Goal: Task Accomplishment & Management: Complete application form

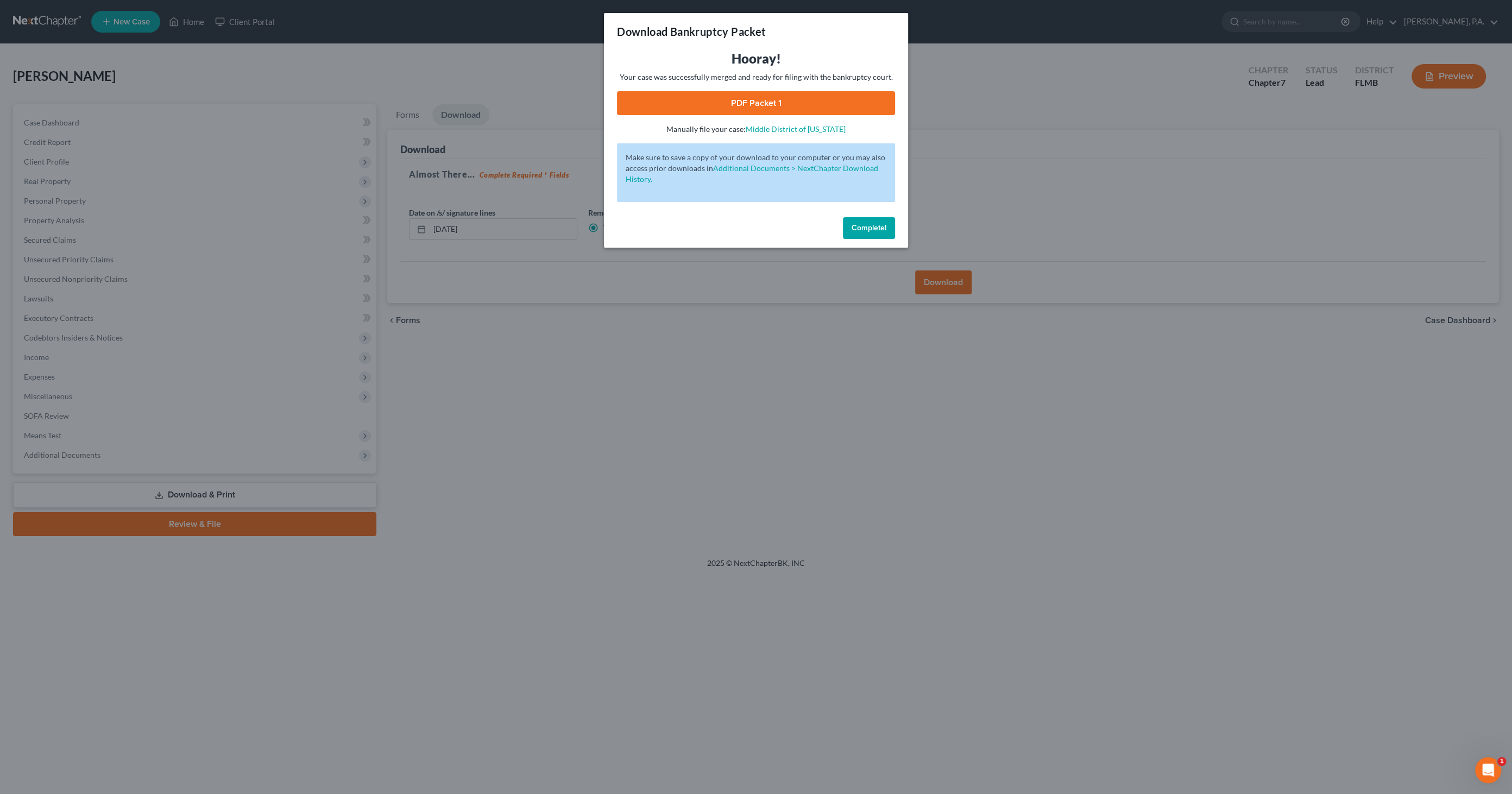
click at [886, 229] on span "Complete!" at bounding box center [869, 227] width 35 height 9
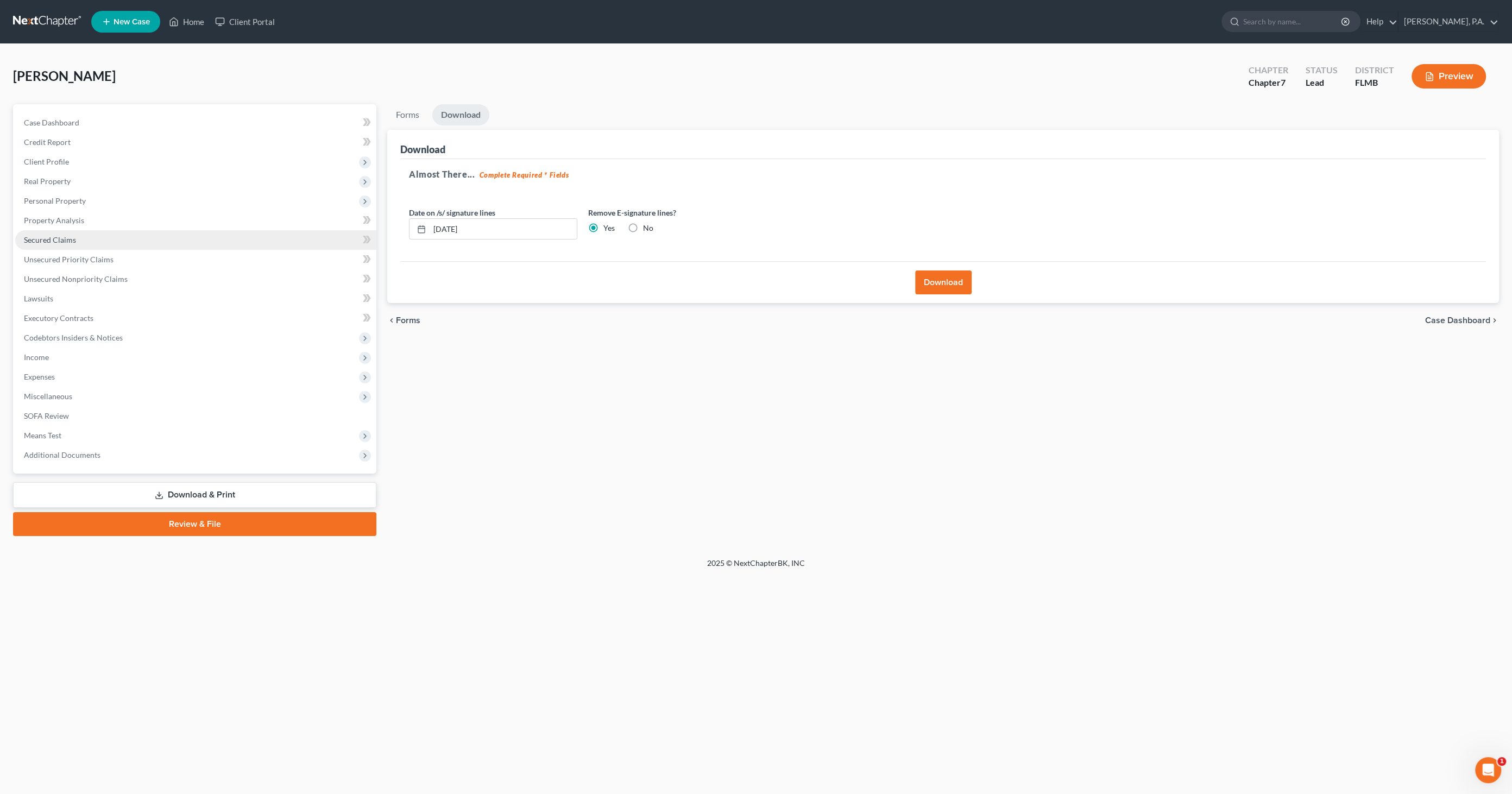
click at [65, 239] on span "Secured Claims" at bounding box center [49, 239] width 52 height 9
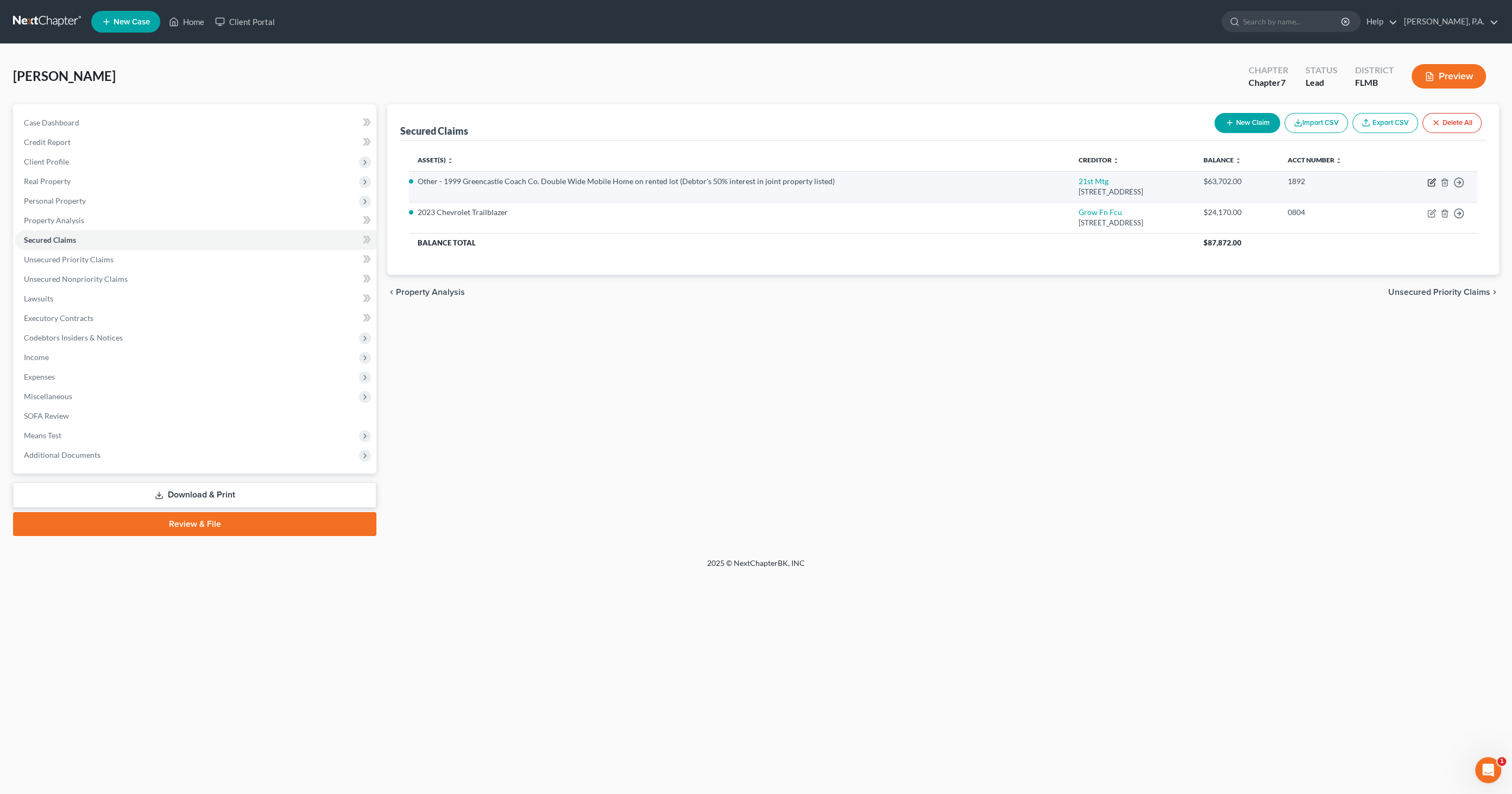
click at [1431, 184] on icon "button" at bounding box center [1431, 182] width 9 height 9
select select "44"
select select "3"
select select "5"
select select "0"
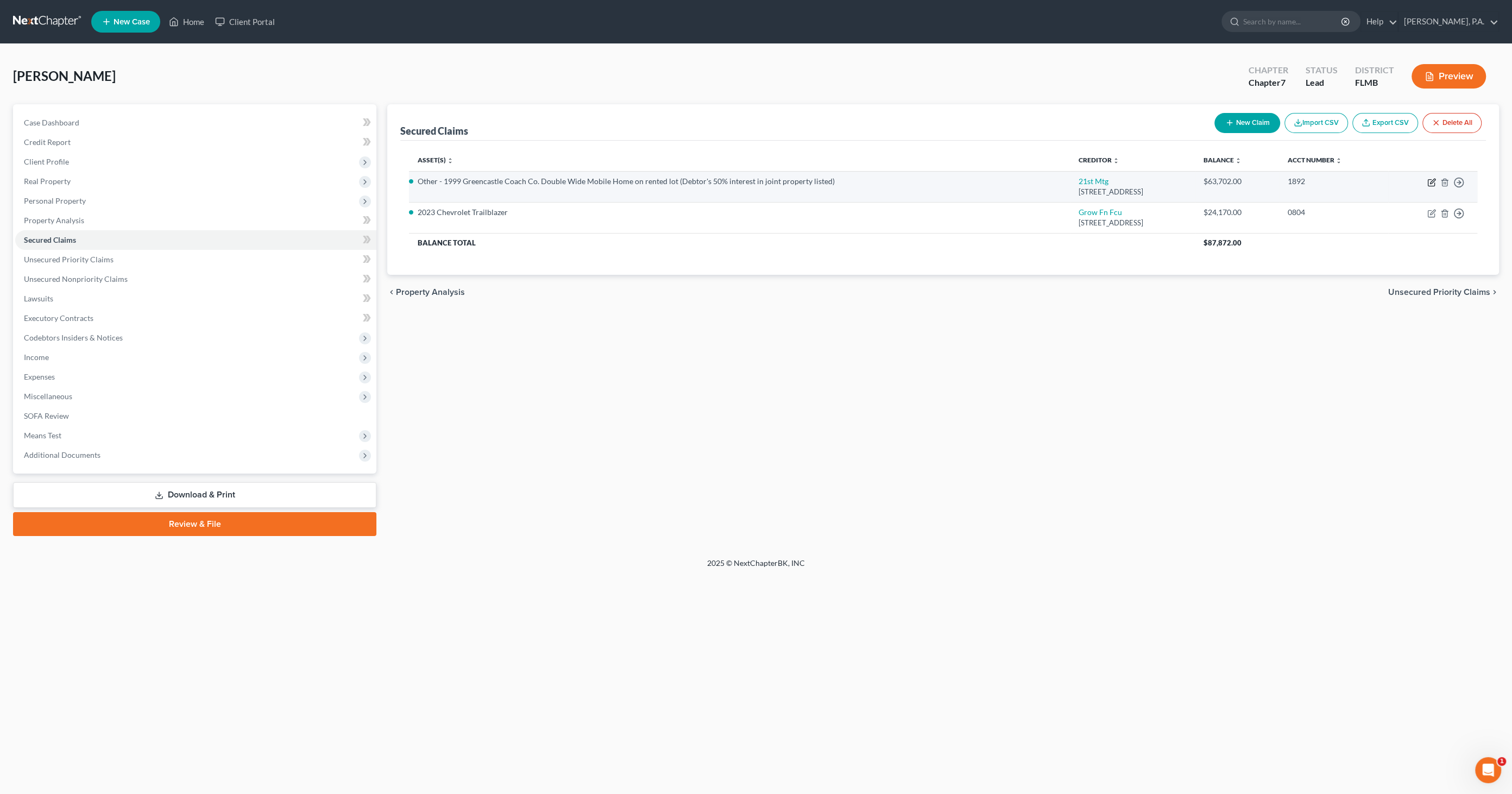
select select "3"
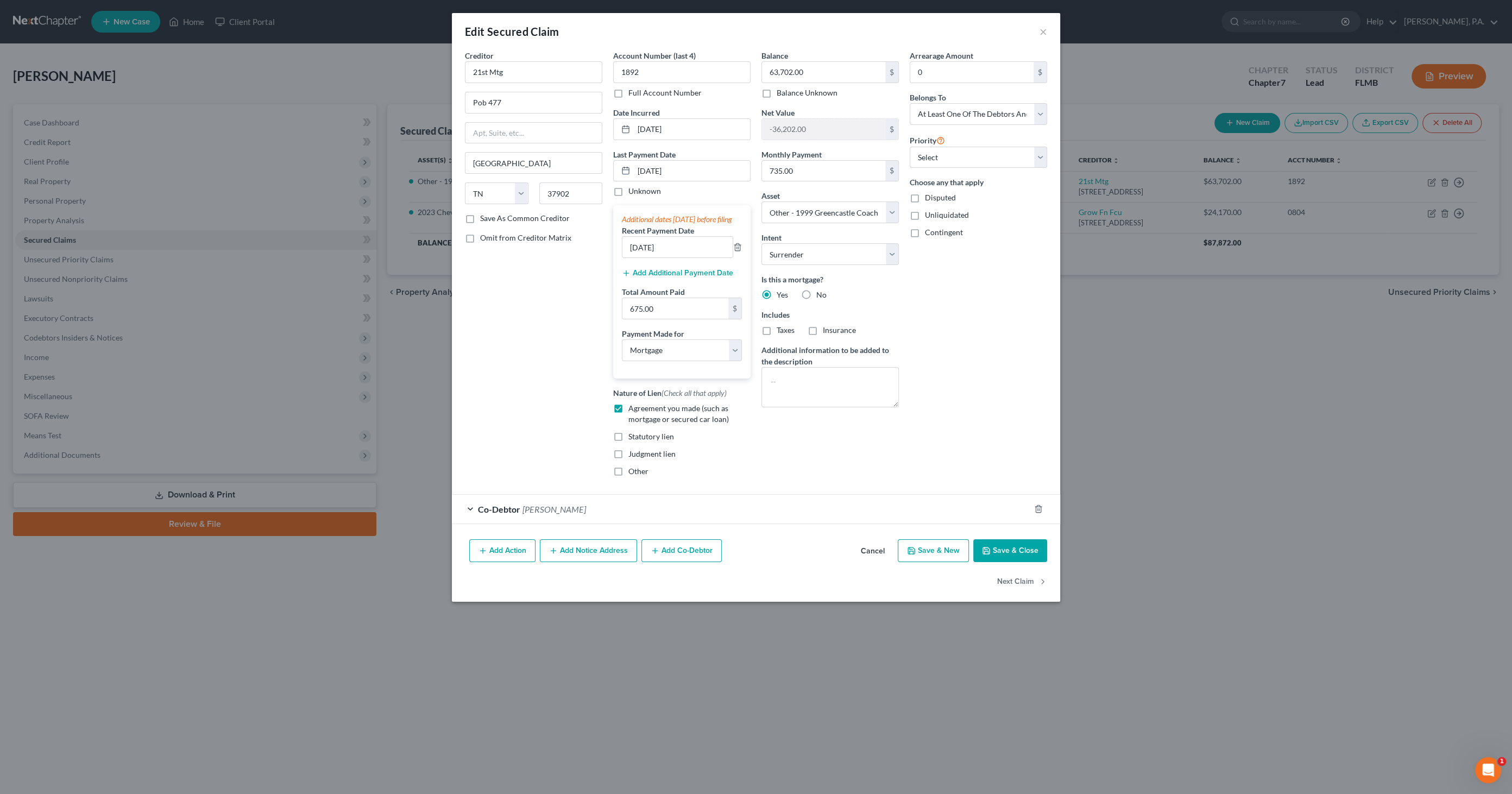
click at [675, 277] on button "Add Additional Payment Date" at bounding box center [677, 273] width 111 height 9
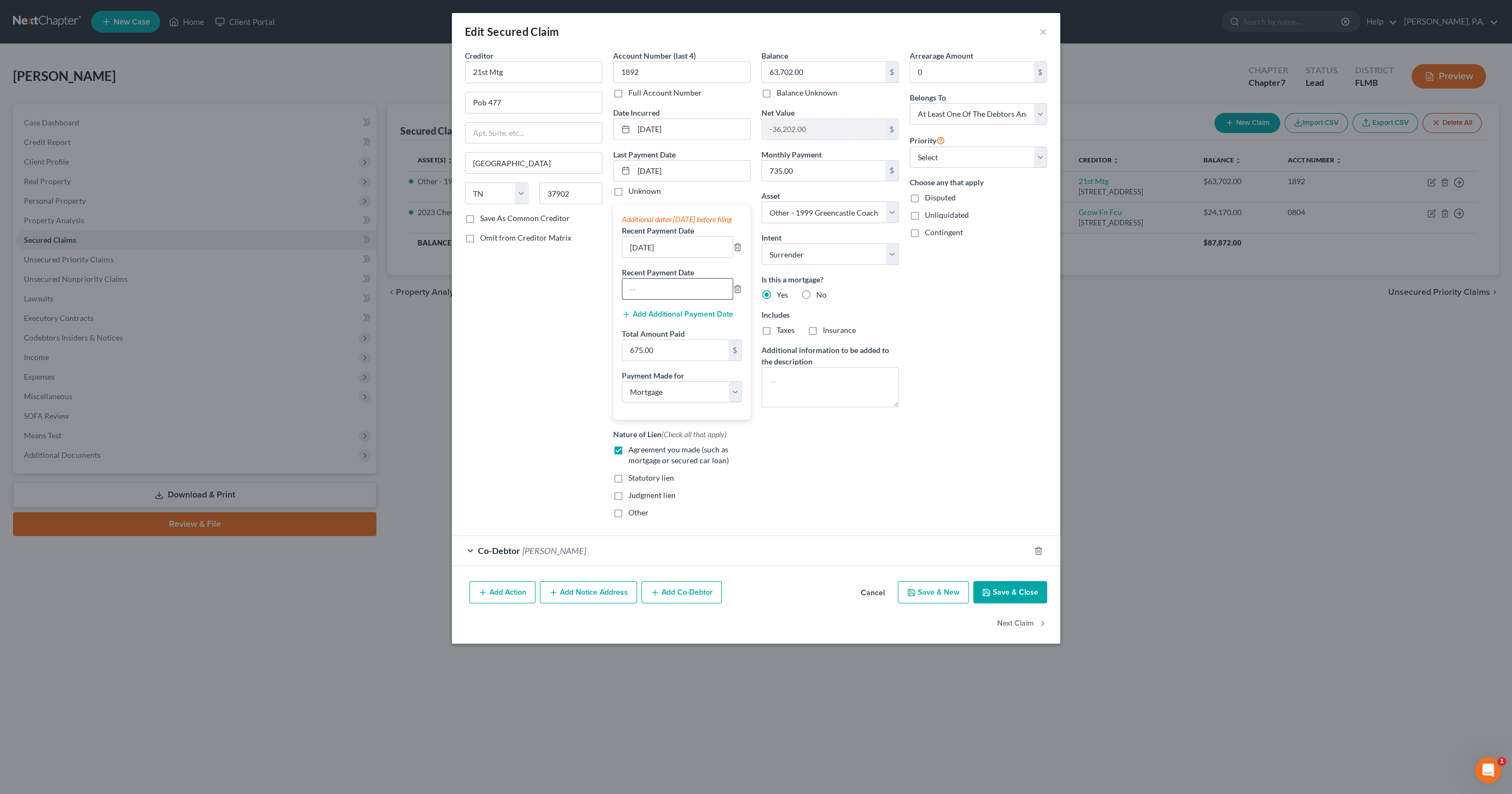
click at [667, 295] on input "text" at bounding box center [677, 289] width 110 height 21
type input "07/07/2025"
click at [696, 360] on input "675.00" at bounding box center [675, 350] width 106 height 21
type input "1,410.66"
click at [1004, 593] on button "Save & Close" at bounding box center [1011, 592] width 74 height 23
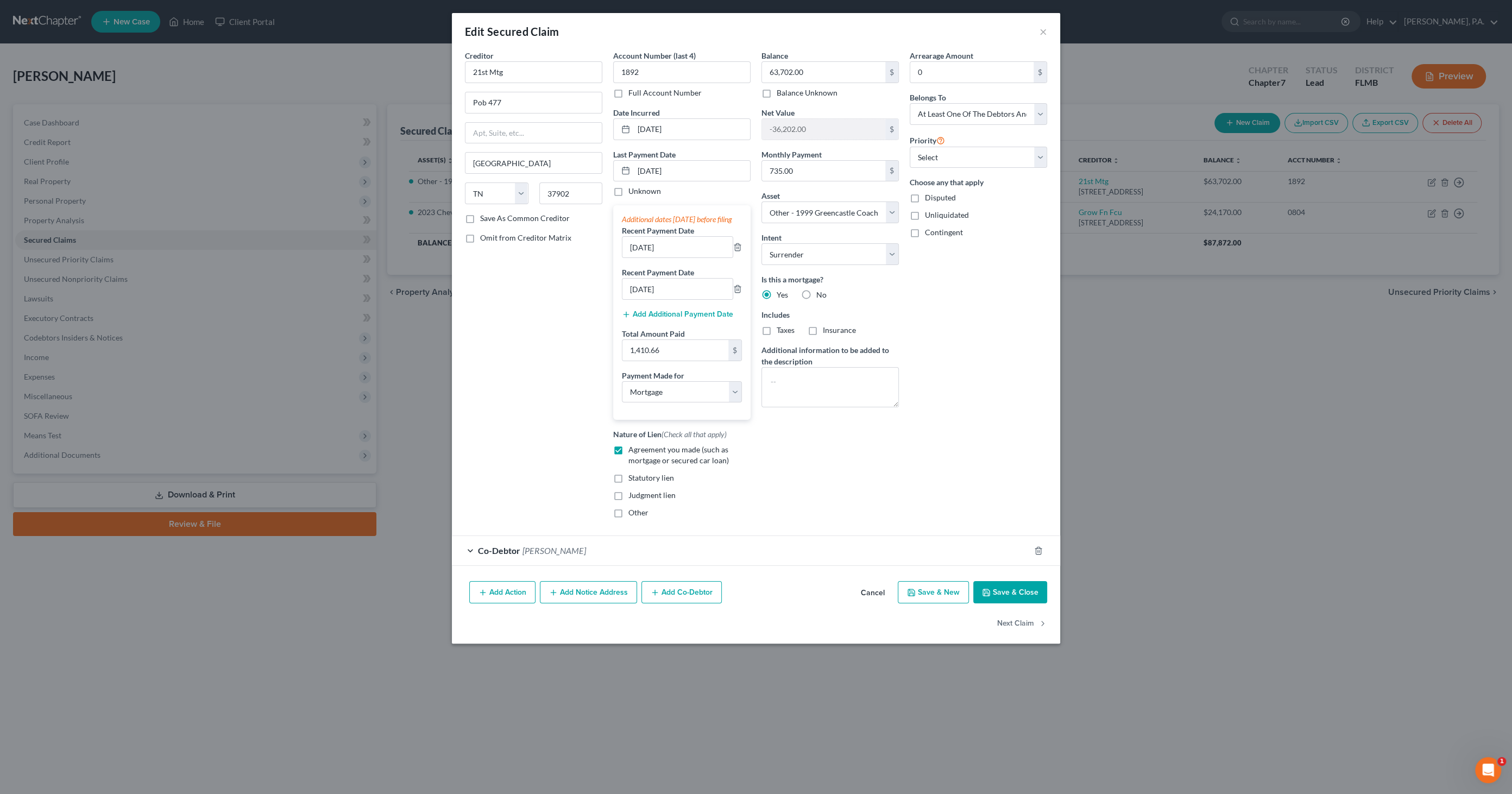
select select
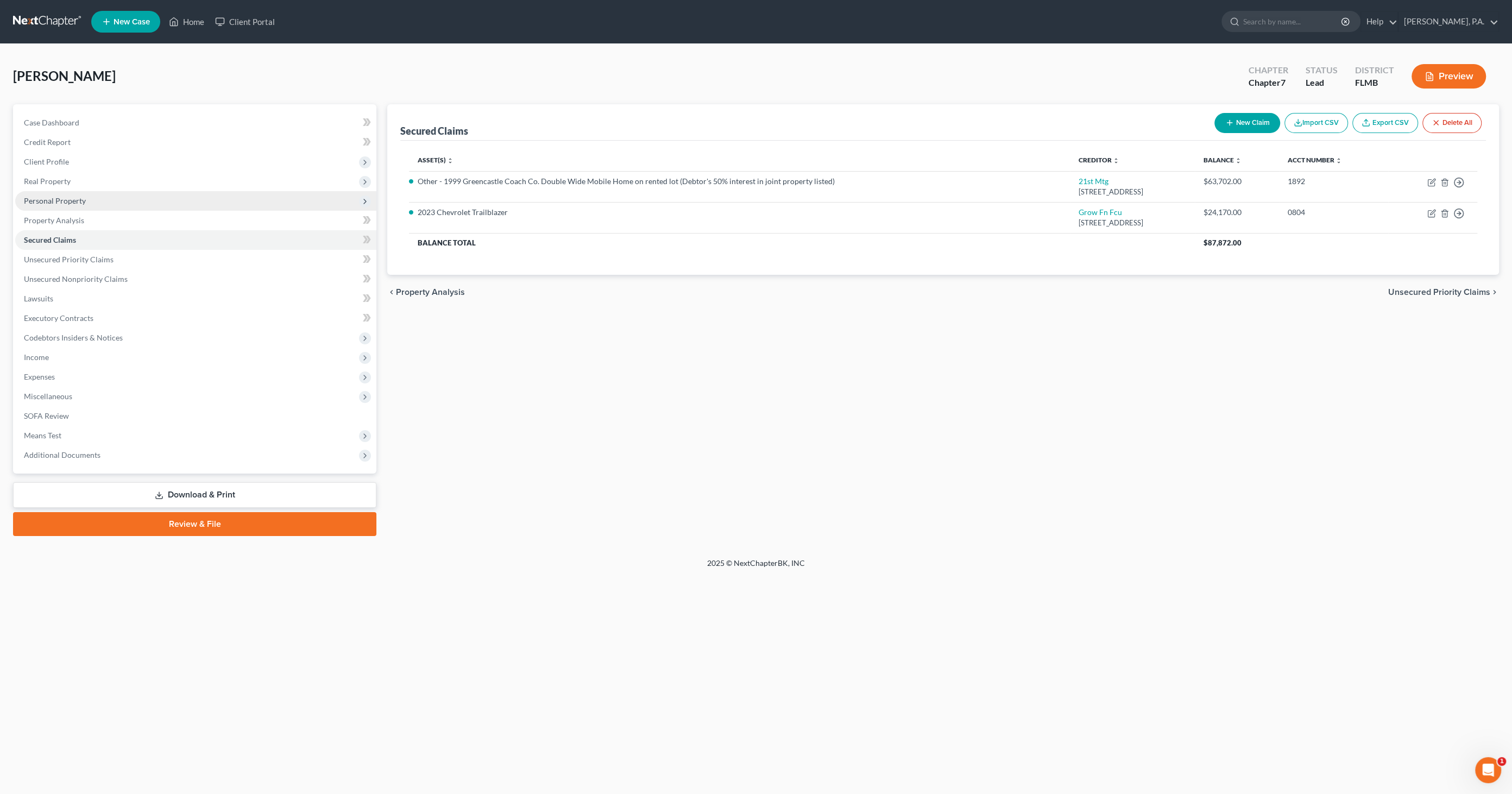
click at [71, 201] on span "Personal Property" at bounding box center [54, 200] width 62 height 9
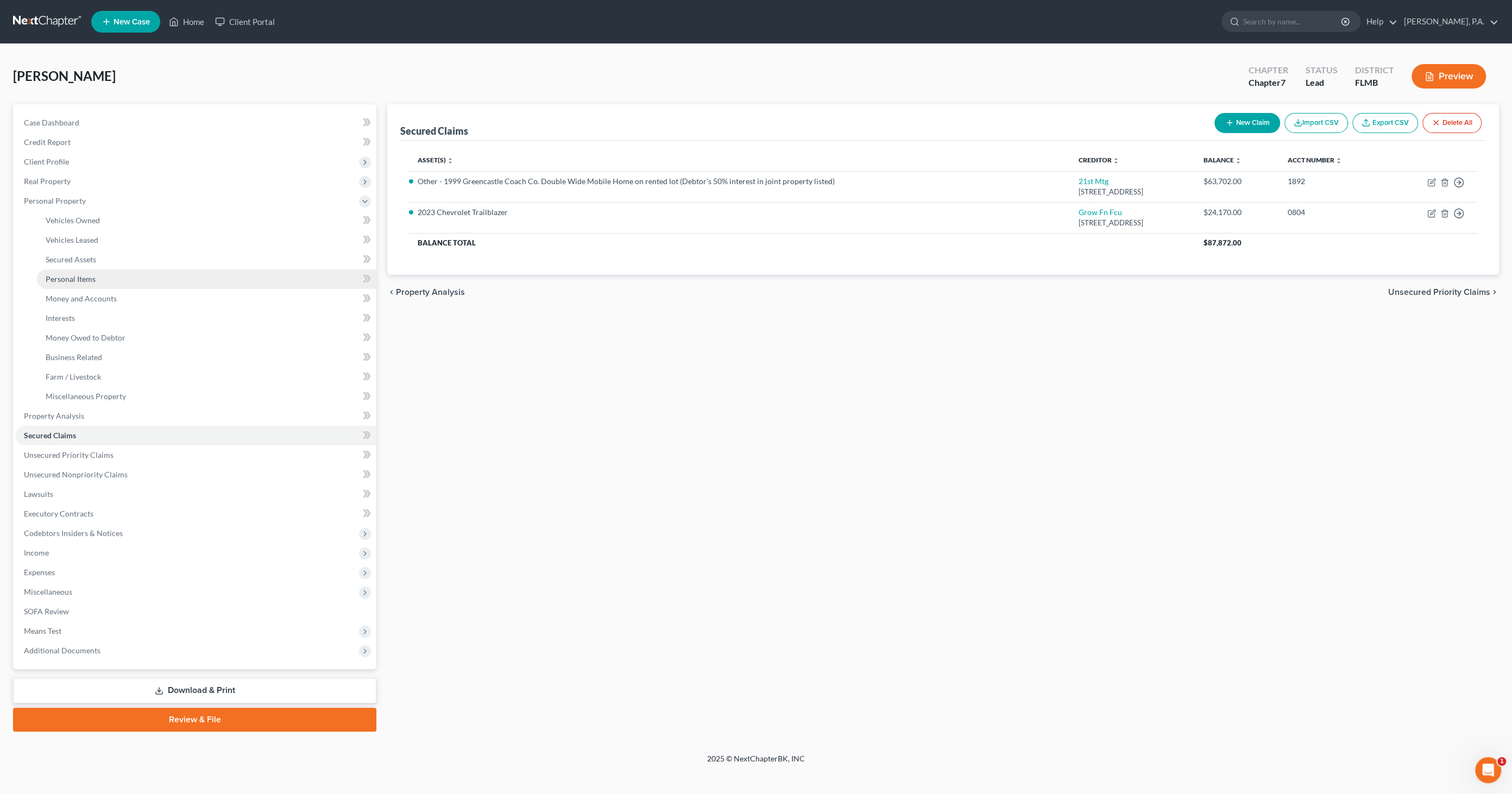
click at [73, 279] on span "Personal Items" at bounding box center [70, 278] width 50 height 9
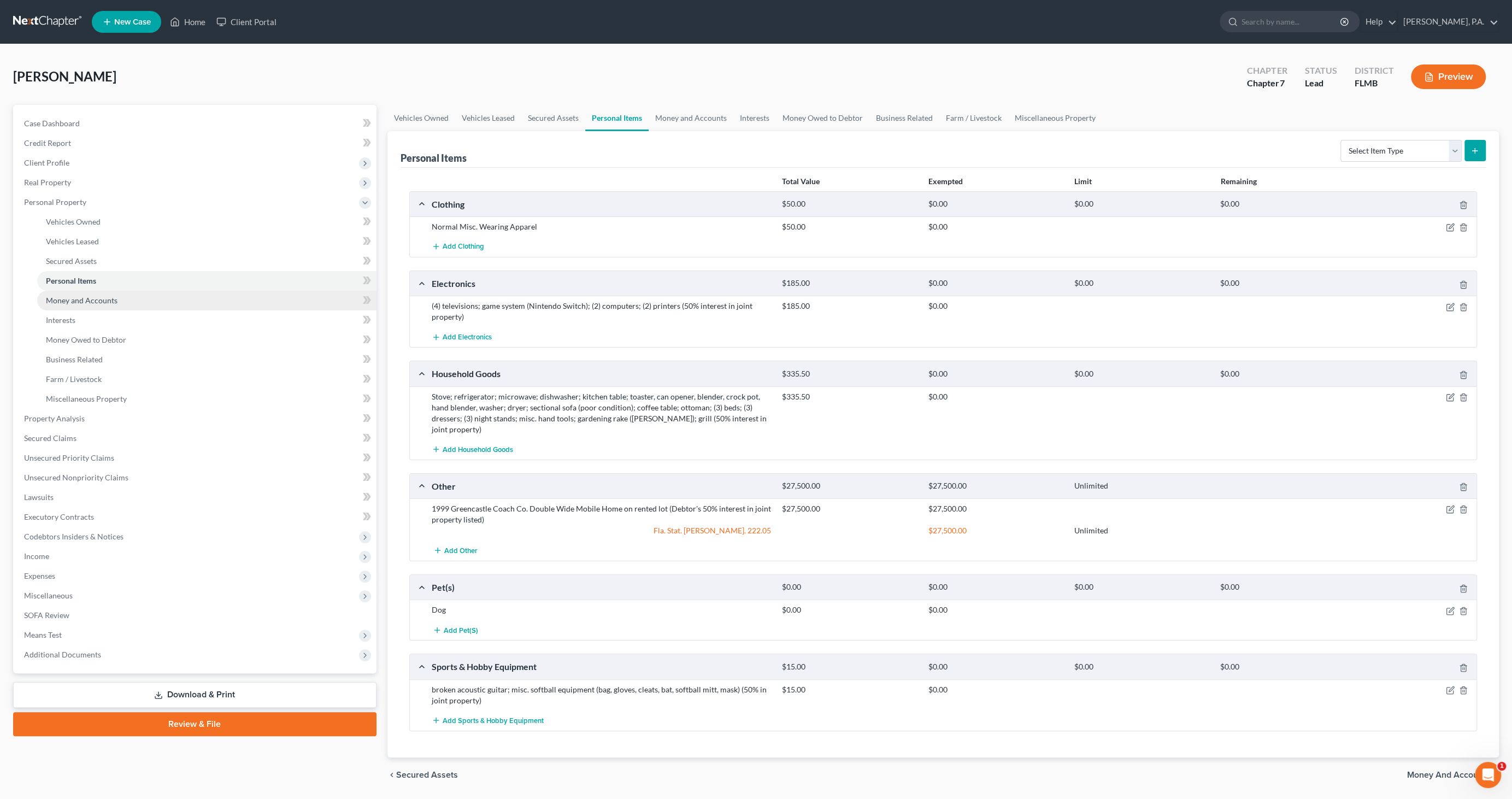
click at [86, 301] on span "Money and Accounts" at bounding box center [81, 300] width 71 height 9
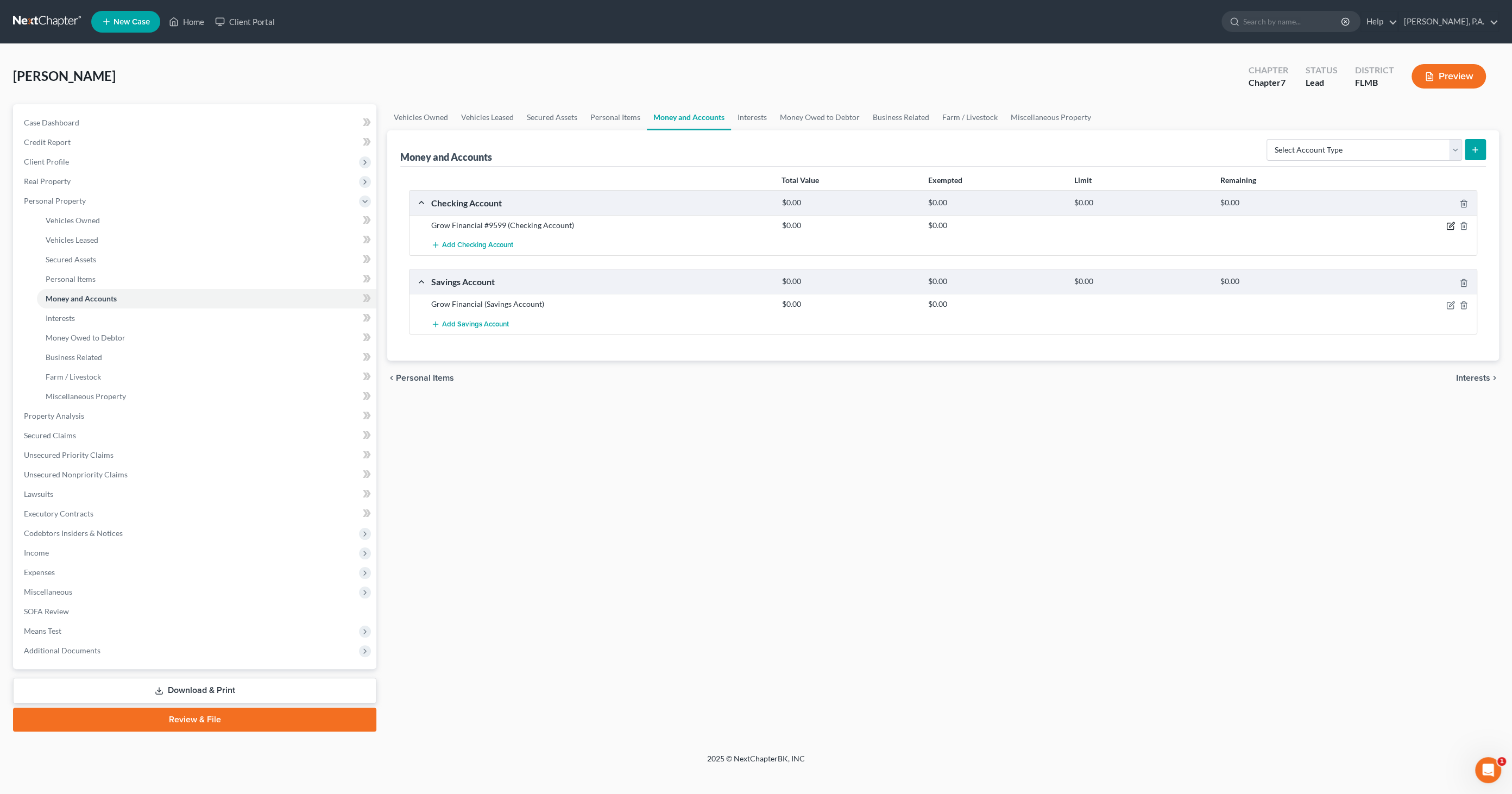
click at [1449, 226] on icon "button" at bounding box center [1450, 225] width 9 height 9
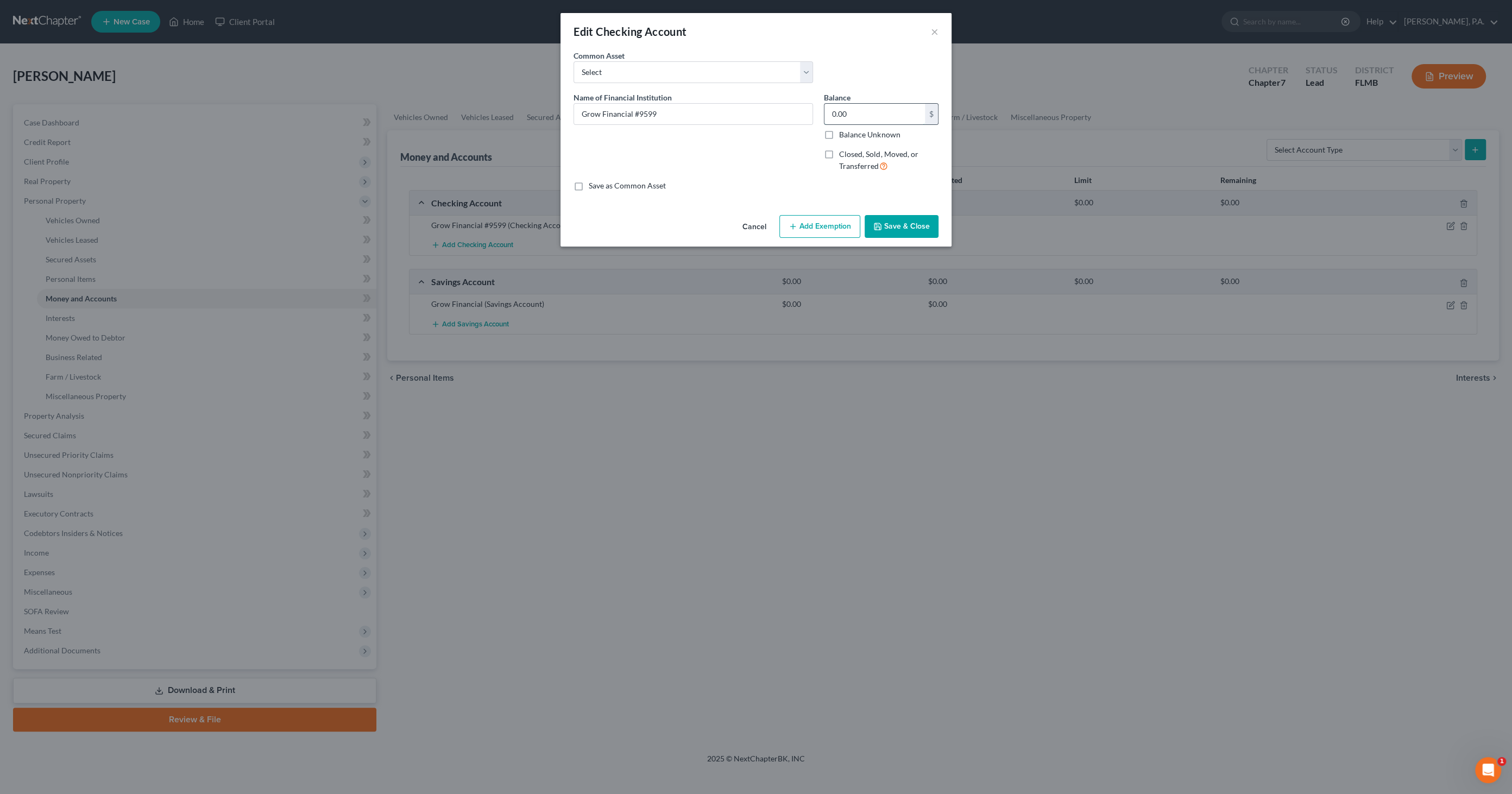
click at [875, 114] on input "0.00" at bounding box center [875, 114] width 100 height 21
type input "4.27"
click at [831, 225] on button "Add Exemption" at bounding box center [820, 226] width 81 height 23
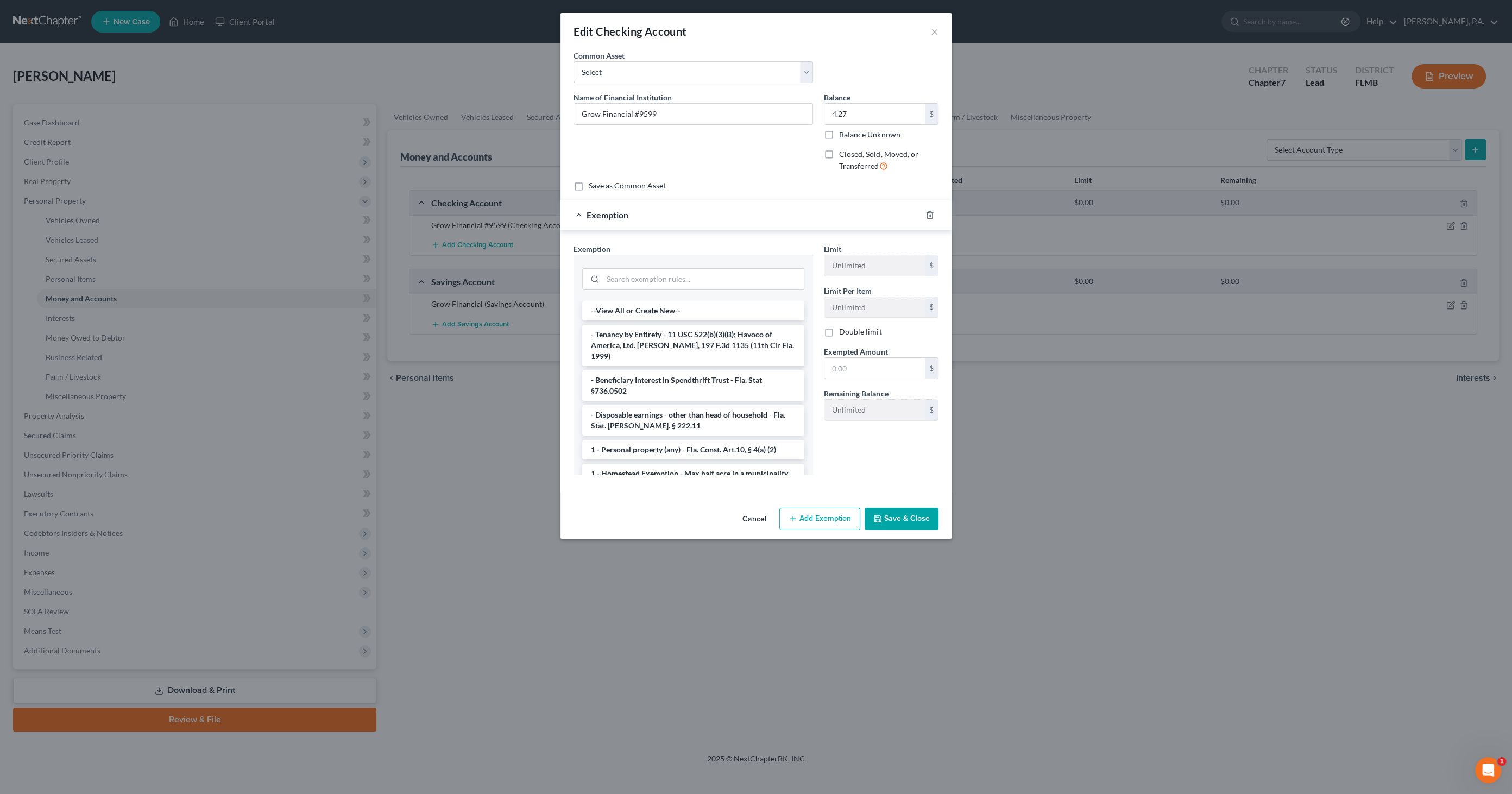
click at [709, 288] on div at bounding box center [693, 278] width 222 height 28
click at [719, 276] on input "search" at bounding box center [704, 279] width 201 height 21
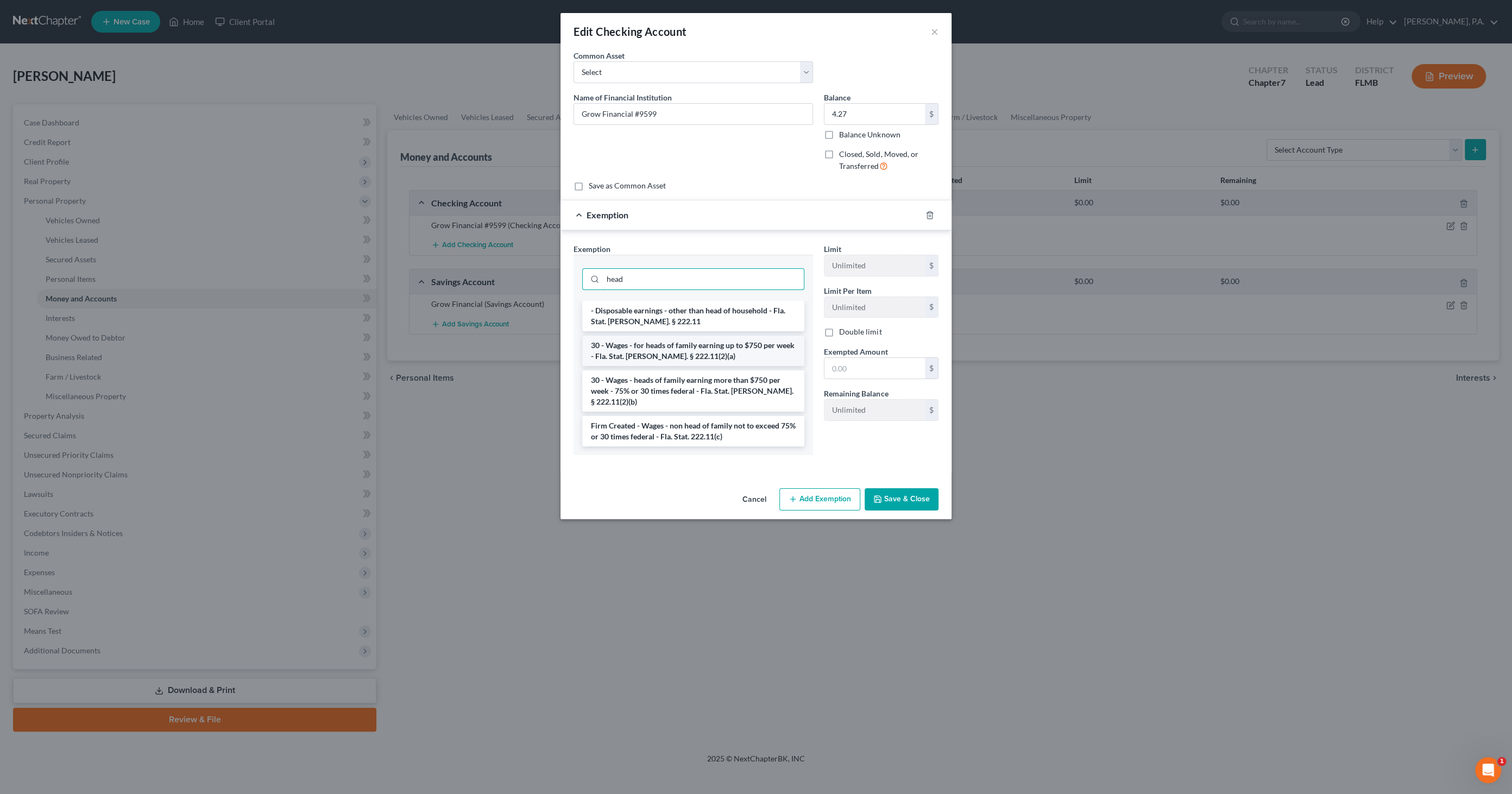
type input "head"
click at [680, 351] on li "30 - Wages - for heads of family earning up to $750 per week - Fla. Stat. [PERS…" at bounding box center [693, 351] width 222 height 30
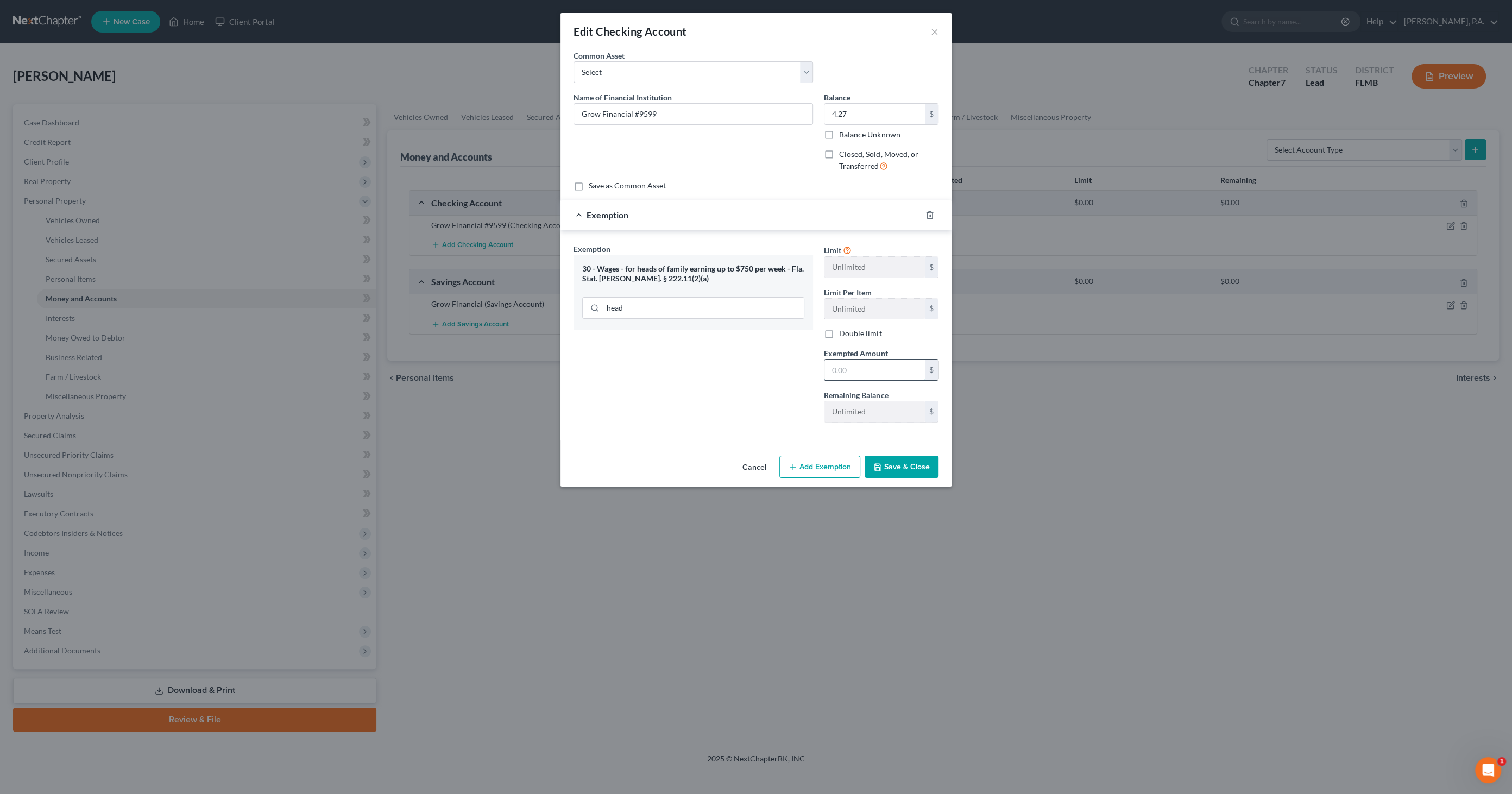
click at [877, 369] on input "text" at bounding box center [875, 369] width 100 height 21
type input "4.27"
click at [907, 461] on button "Save & Close" at bounding box center [902, 467] width 74 height 23
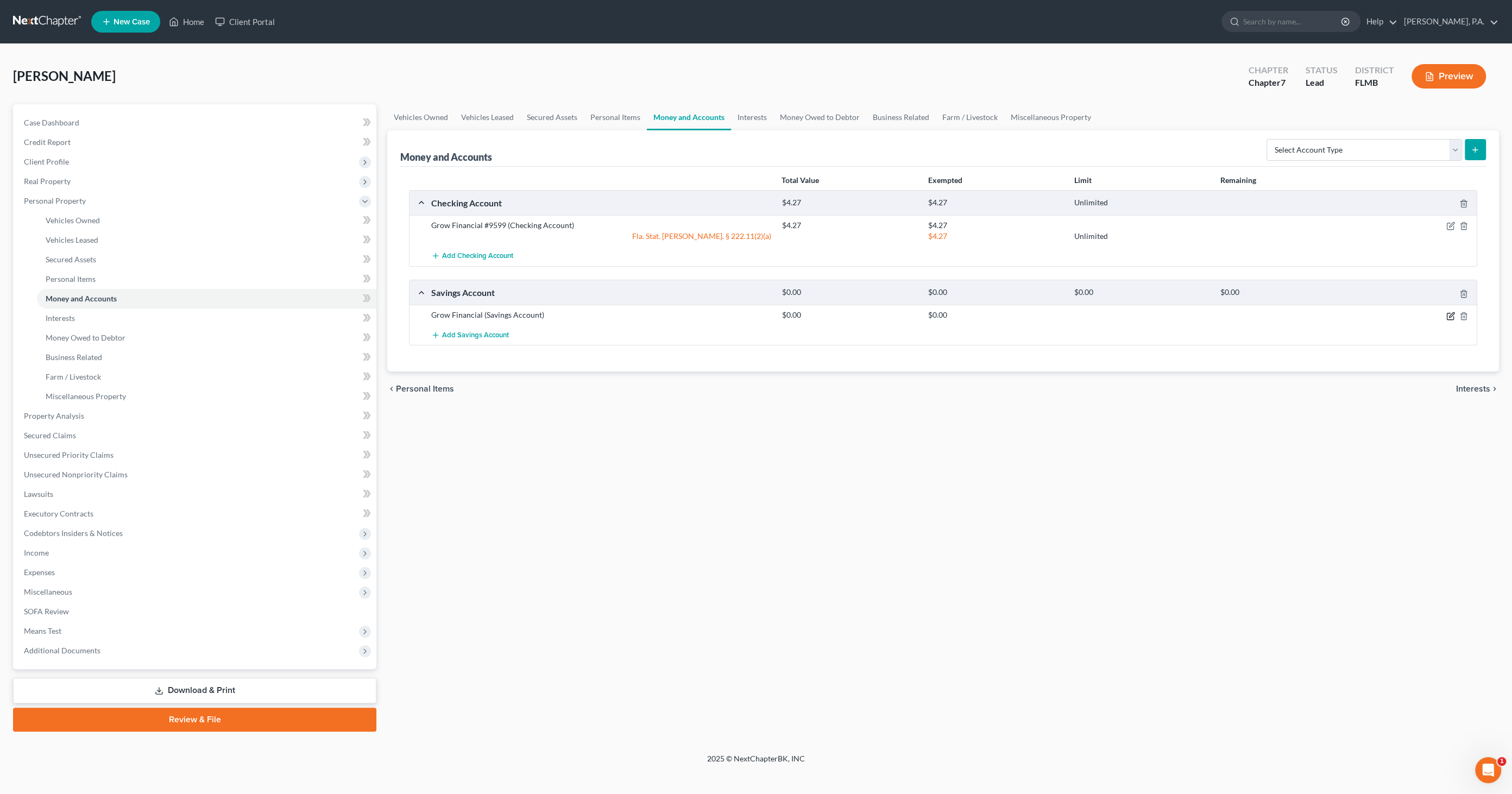
click at [1448, 318] on icon "button" at bounding box center [1450, 316] width 9 height 9
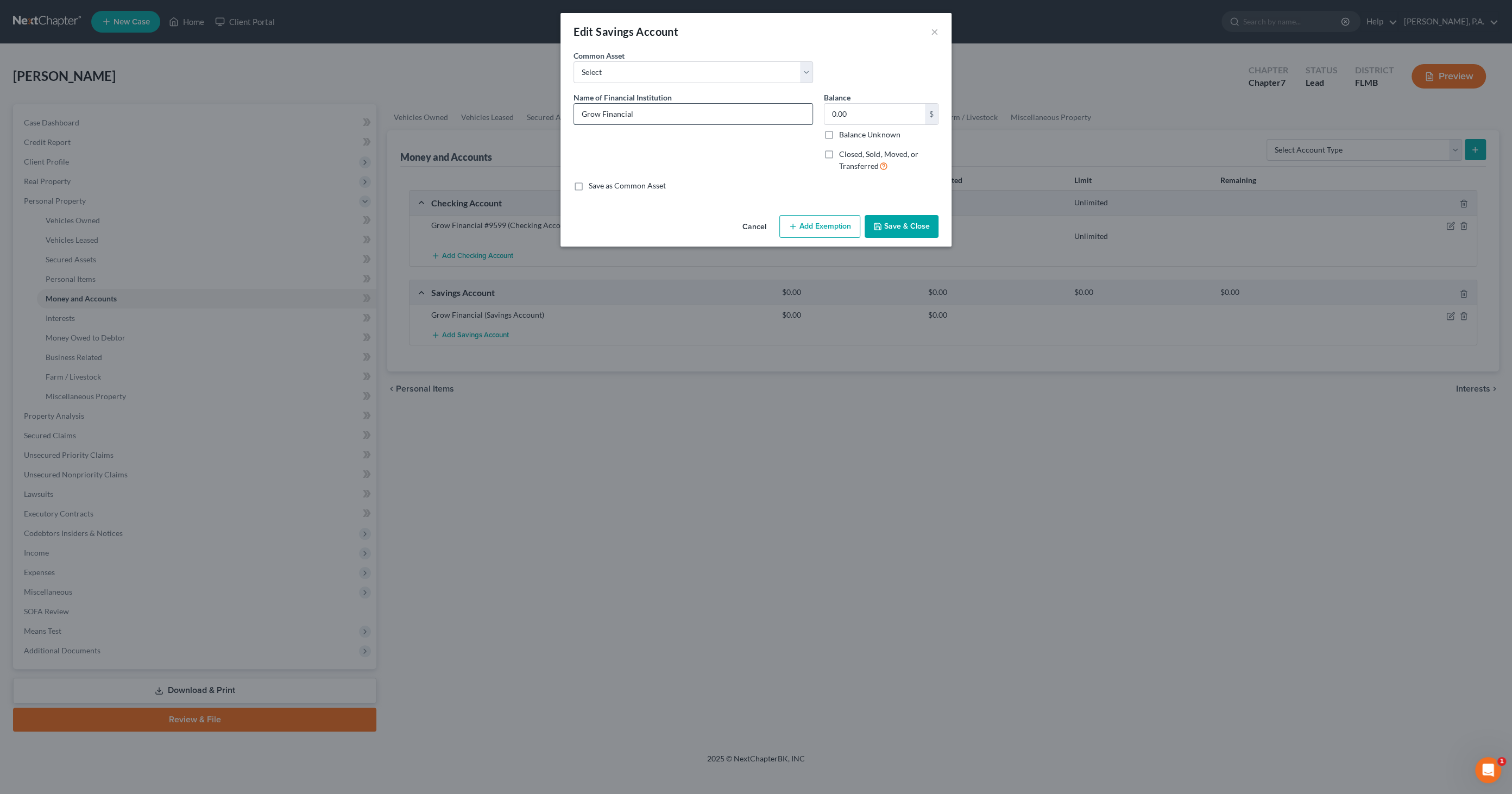
click at [705, 116] on input "Grow Financial" at bounding box center [694, 114] width 239 height 21
type input "Grow Financial #0001"
type input "1.00"
click at [915, 229] on button "Save & Close" at bounding box center [902, 226] width 74 height 23
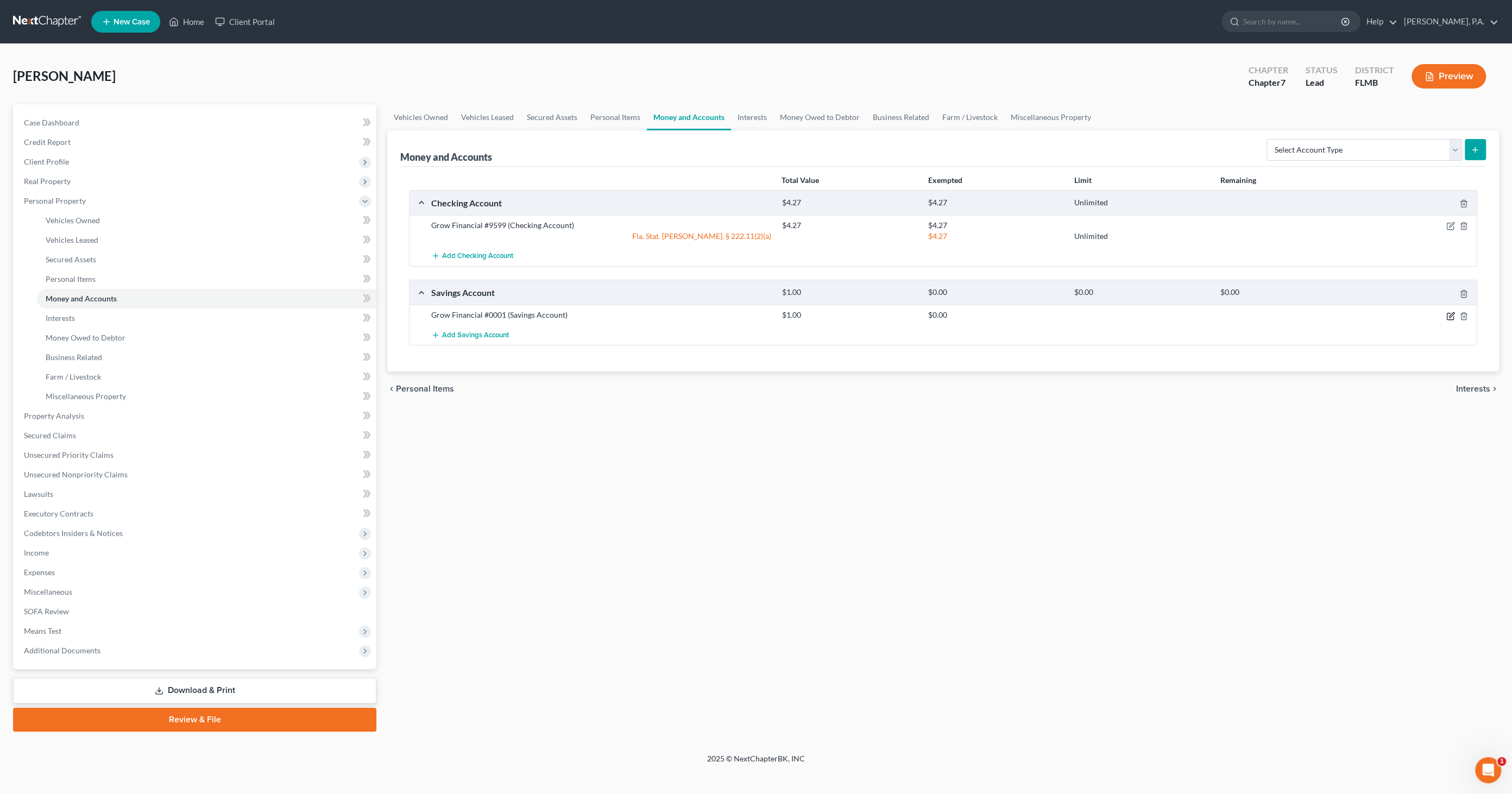
click at [1450, 313] on icon "button" at bounding box center [1450, 316] width 9 height 9
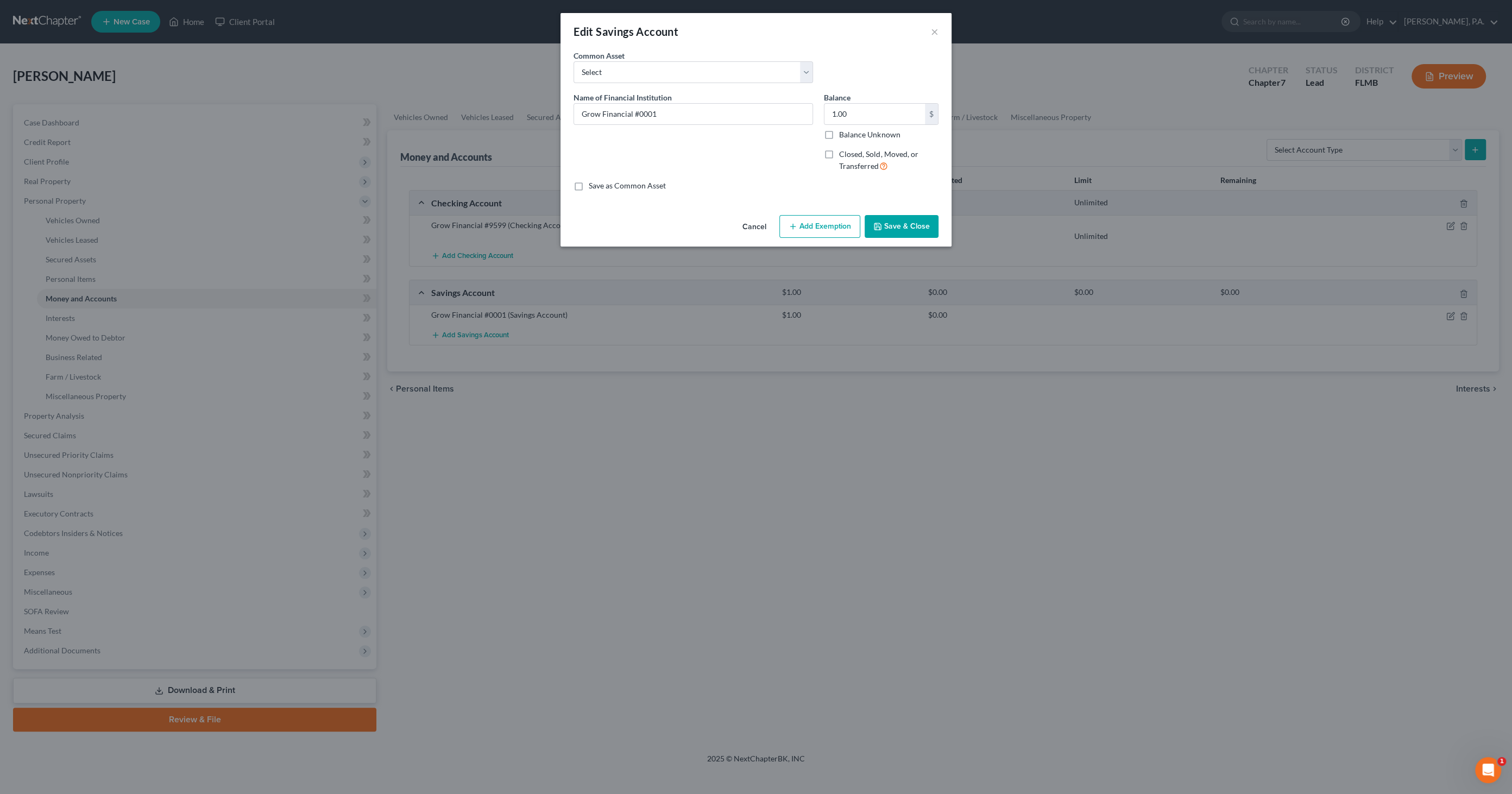
click at [825, 229] on button "Add Exemption" at bounding box center [820, 226] width 81 height 23
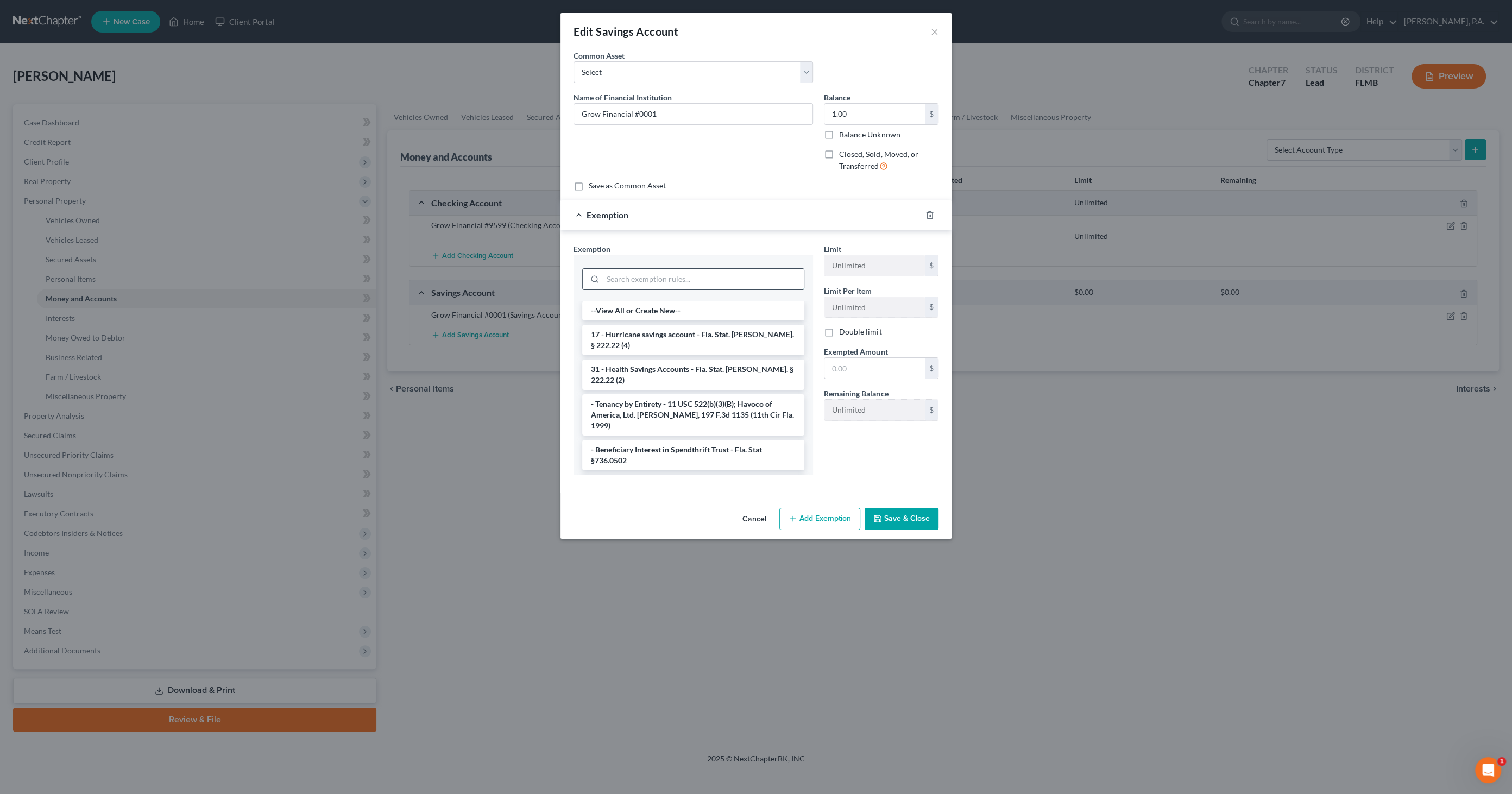
click at [654, 274] on input "search" at bounding box center [704, 279] width 201 height 21
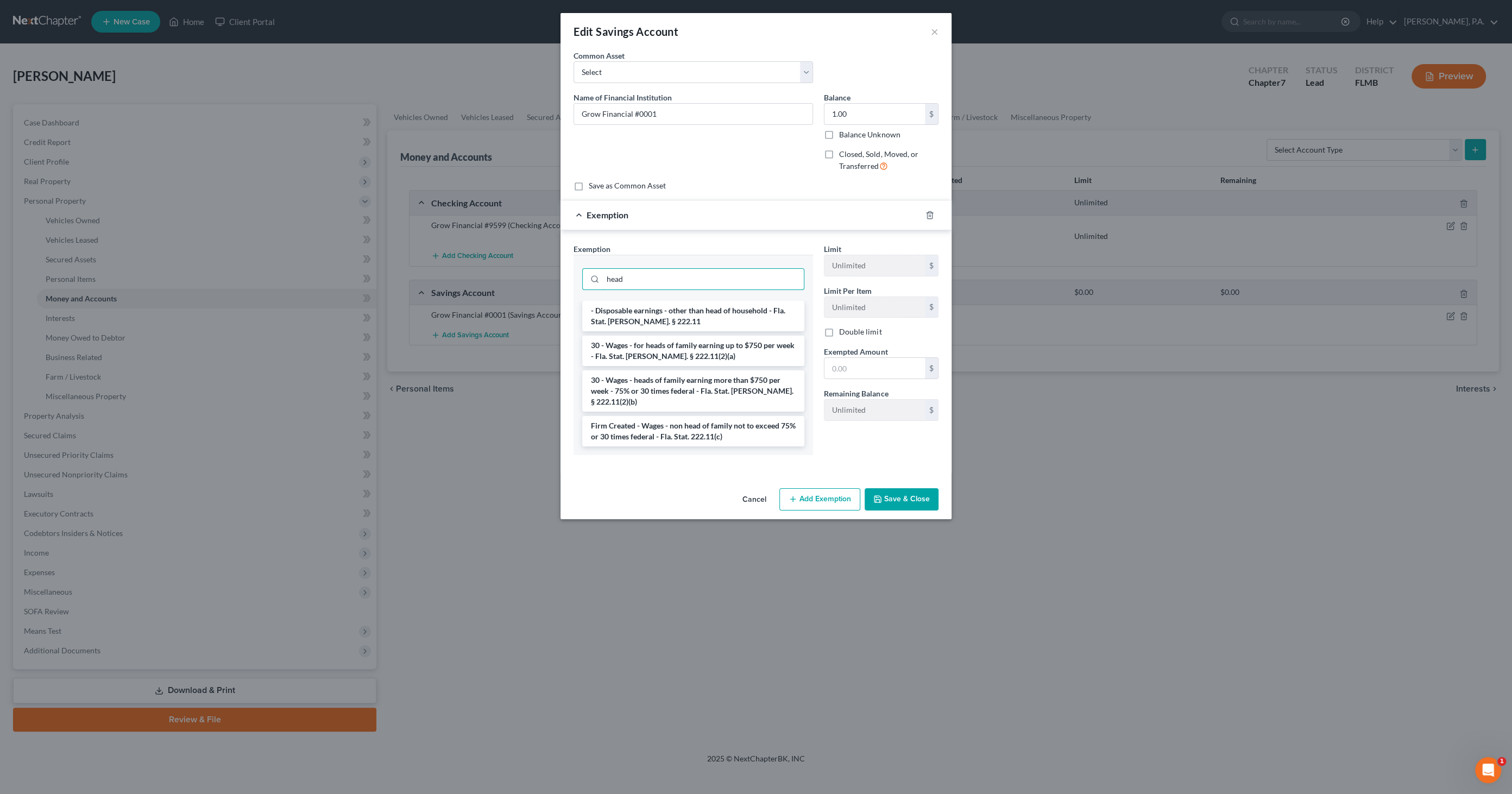
drag, startPoint x: 650, startPoint y: 282, endPoint x: 570, endPoint y: 285, distance: 80.1
click at [570, 285] on div "Exemption Set must be selected for CA. Exemption * head - Disposable earnings -…" at bounding box center [693, 354] width 250 height 221
type input "head"
click at [696, 344] on li "30 - Wages - for heads of family earning up to $750 per week - Fla. Stat. [PERS…" at bounding box center [693, 351] width 222 height 30
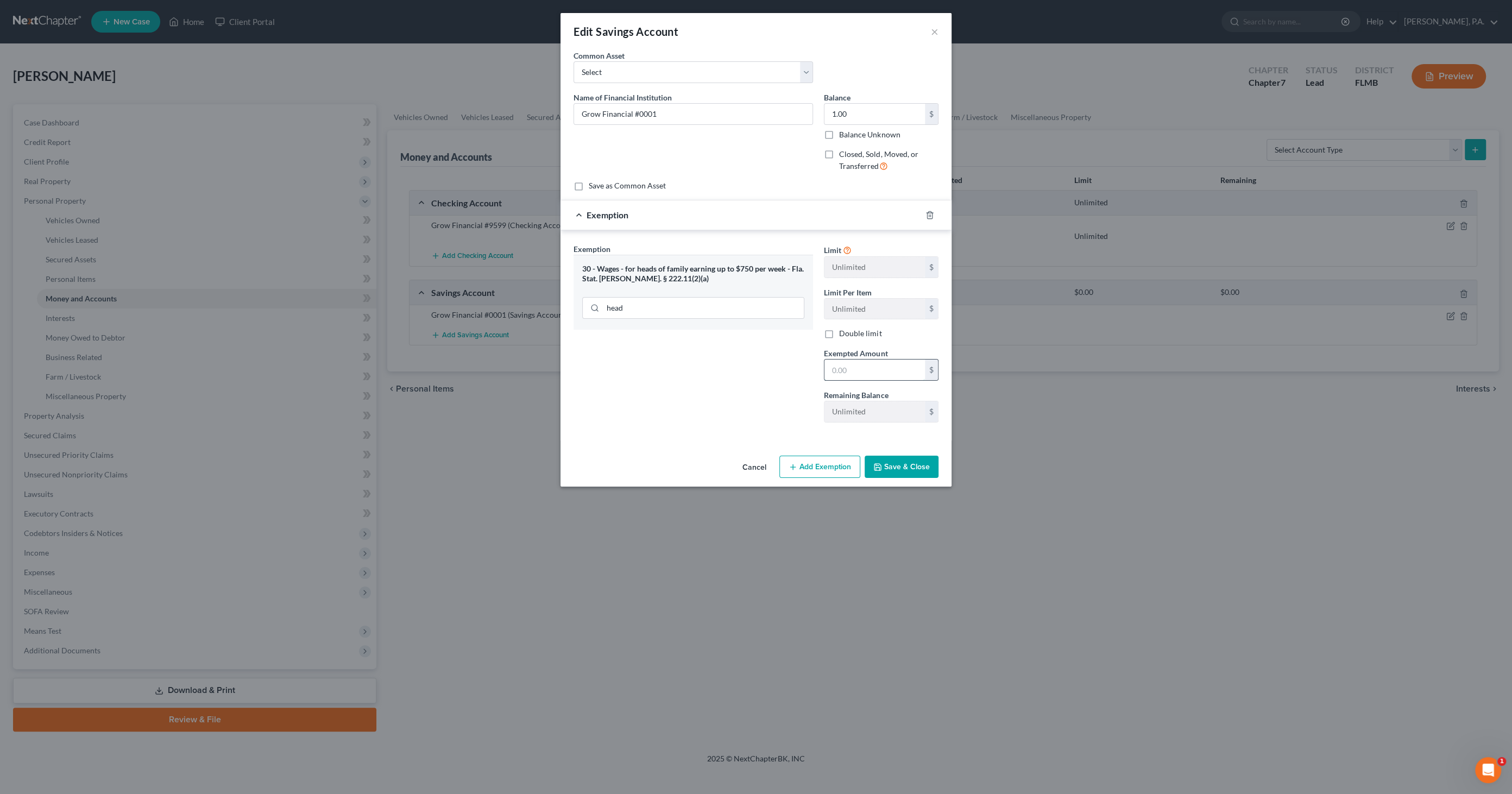
click at [858, 369] on input "text" at bounding box center [875, 369] width 100 height 21
type input "1.00"
click at [916, 456] on button "Save & Close" at bounding box center [902, 467] width 74 height 23
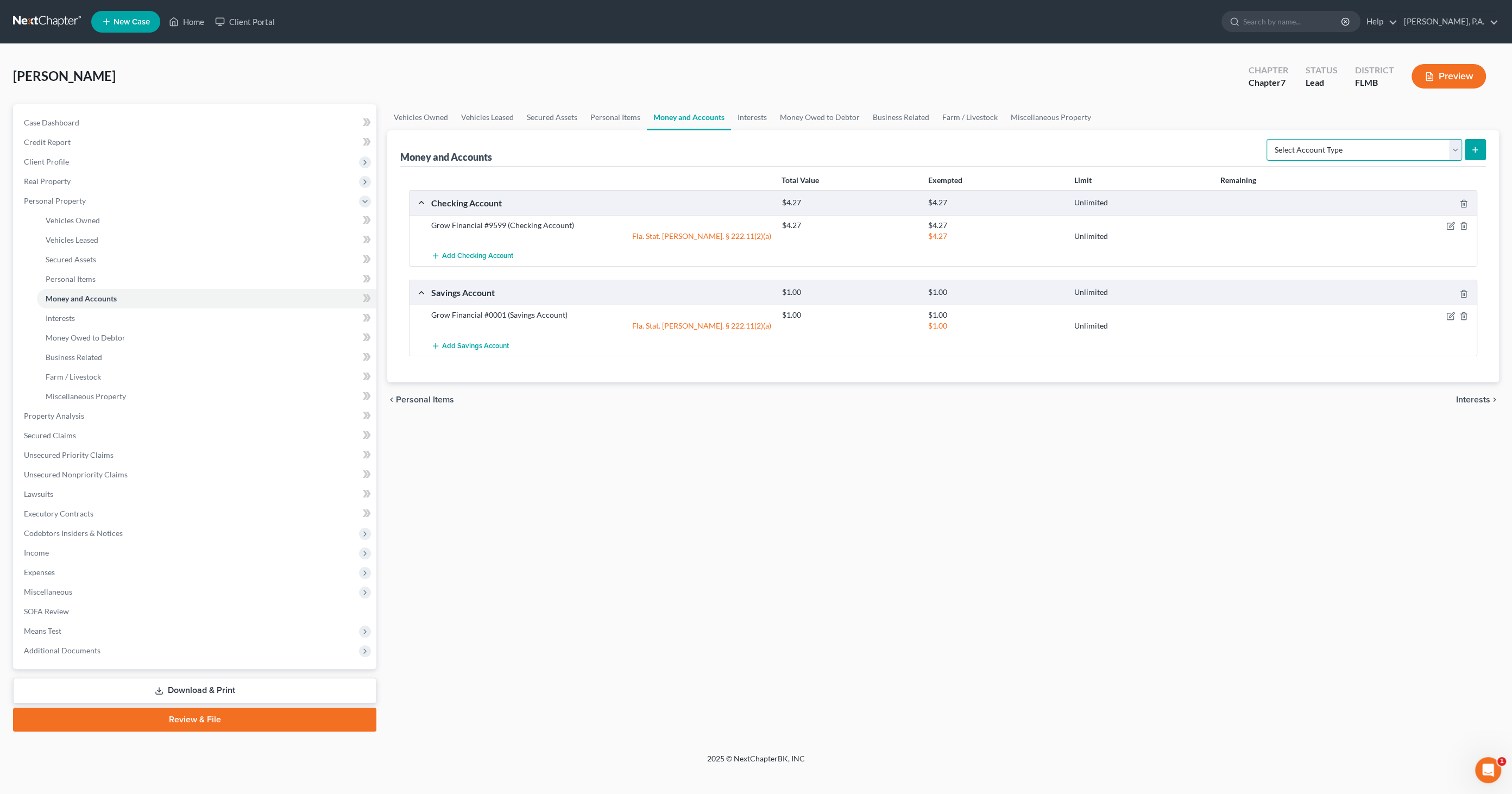
click at [1405, 149] on select "Select Account Type Brokerage Cash on Hand Certificates of Deposit Checking Acc…" at bounding box center [1365, 150] width 196 height 21
select select "savings"
click at [1269, 139] on select "Select Account Type Brokerage Cash on Hand Certificates of Deposit Checking Acc…" at bounding box center [1365, 150] width 196 height 21
click at [1482, 148] on button "submit" at bounding box center [1476, 150] width 21 height 21
click at [1475, 147] on line "submit" at bounding box center [1475, 150] width 0 height 5
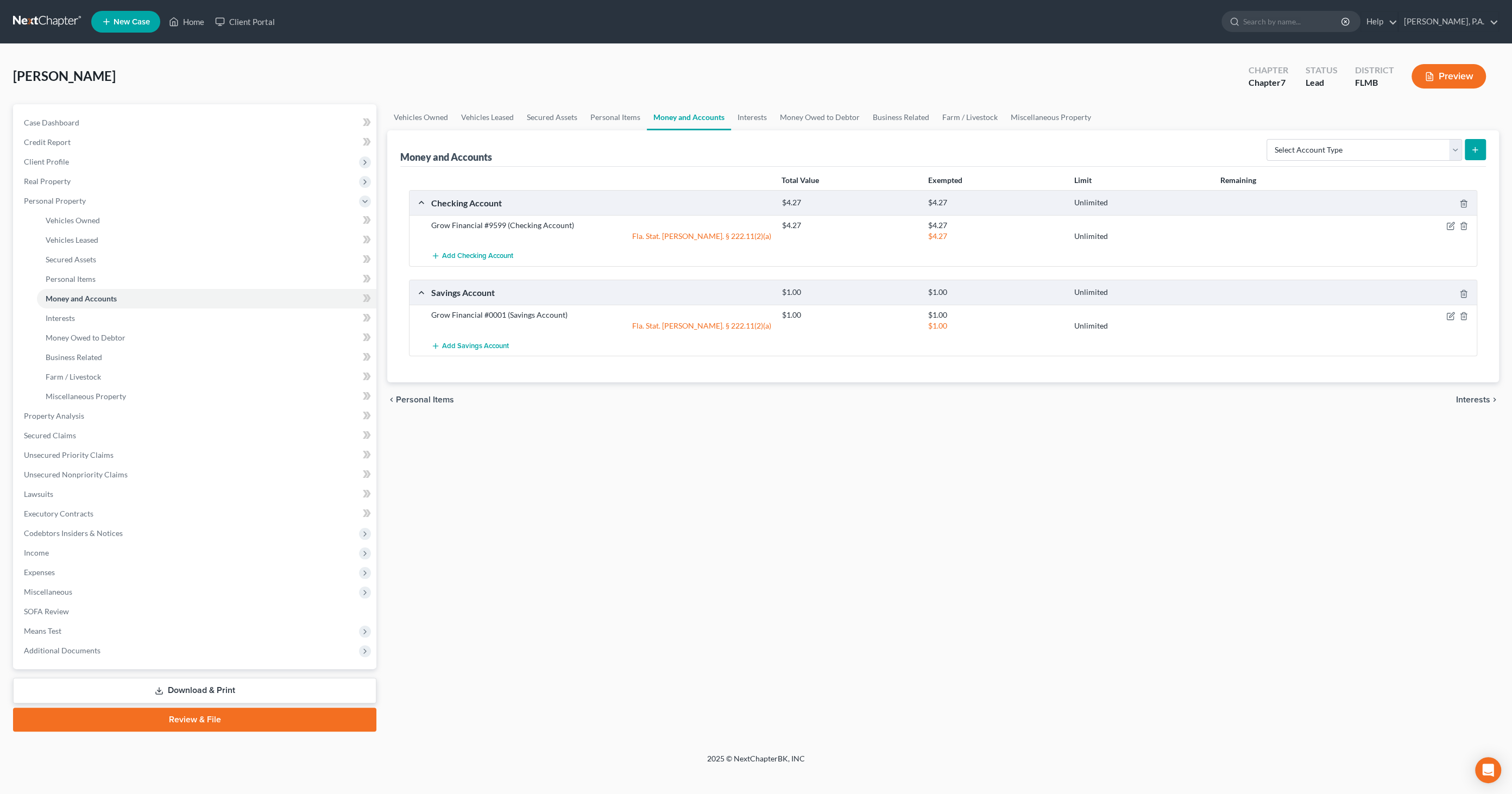
click at [1477, 151] on icon "submit" at bounding box center [1475, 150] width 9 height 9
click at [1417, 149] on select "Select Account Type Brokerage Cash on Hand Certificates of Deposit Checking Acc…" at bounding box center [1365, 150] width 196 height 21
select select "savings"
click at [1269, 139] on select "Select Account Type Brokerage Cash on Hand Certificates of Deposit Checking Acc…" at bounding box center [1365, 150] width 196 height 21
click at [1482, 146] on button "submit" at bounding box center [1476, 150] width 21 height 21
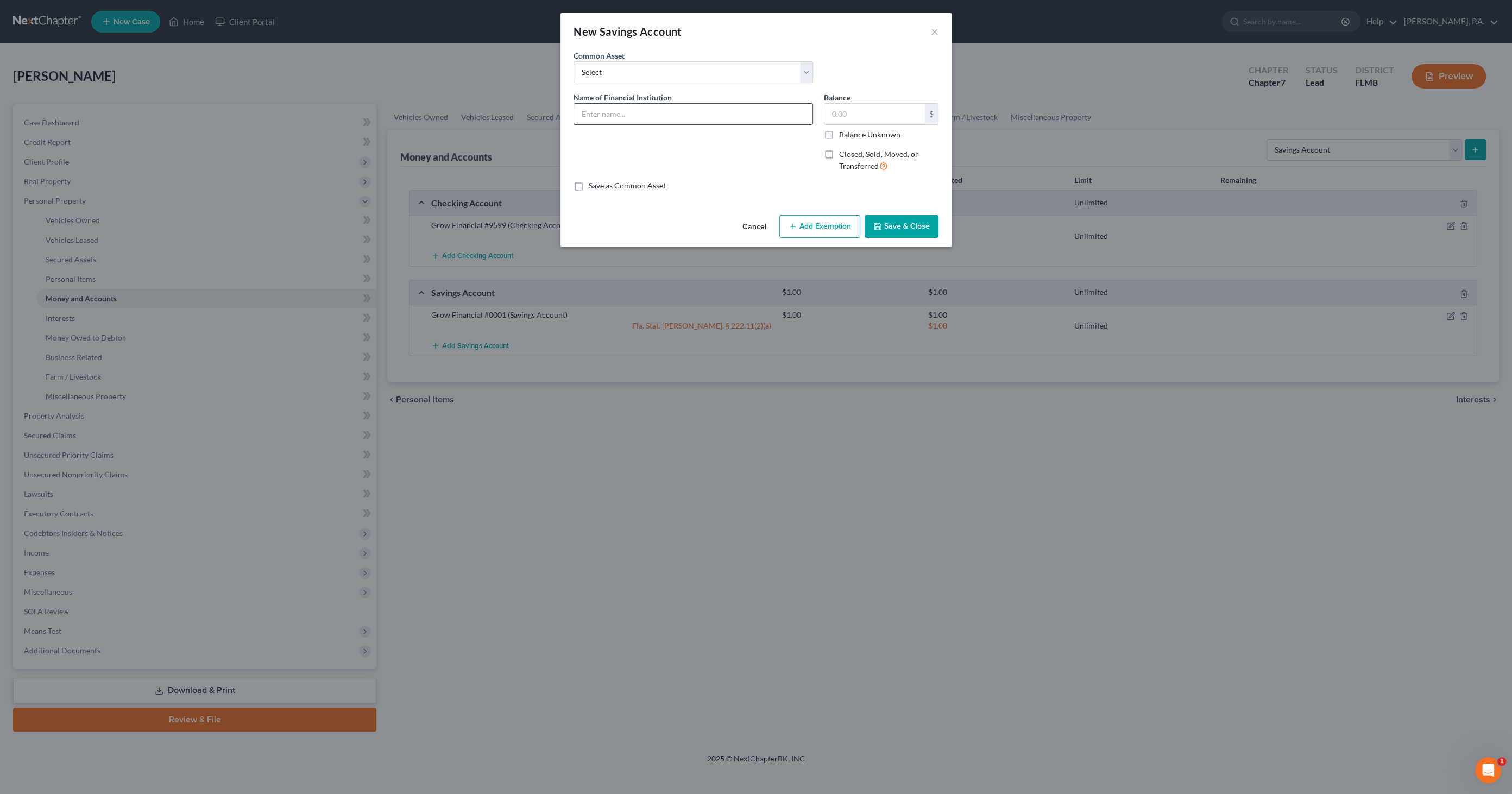
click at [699, 123] on input "text" at bounding box center [694, 114] width 239 height 21
type input "Grow #0001 (minor account)"
type input "1.00"
click at [891, 220] on button "Save & Close" at bounding box center [902, 226] width 74 height 23
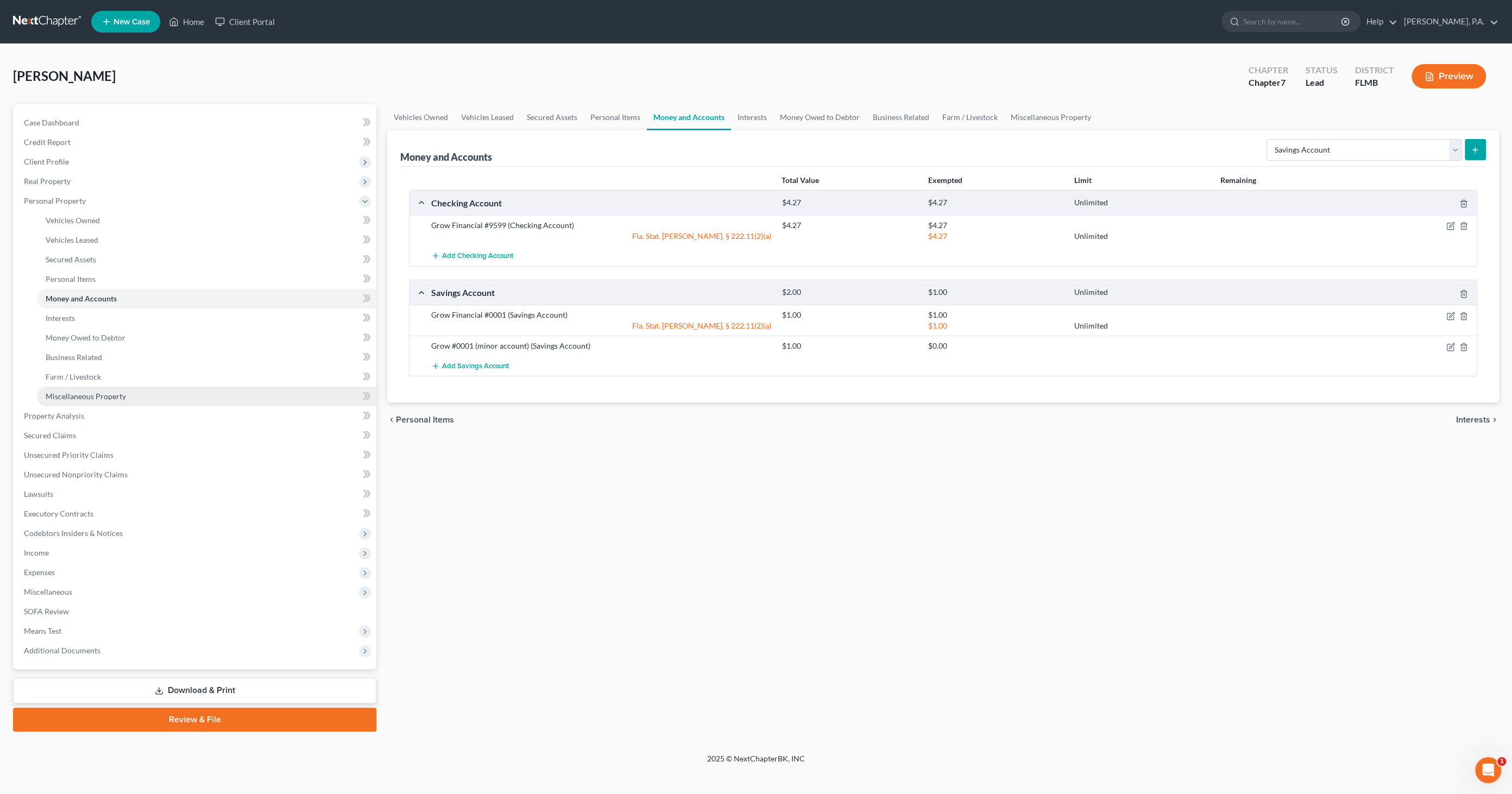
click at [96, 400] on span "Miscellaneous Property" at bounding box center [86, 396] width 81 height 9
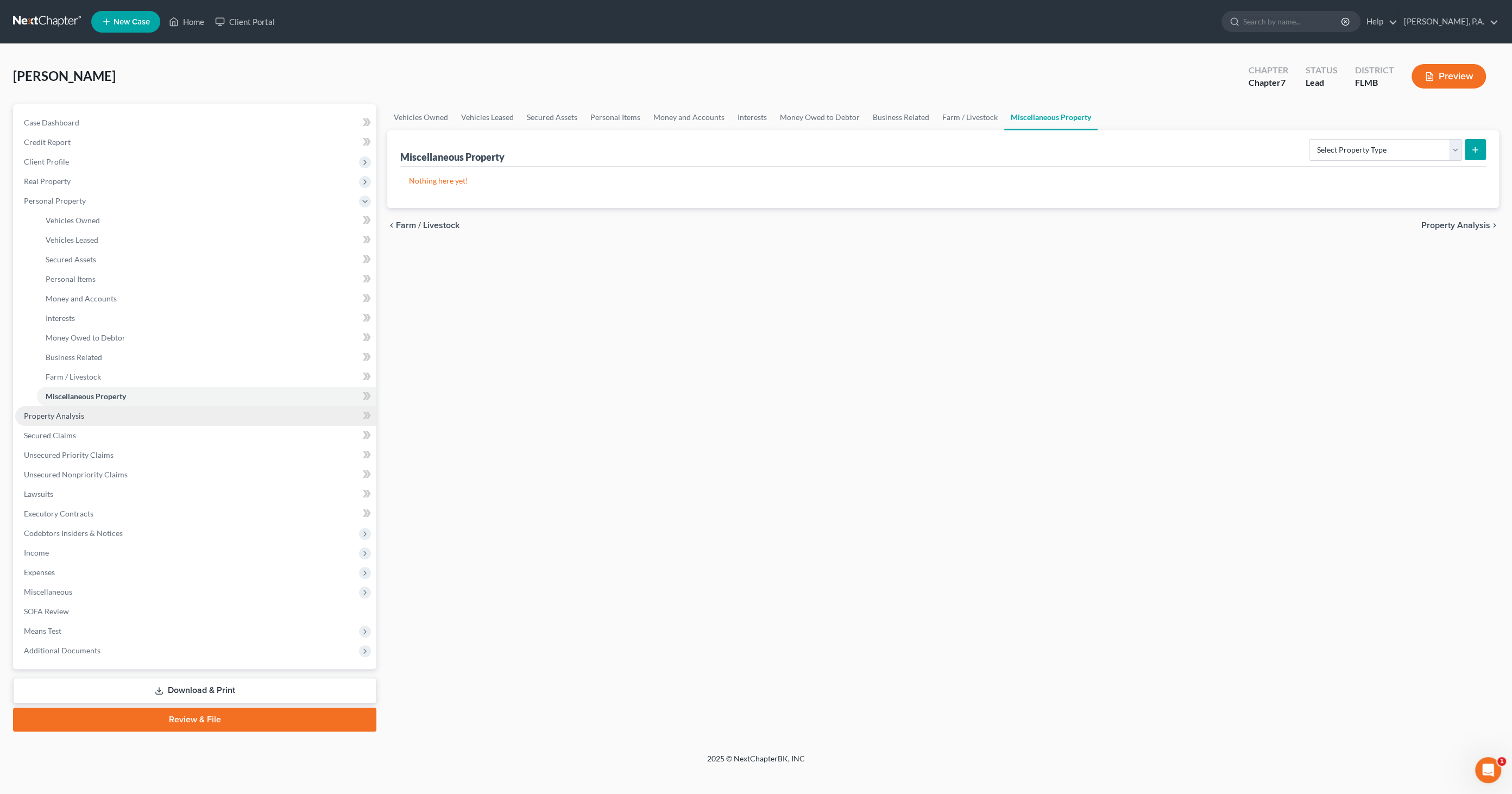
click at [66, 417] on span "Property Analysis" at bounding box center [54, 416] width 60 height 9
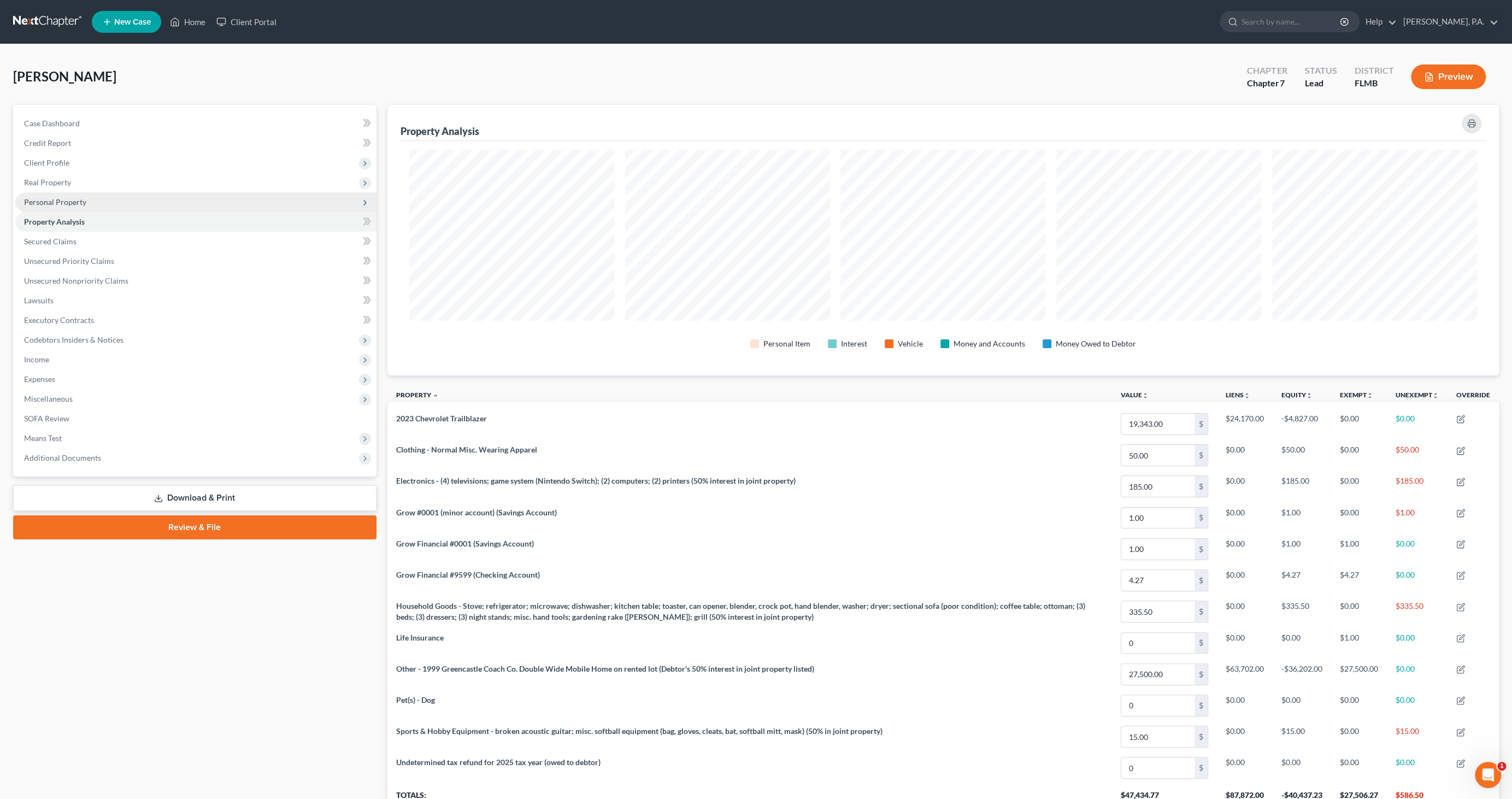
click at [79, 195] on span "Personal Property" at bounding box center [195, 202] width 361 height 20
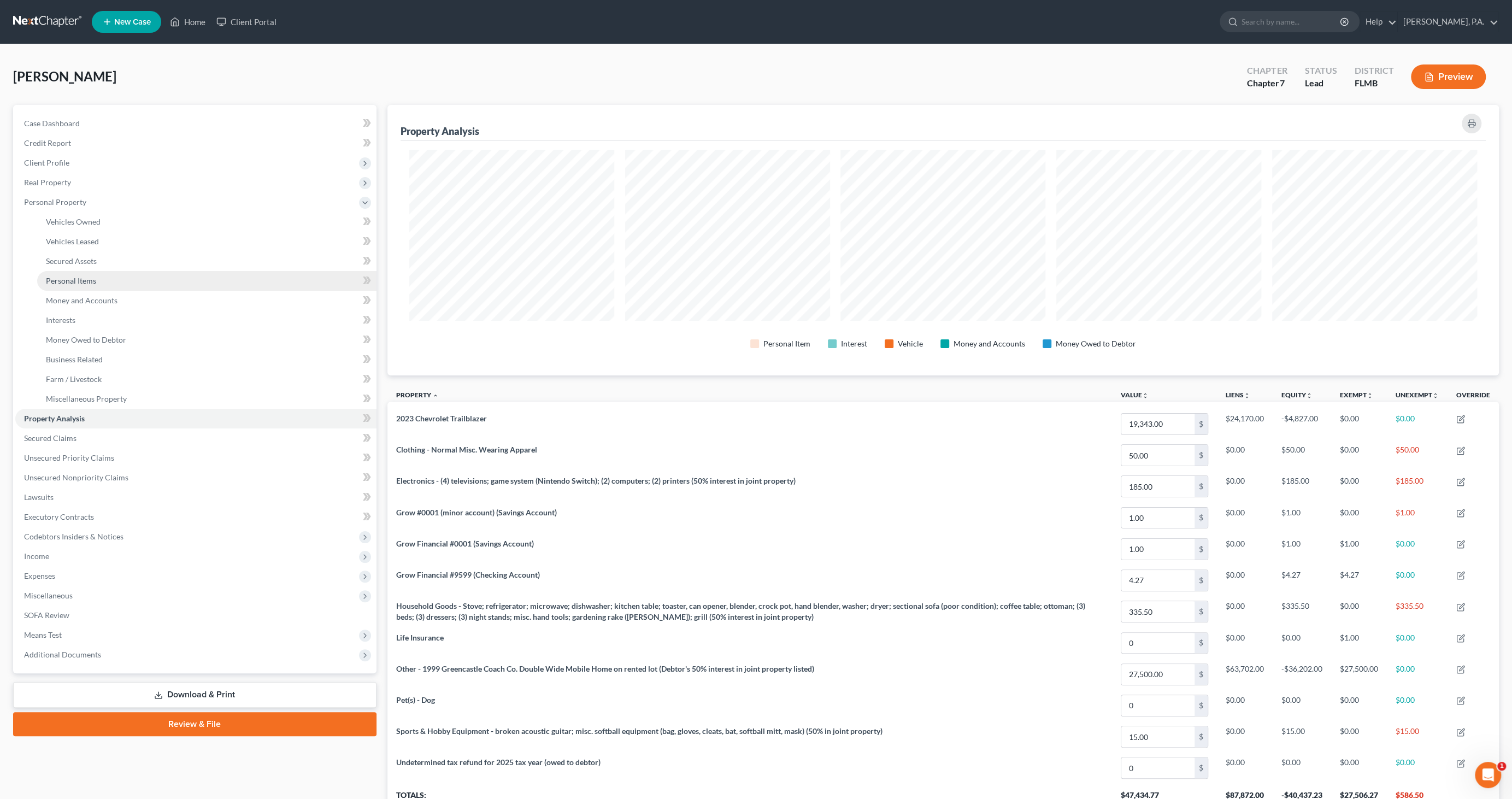
click at [99, 281] on link "Personal Items" at bounding box center [207, 281] width 339 height 20
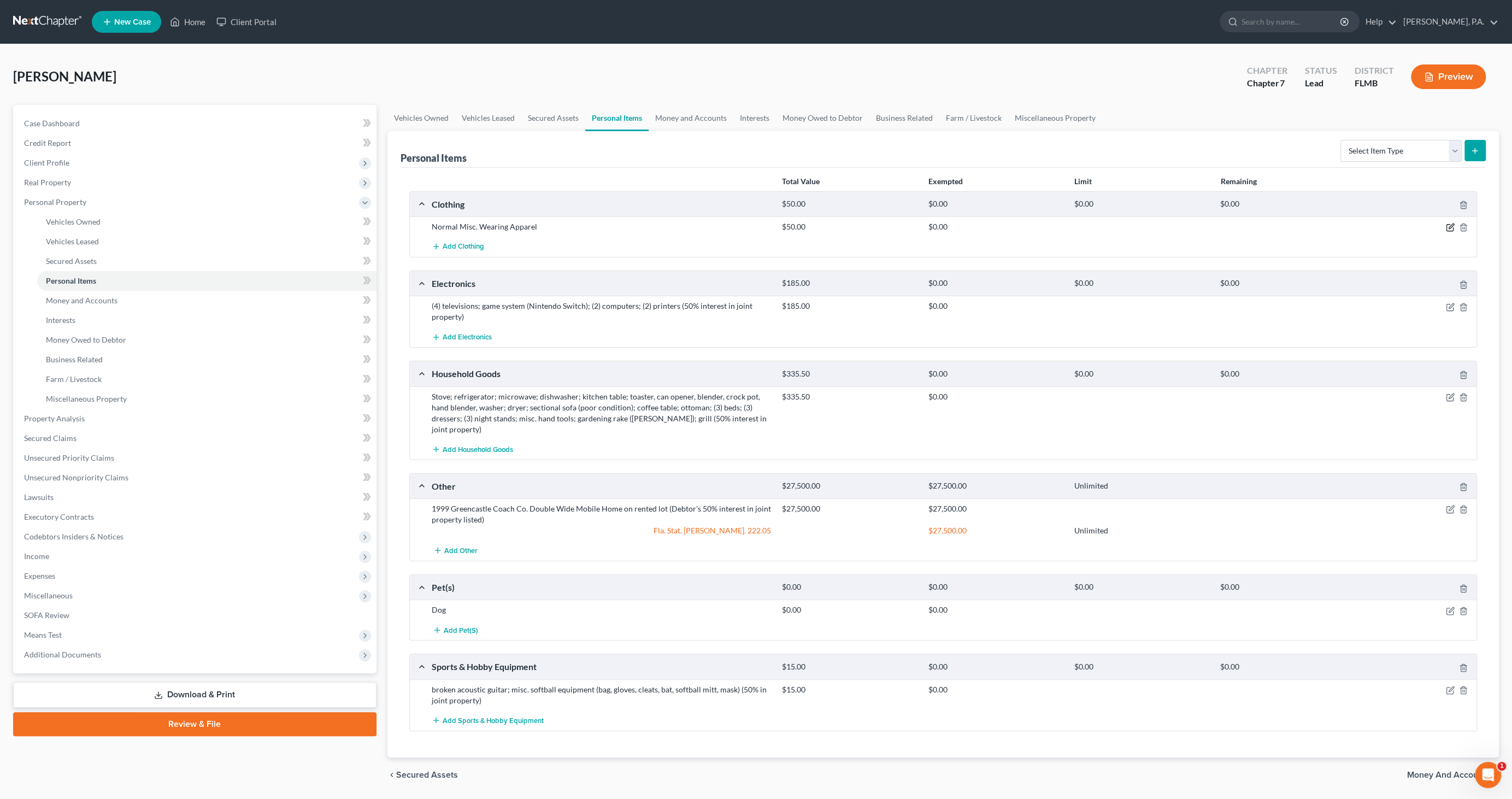
click at [1451, 228] on icon "button" at bounding box center [1450, 227] width 9 height 9
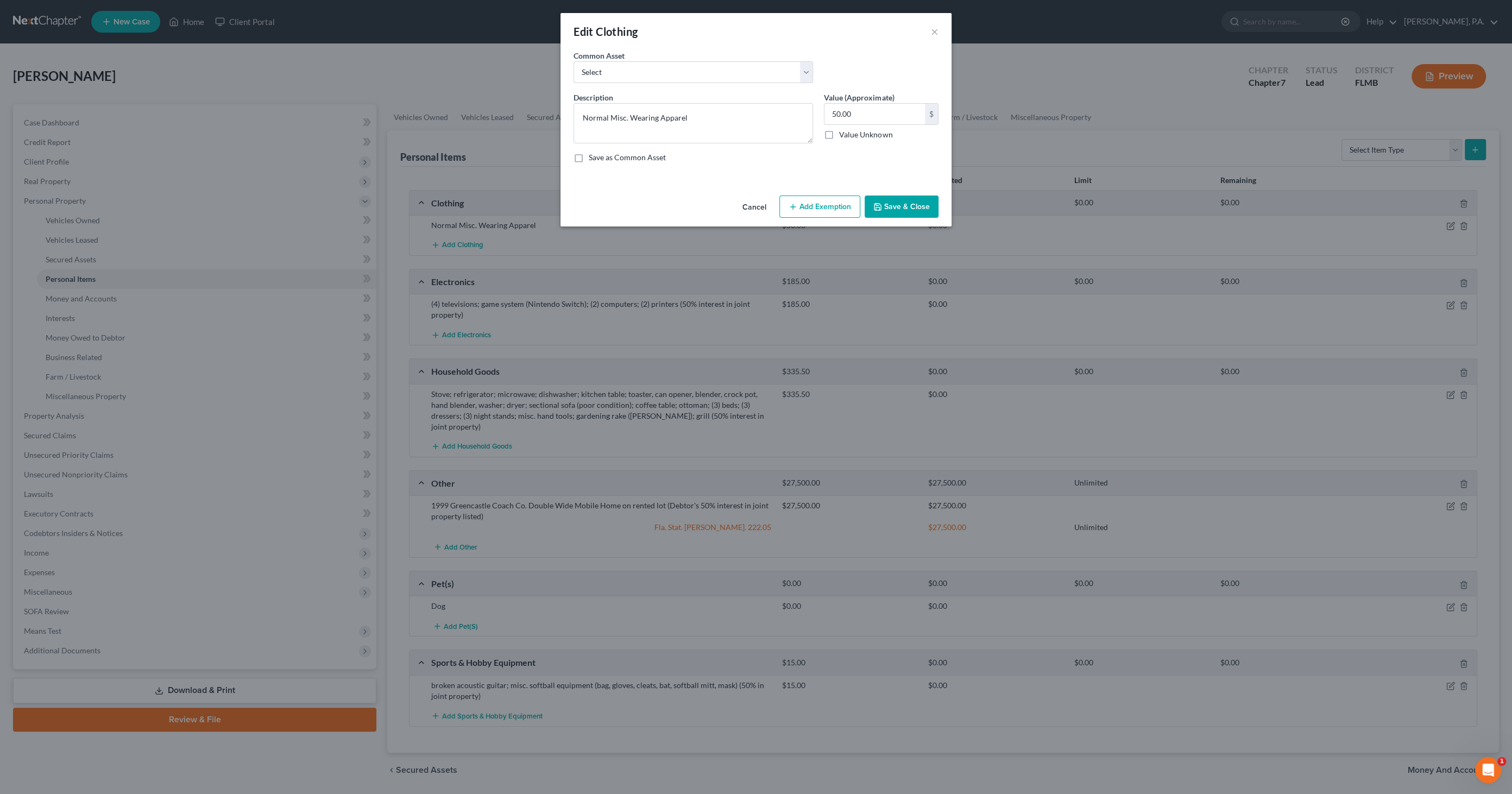
click at [835, 208] on button "Add Exemption" at bounding box center [820, 207] width 81 height 23
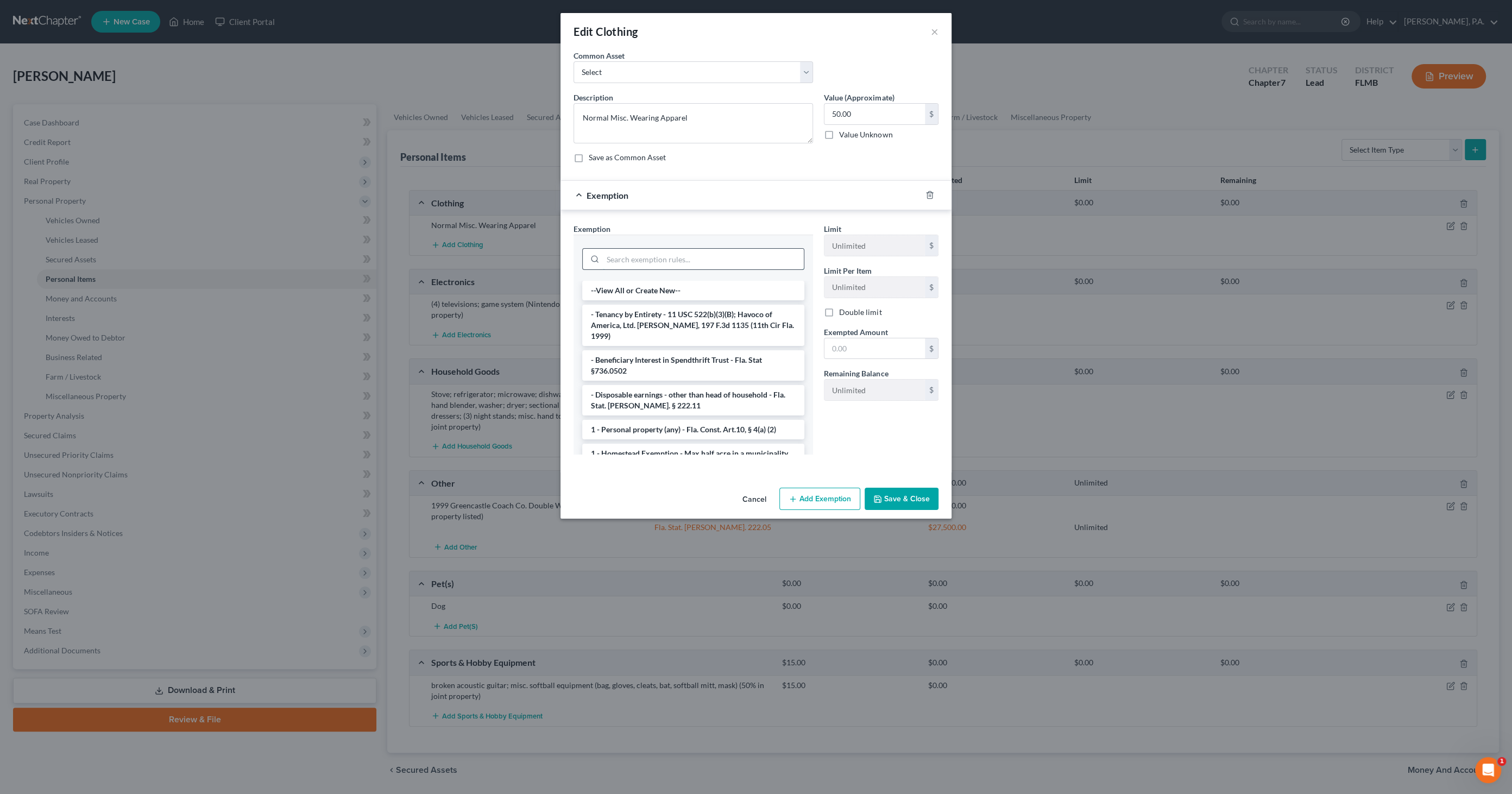
click at [721, 258] on input "search" at bounding box center [704, 258] width 201 height 21
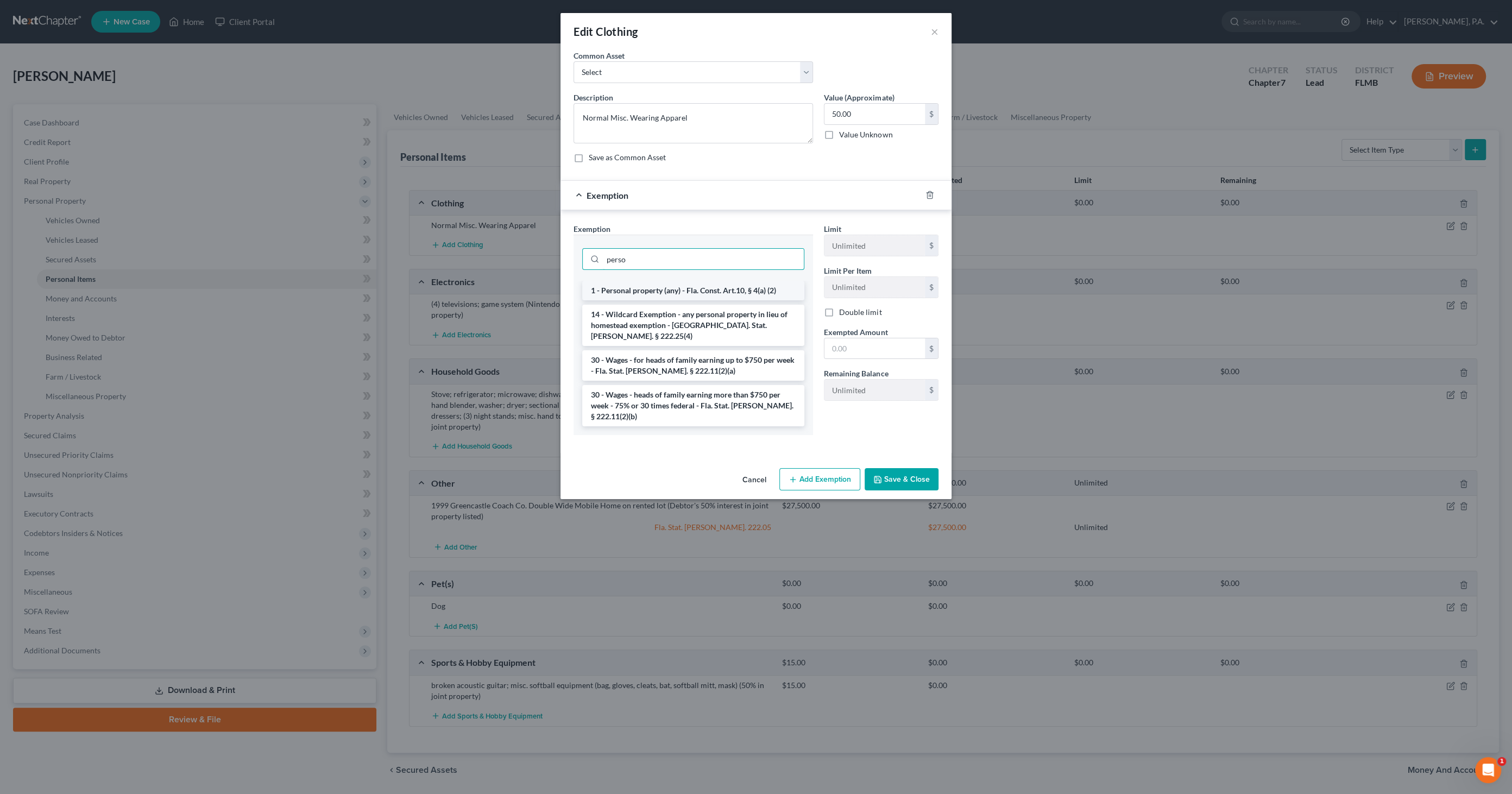
type input "perso"
click at [730, 290] on li "1 - Personal property (any) - Fla. Const. Art.10, § 4(a) (2)" at bounding box center [693, 290] width 222 height 20
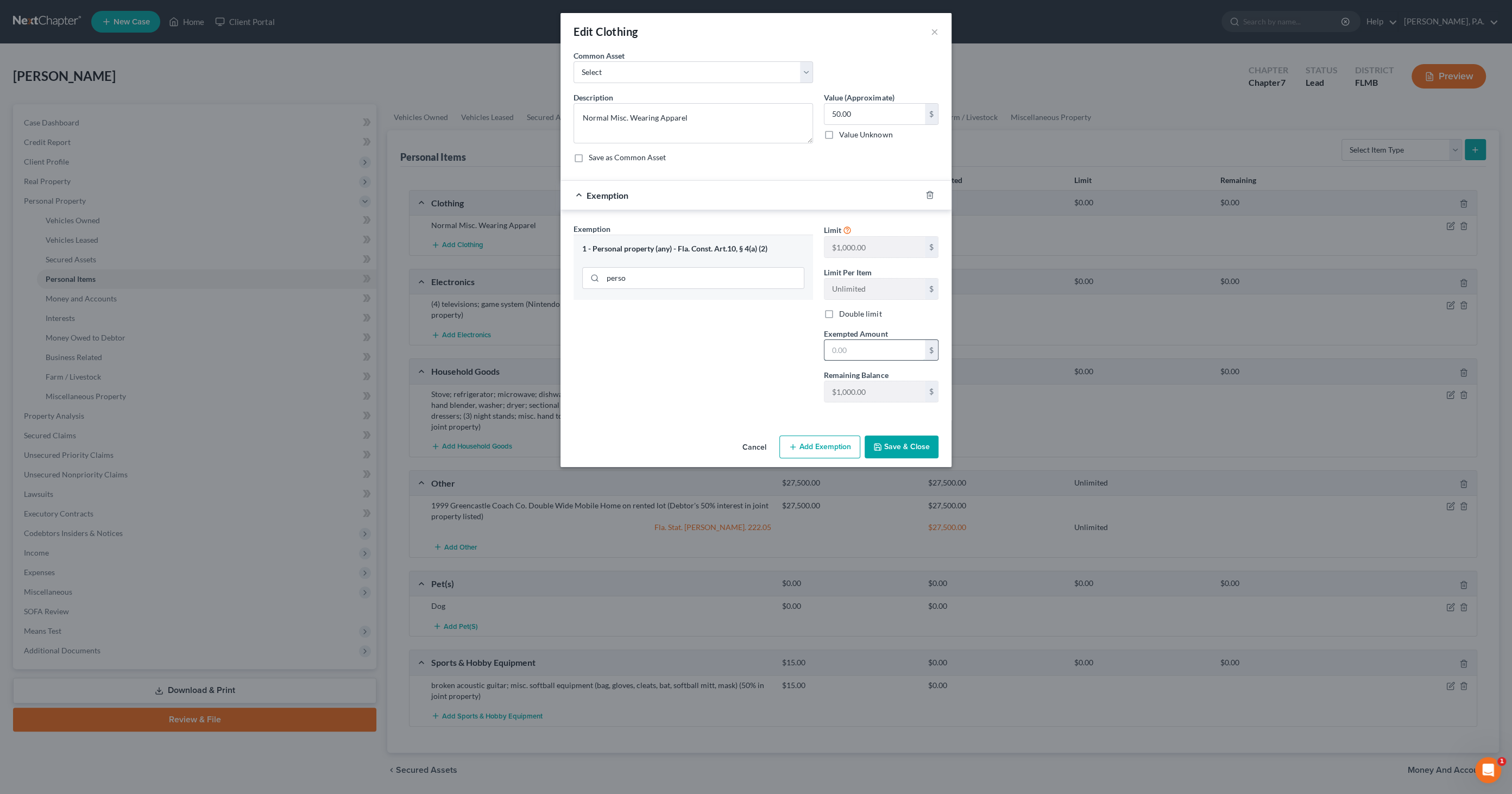
click at [846, 351] on input "text" at bounding box center [875, 350] width 100 height 21
type input "50.00"
click at [907, 442] on button "Save & Close" at bounding box center [902, 447] width 74 height 23
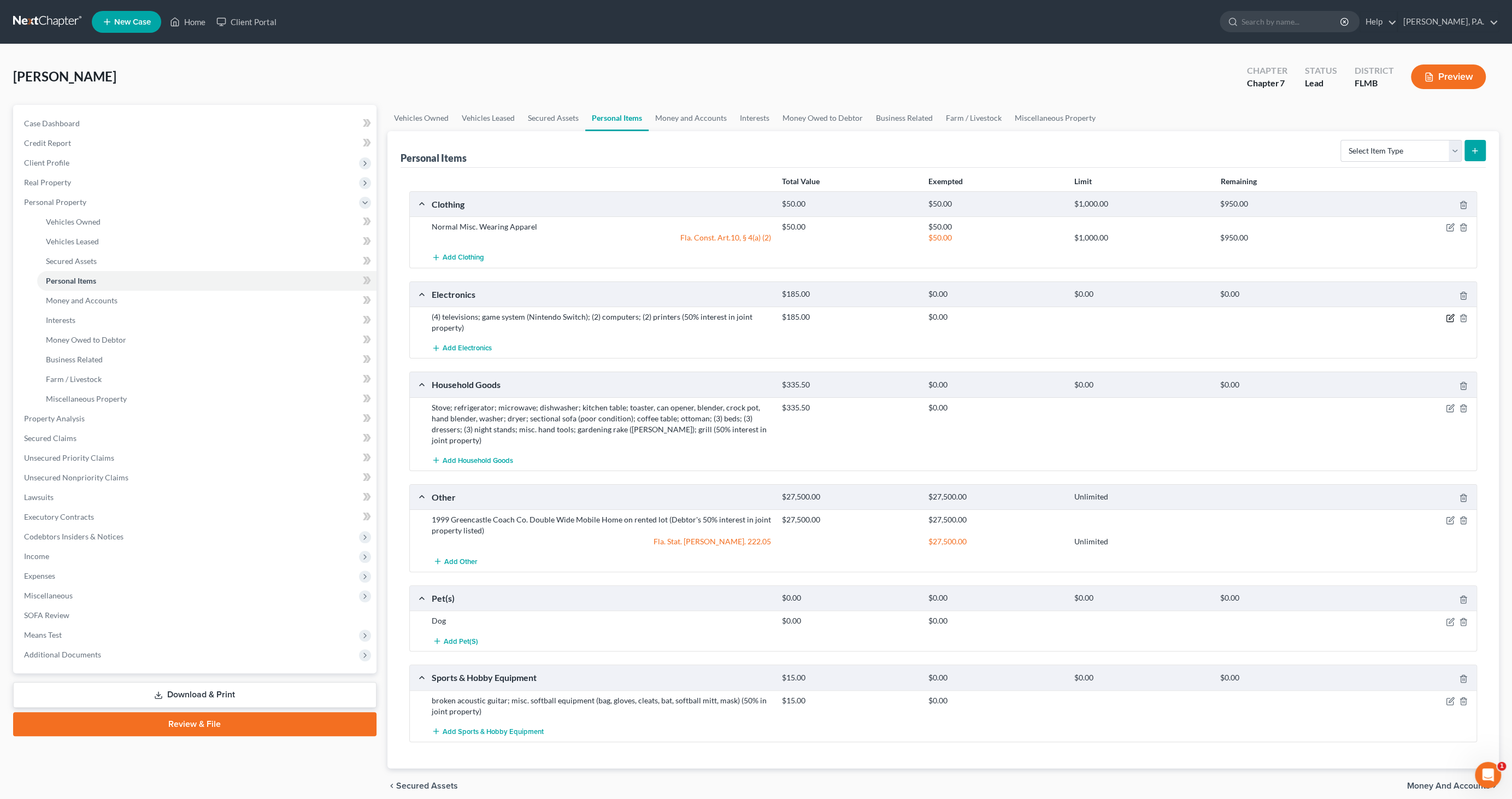
click at [1449, 314] on icon "button" at bounding box center [1450, 318] width 9 height 9
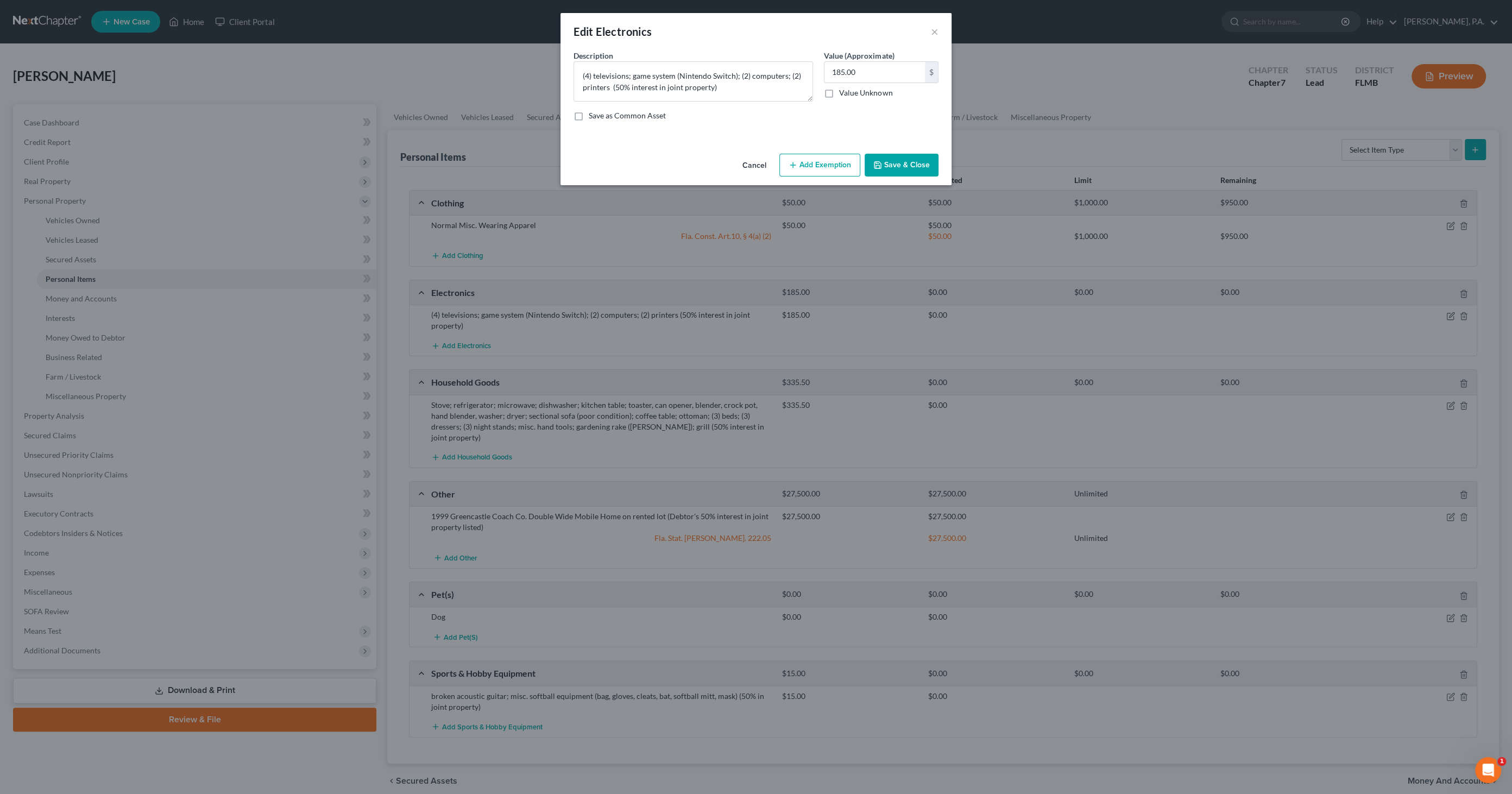
click at [819, 164] on button "Add Exemption" at bounding box center [820, 165] width 81 height 23
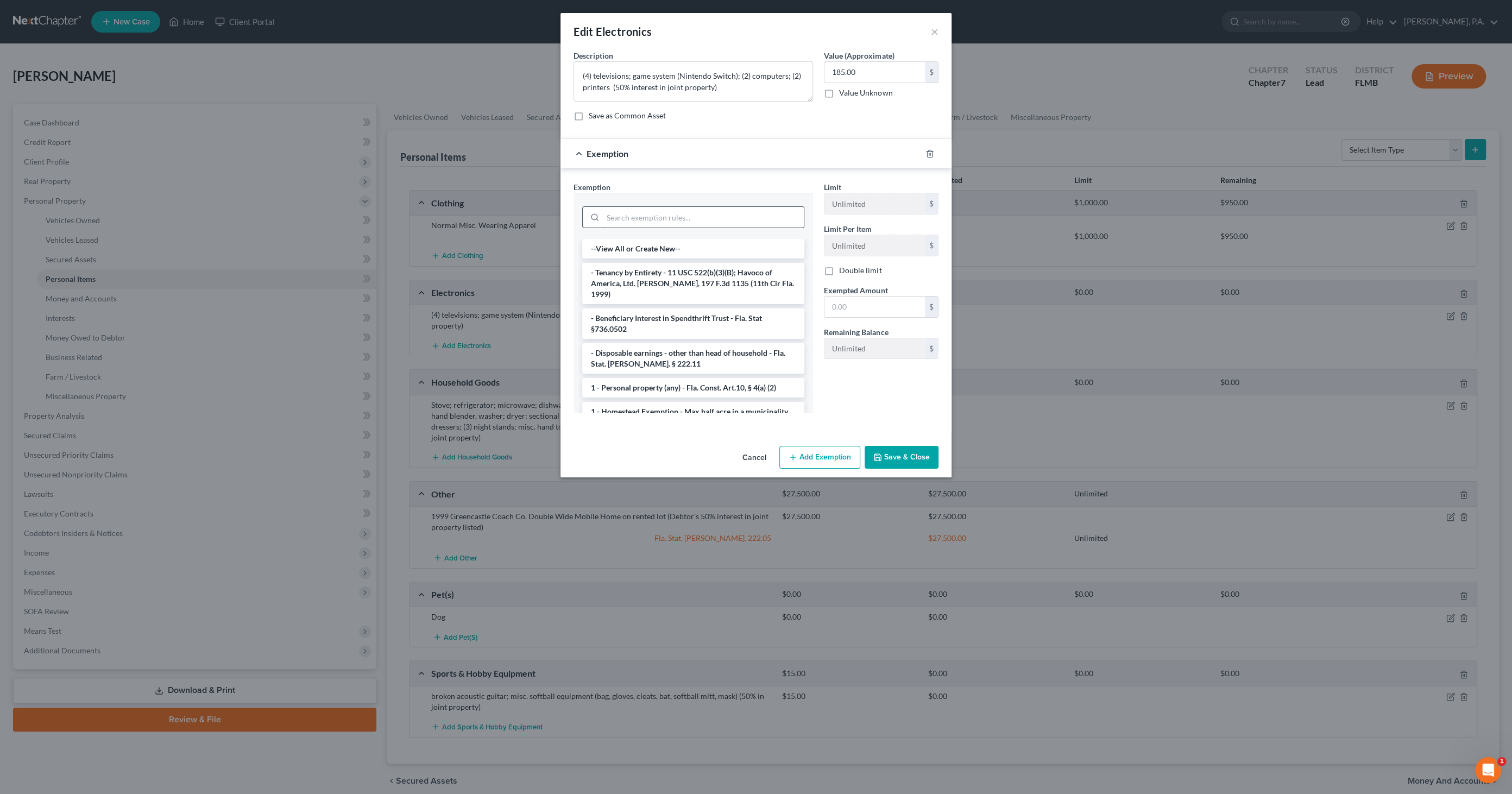
click at [712, 207] on input "search" at bounding box center [704, 216] width 201 height 21
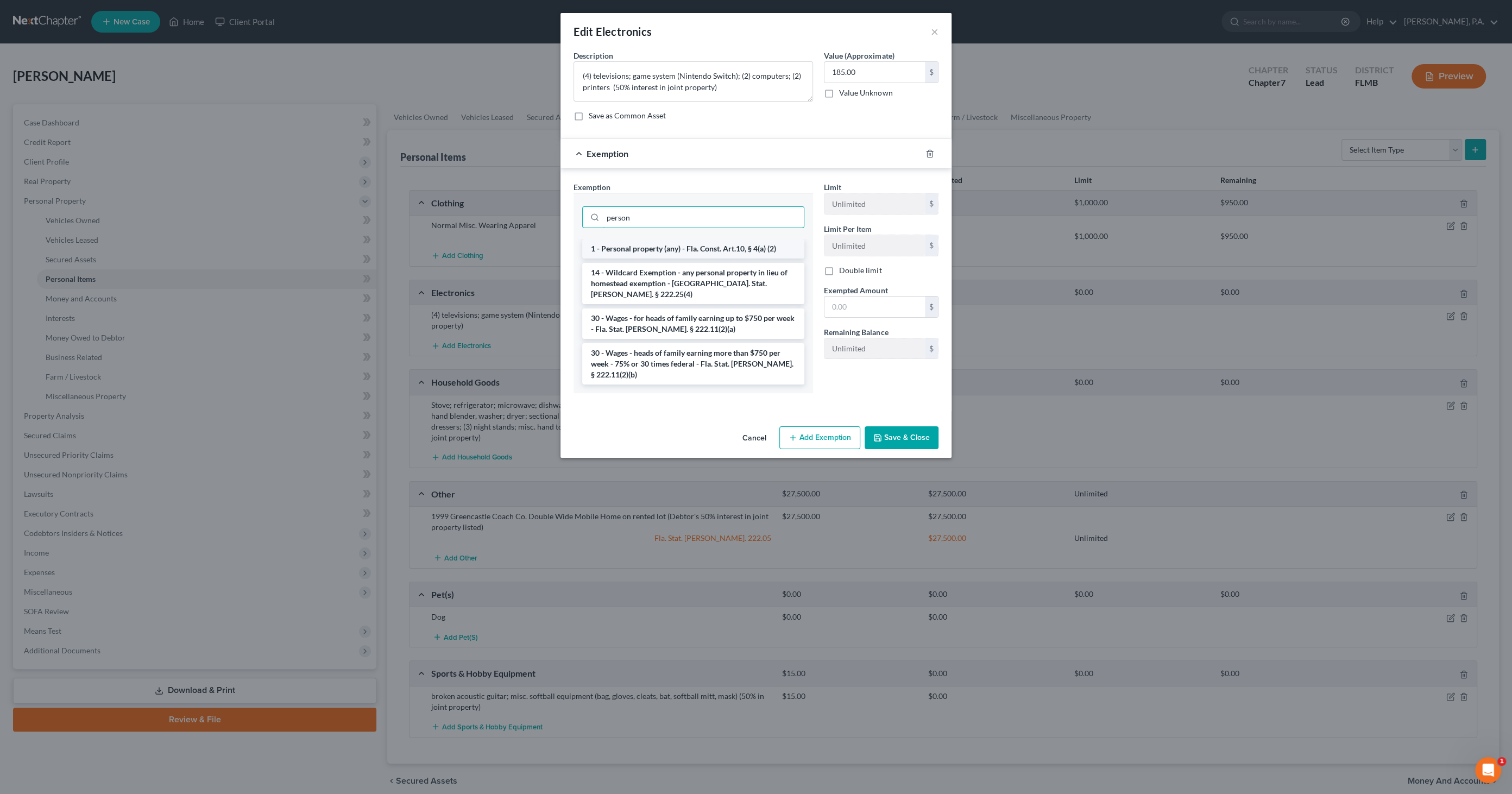
type input "person"
click at [702, 244] on li "1 - Personal property (any) - Fla. Const. Art.10, § 4(a) (2)" at bounding box center [693, 248] width 222 height 20
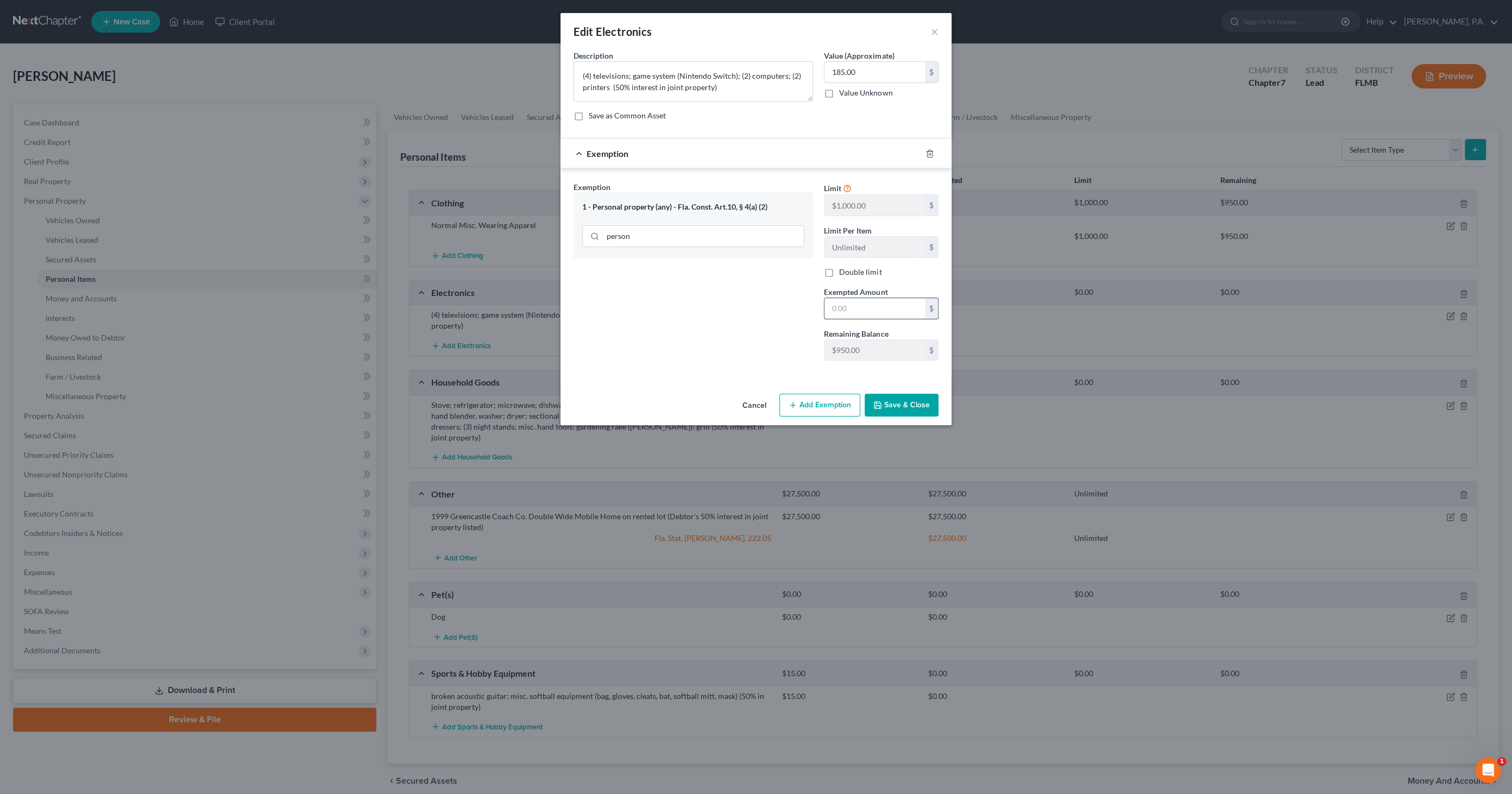
click at [839, 307] on input "text" at bounding box center [875, 308] width 100 height 21
type input "185.00"
click at [887, 397] on button "Save & Close" at bounding box center [902, 405] width 74 height 23
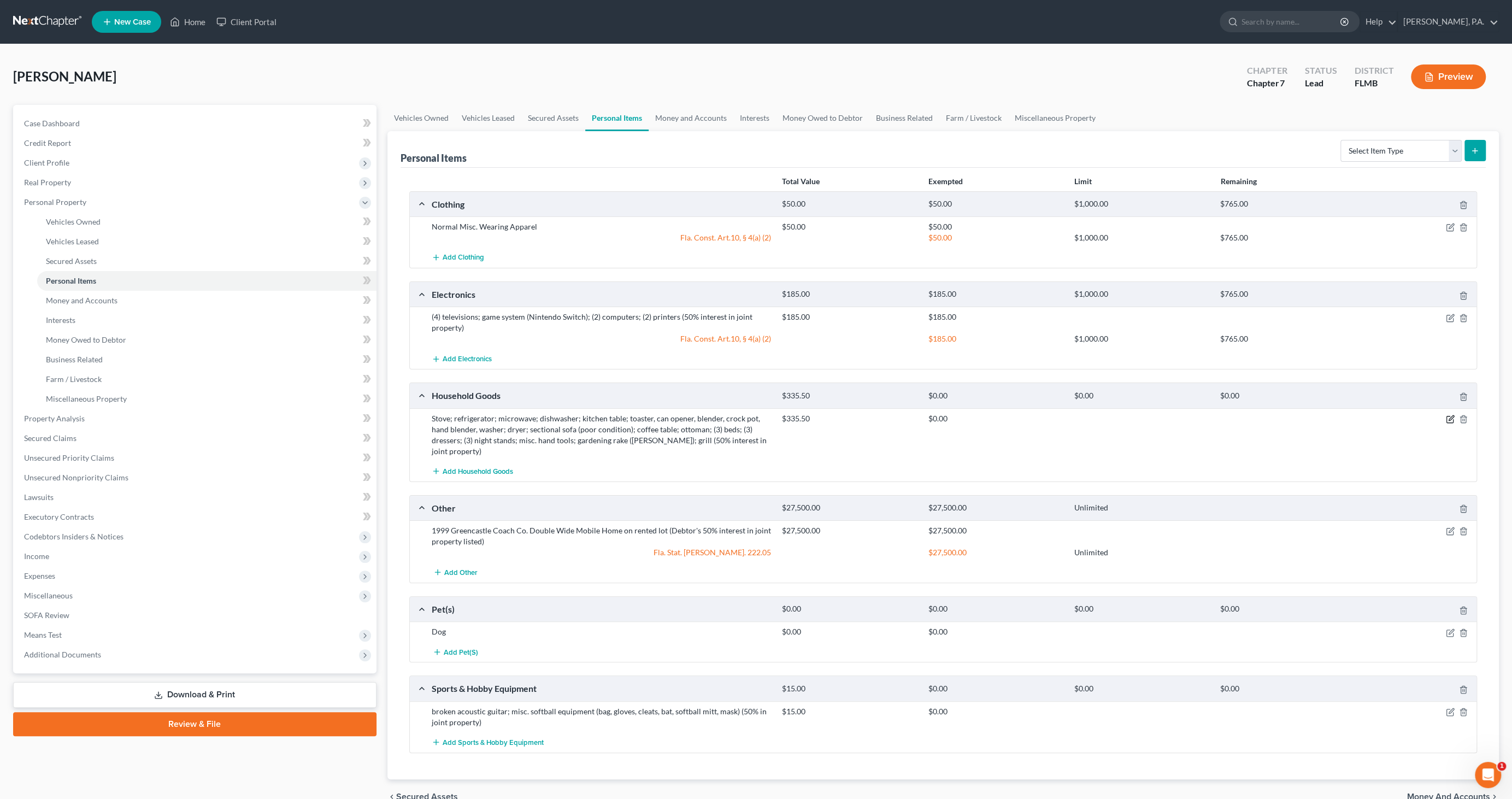
click at [1449, 417] on icon "button" at bounding box center [1452, 418] width 5 height 5
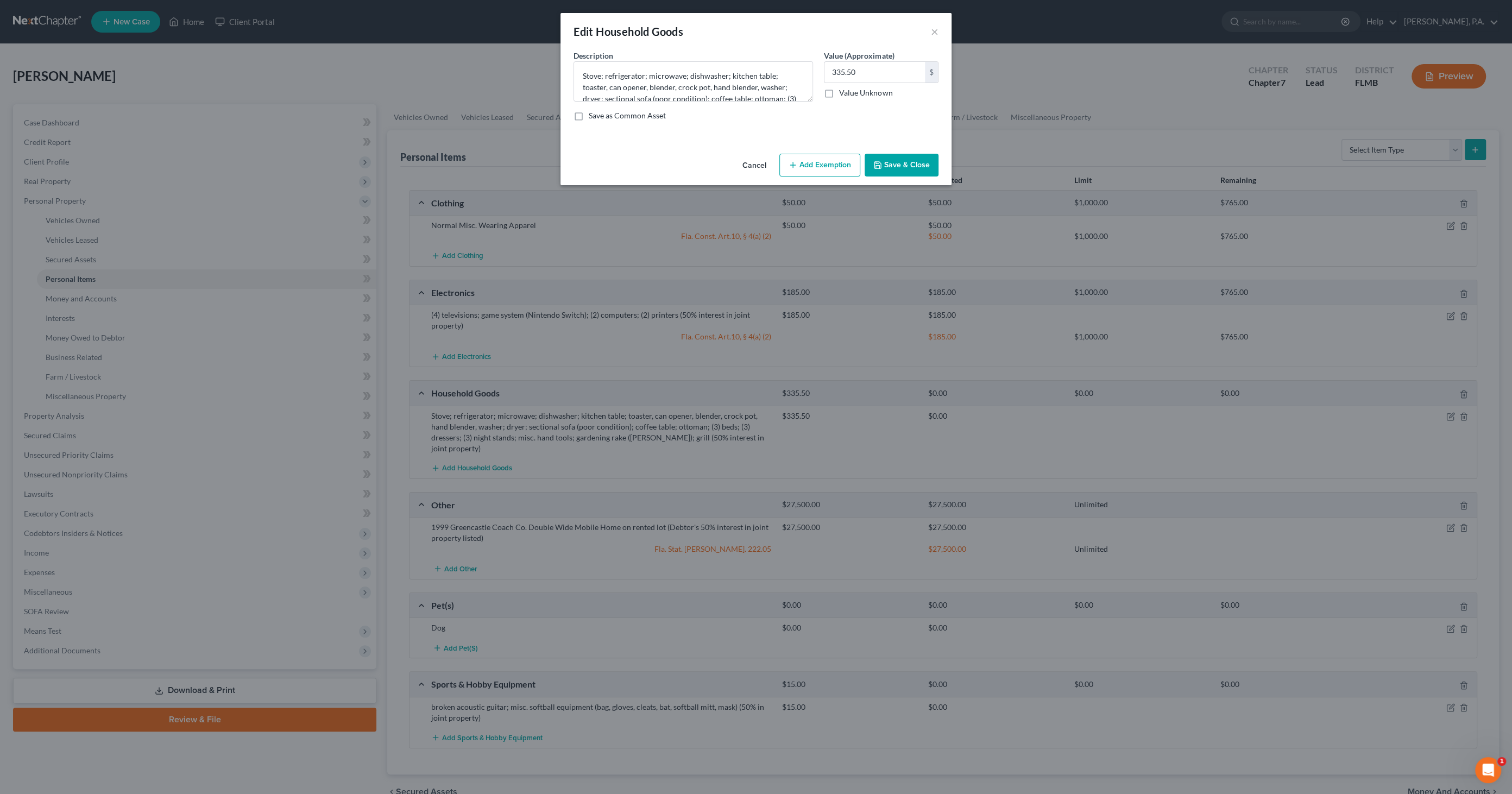
click at [806, 166] on button "Add Exemption" at bounding box center [820, 165] width 81 height 23
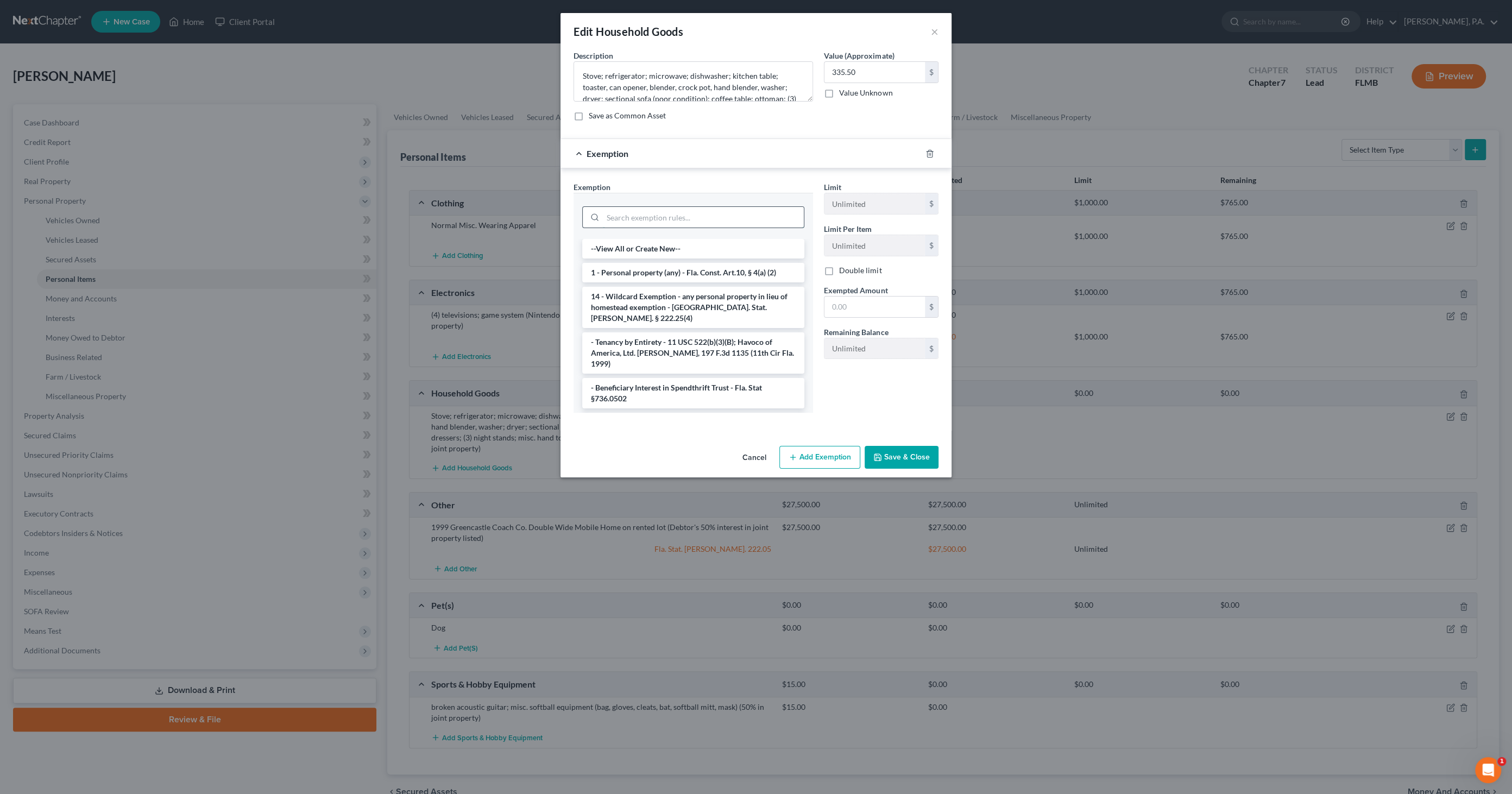
click at [656, 219] on input "search" at bounding box center [704, 216] width 201 height 21
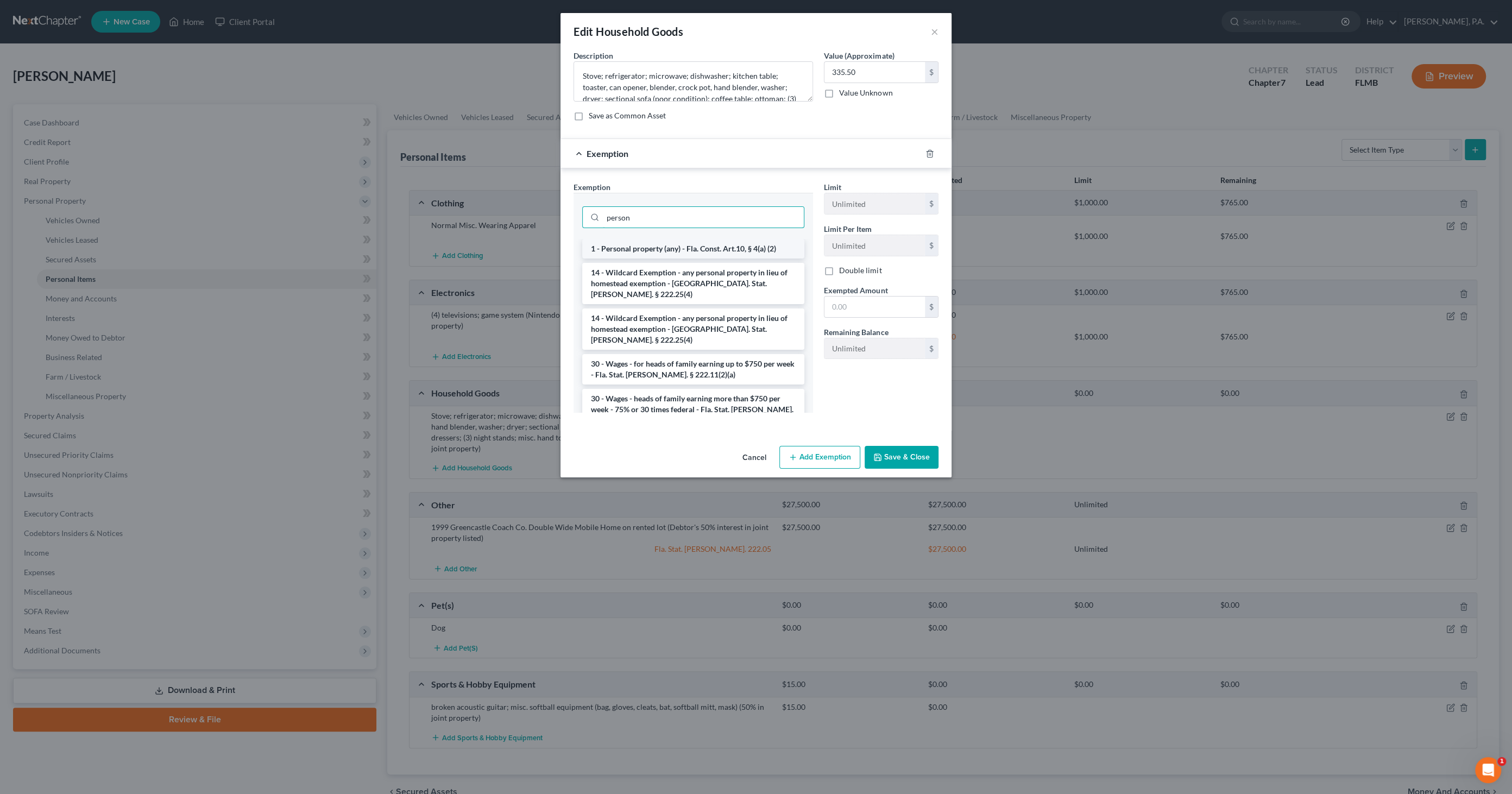
type input "person"
click at [660, 244] on li "1 - Personal property (any) - Fla. Const. Art.10, § 4(a) (2)" at bounding box center [693, 248] width 222 height 20
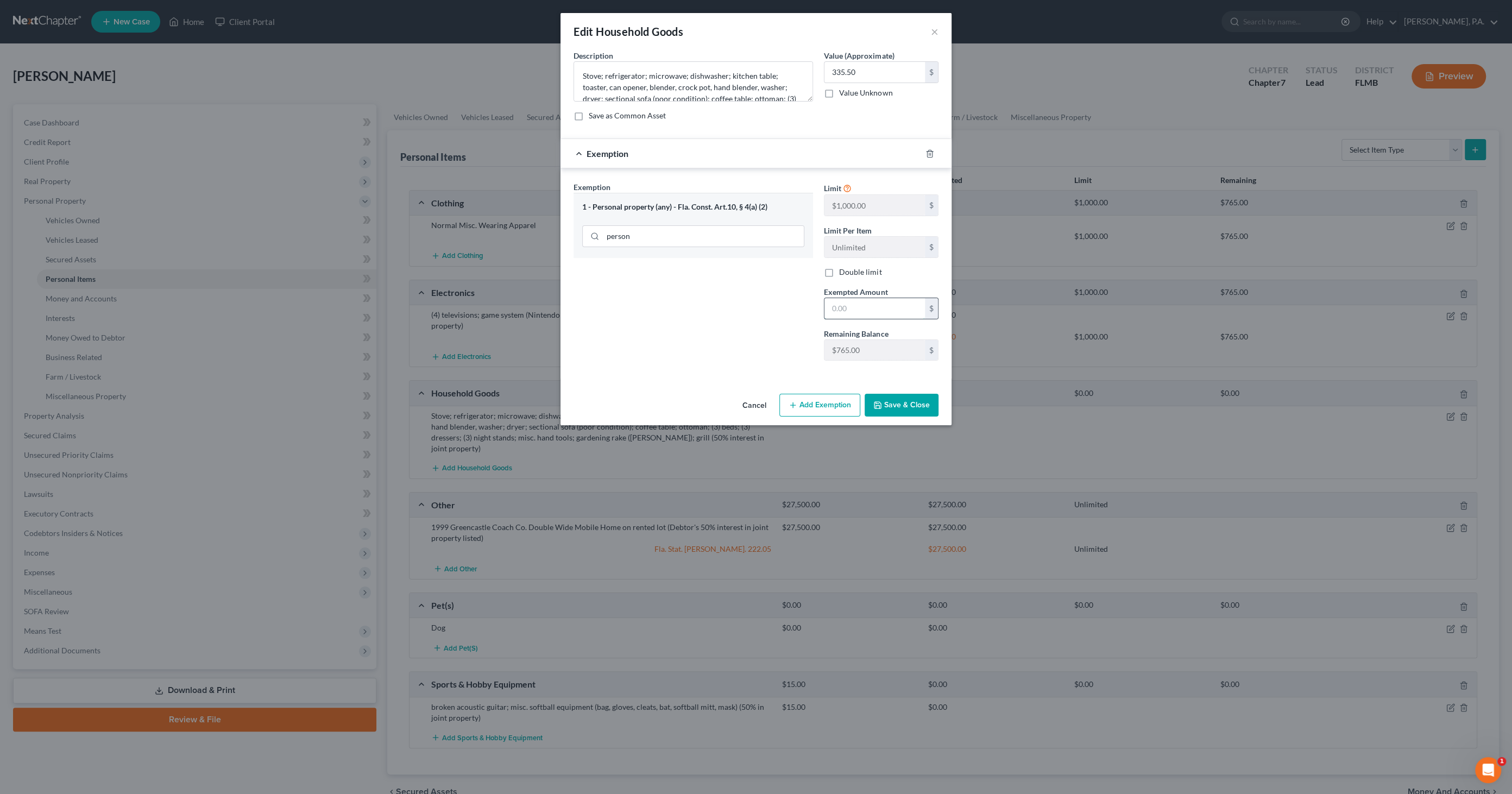
click at [854, 313] on input "text" at bounding box center [875, 308] width 100 height 21
type input "335.50"
click at [923, 403] on button "Save & Close" at bounding box center [902, 405] width 74 height 23
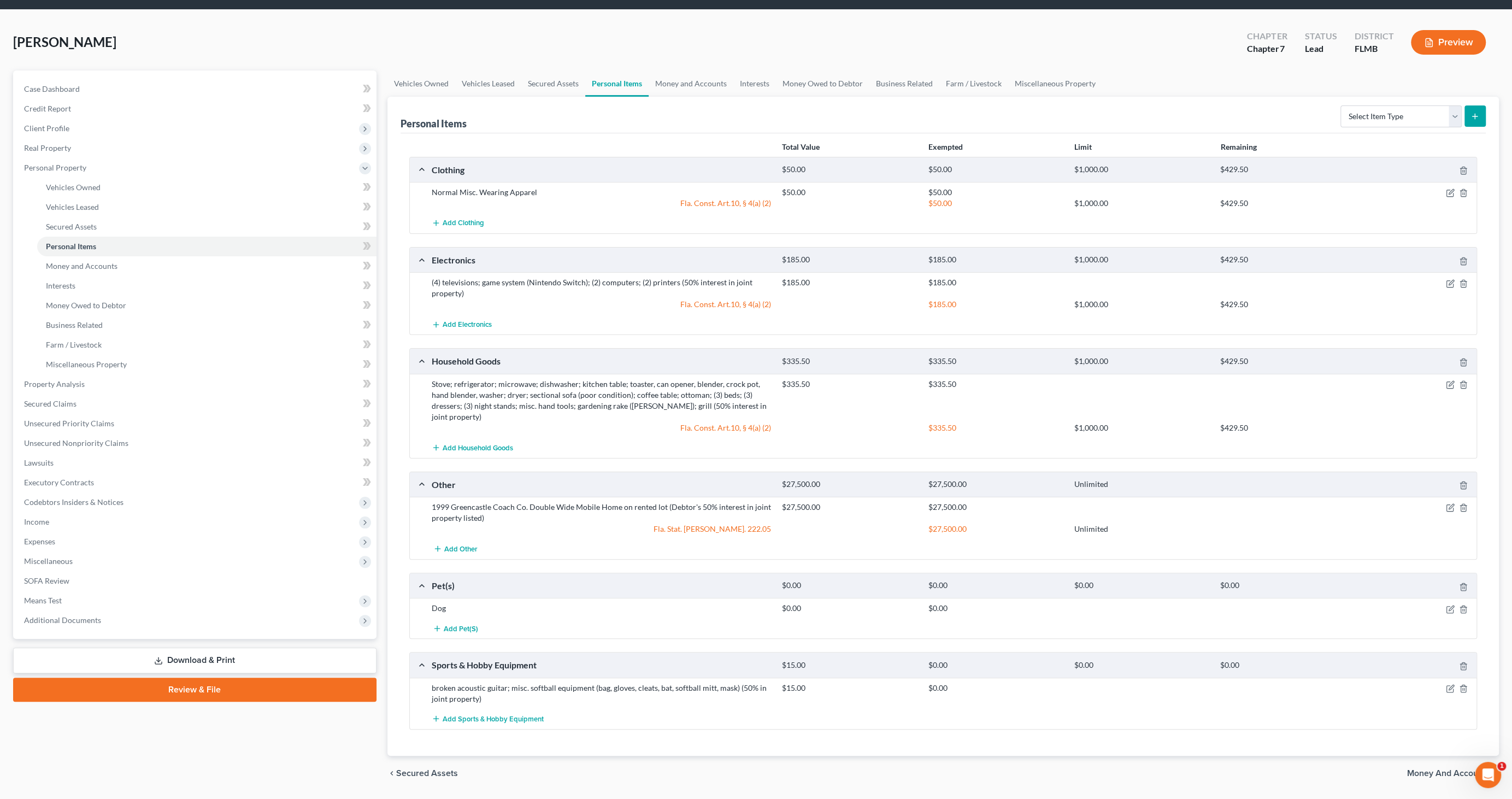
scroll to position [52, 0]
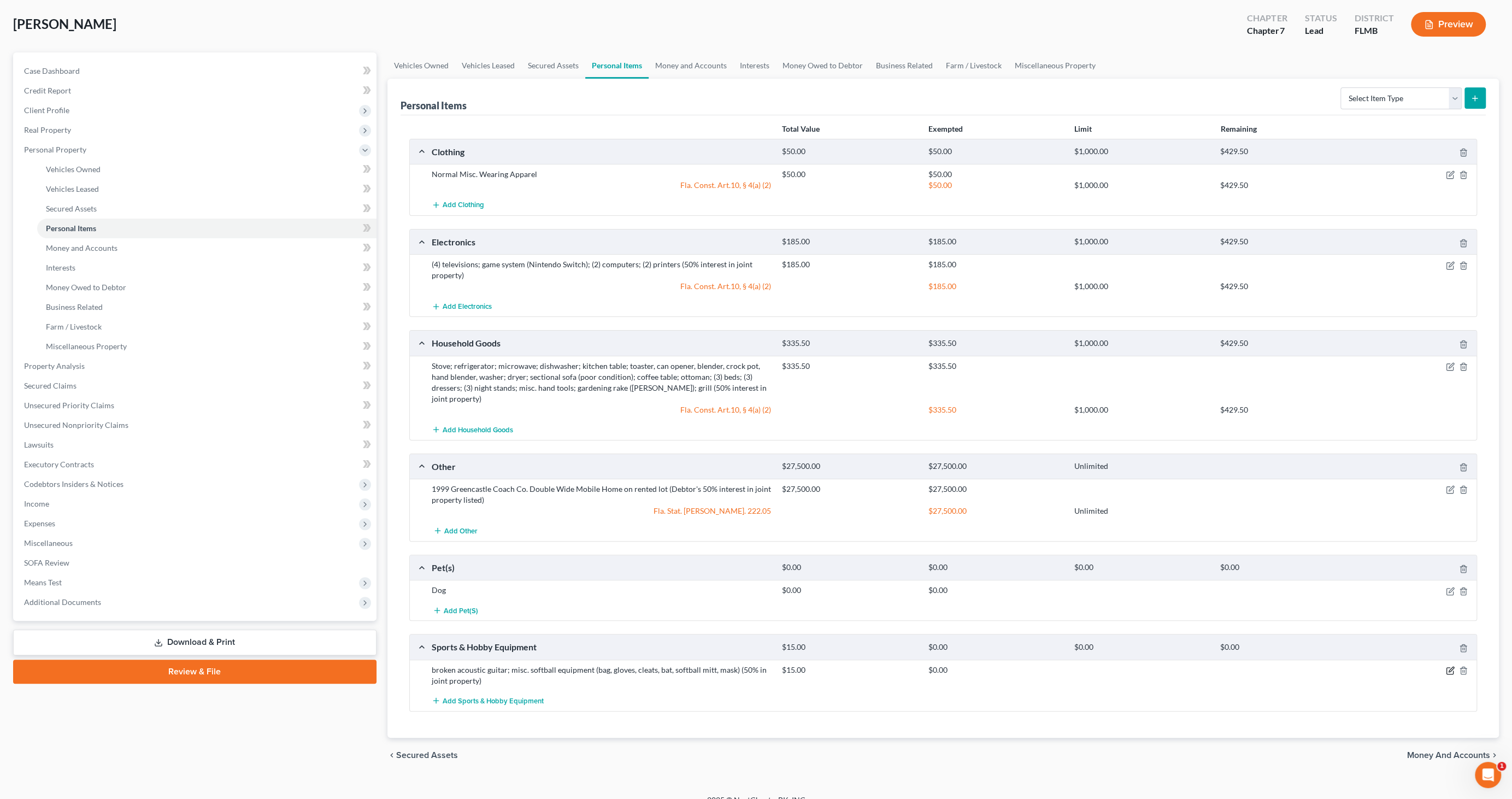
click at [1449, 667] on icon "button" at bounding box center [1452, 669] width 5 height 5
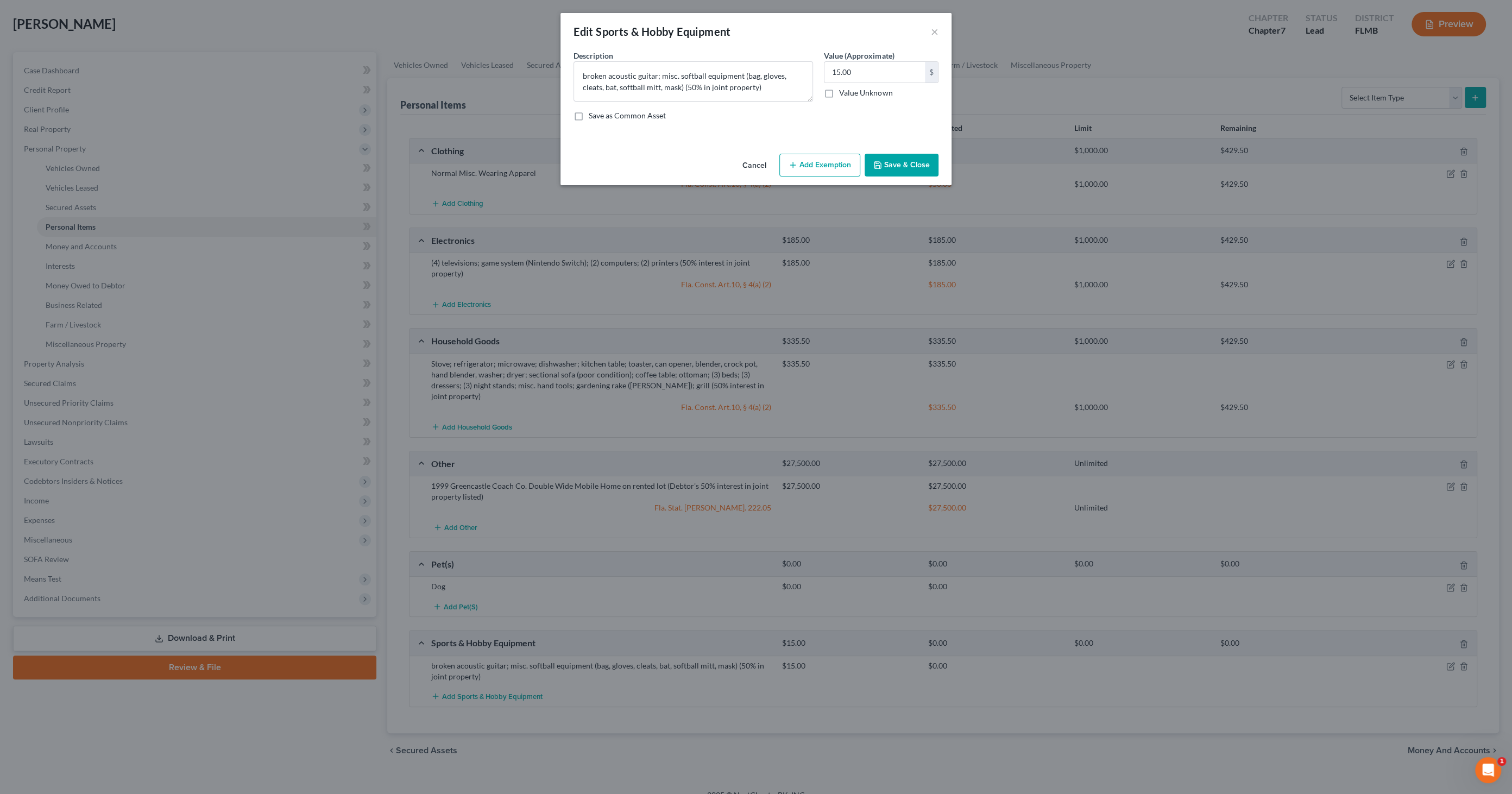
click at [801, 165] on button "Add Exemption" at bounding box center [820, 165] width 81 height 23
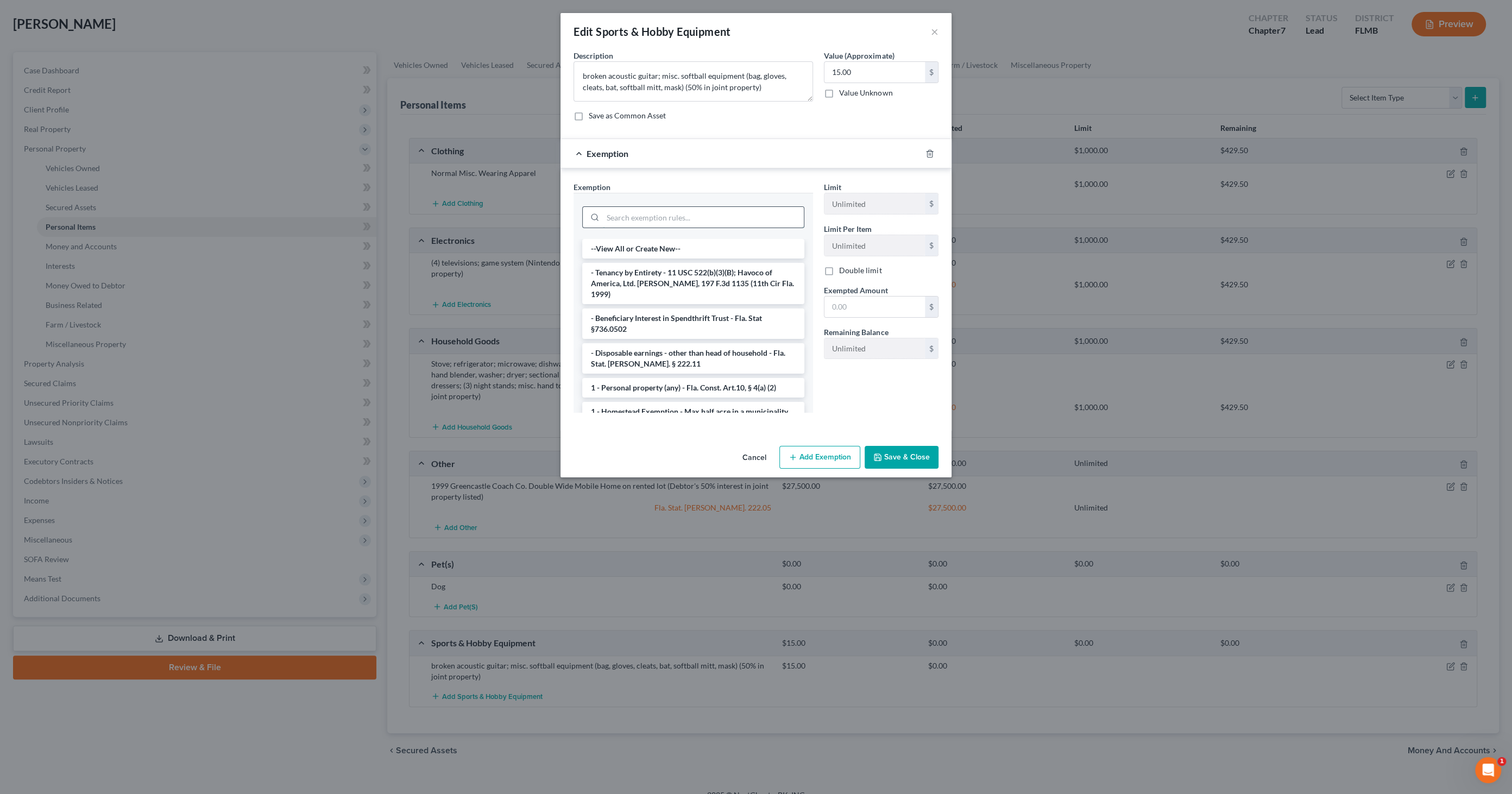
click at [728, 218] on input "search" at bounding box center [704, 216] width 201 height 21
type input "per"
drag, startPoint x: 643, startPoint y: 248, endPoint x: 668, endPoint y: 247, distance: 25.0
click at [643, 248] on li "1 - Personal property (any) - Fla. Const. Art.10, § 4(a) (2)" at bounding box center [693, 248] width 222 height 20
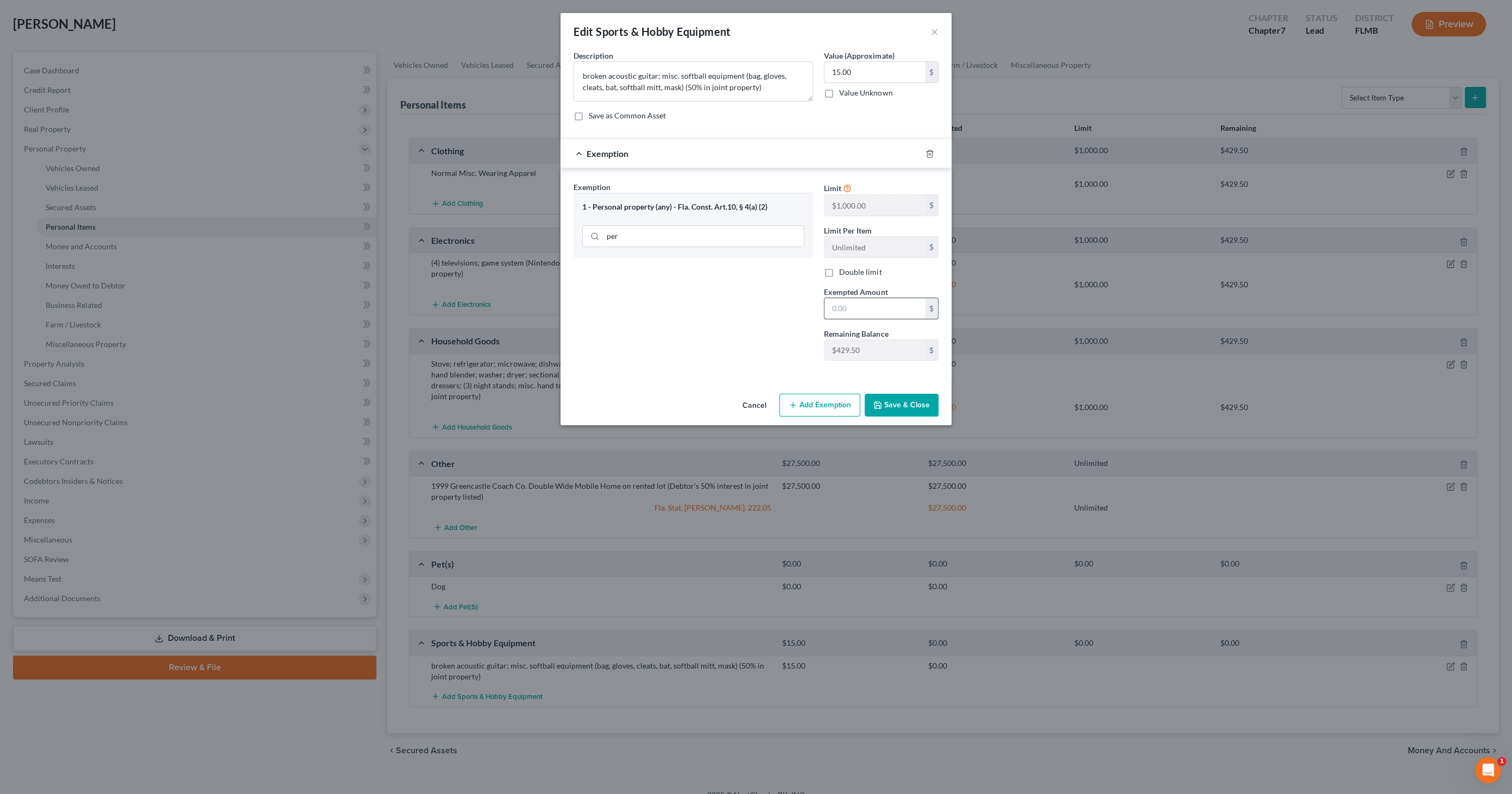
click at [881, 312] on input "text" at bounding box center [875, 308] width 100 height 21
type input "15.00"
drag, startPoint x: 897, startPoint y: 394, endPoint x: 908, endPoint y: 384, distance: 14.9
click at [897, 393] on button "Save & Close" at bounding box center [902, 405] width 74 height 23
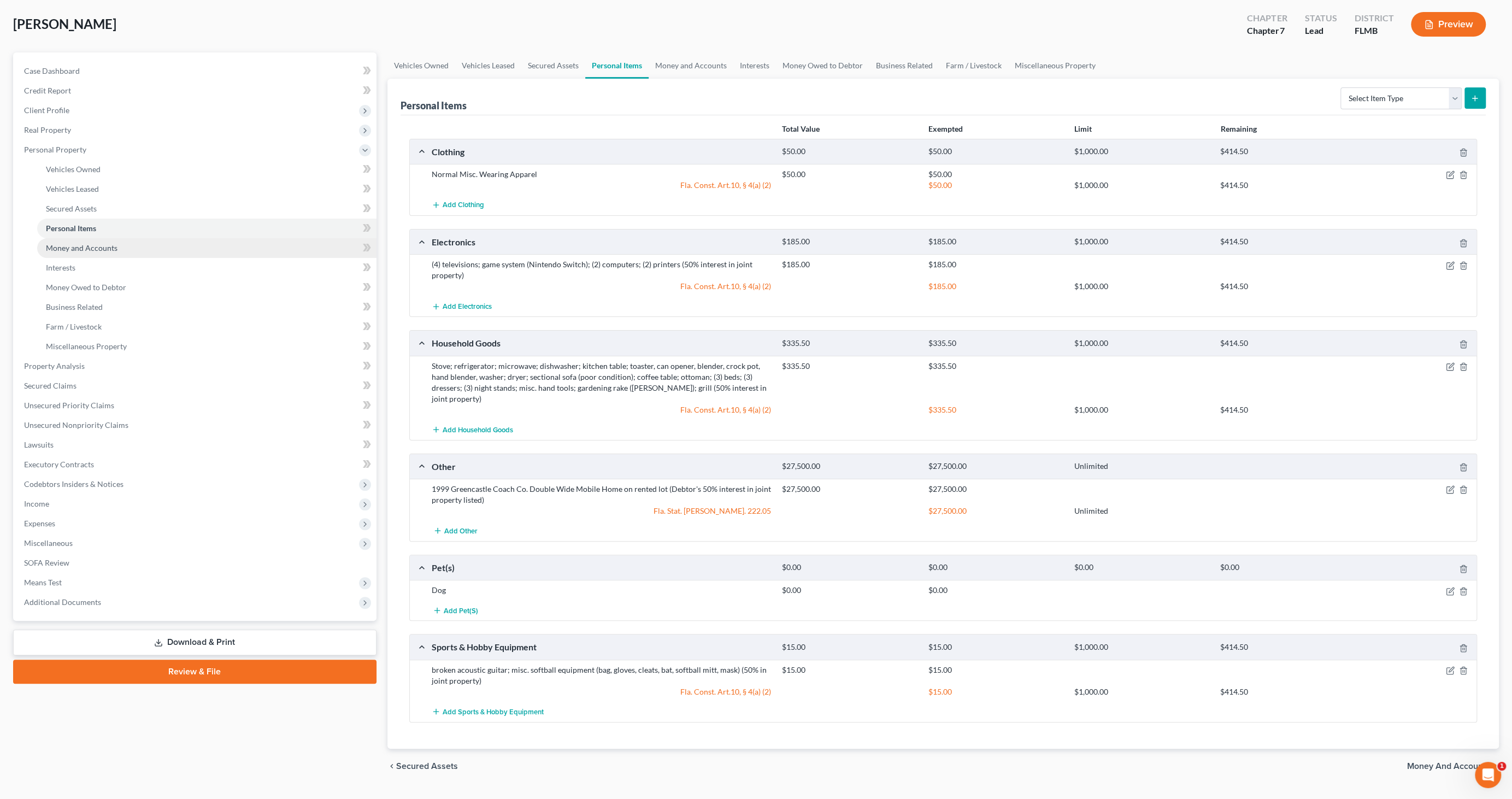
click at [86, 248] on span "Money and Accounts" at bounding box center [81, 248] width 71 height 9
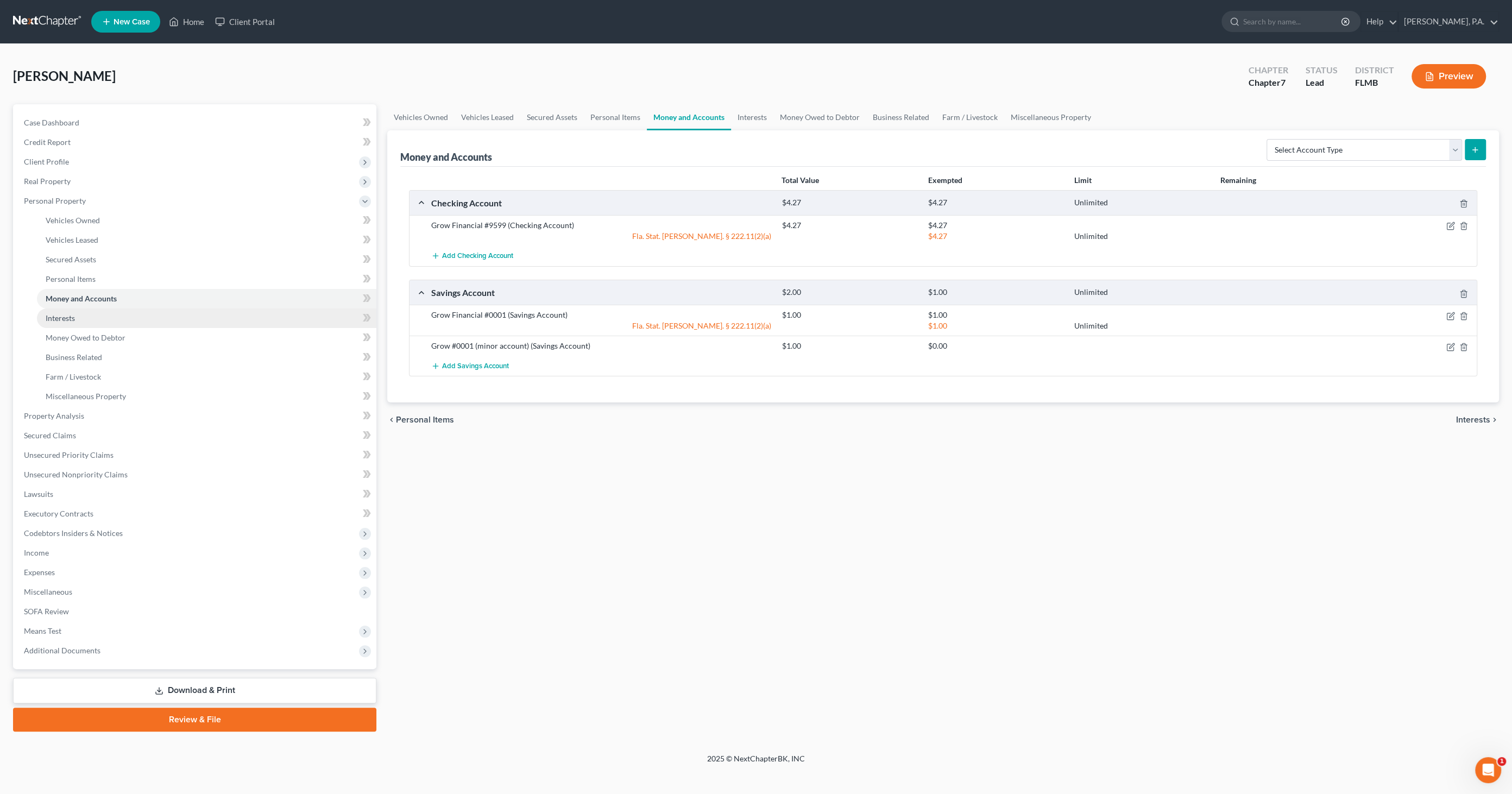
click at [60, 314] on span "Interests" at bounding box center [60, 318] width 30 height 9
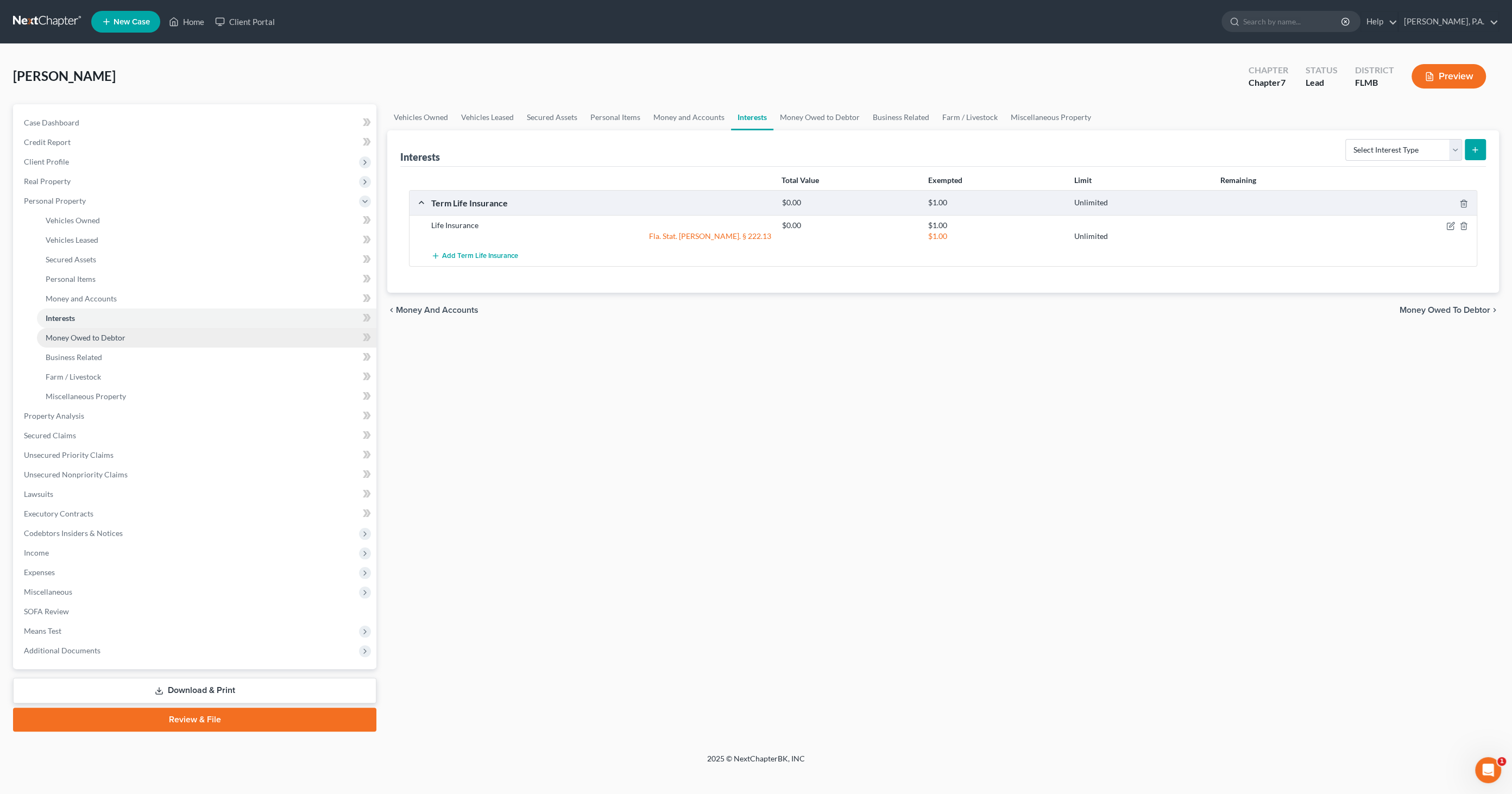
click at [80, 339] on span "Money Owed to Debtor" at bounding box center [85, 337] width 80 height 9
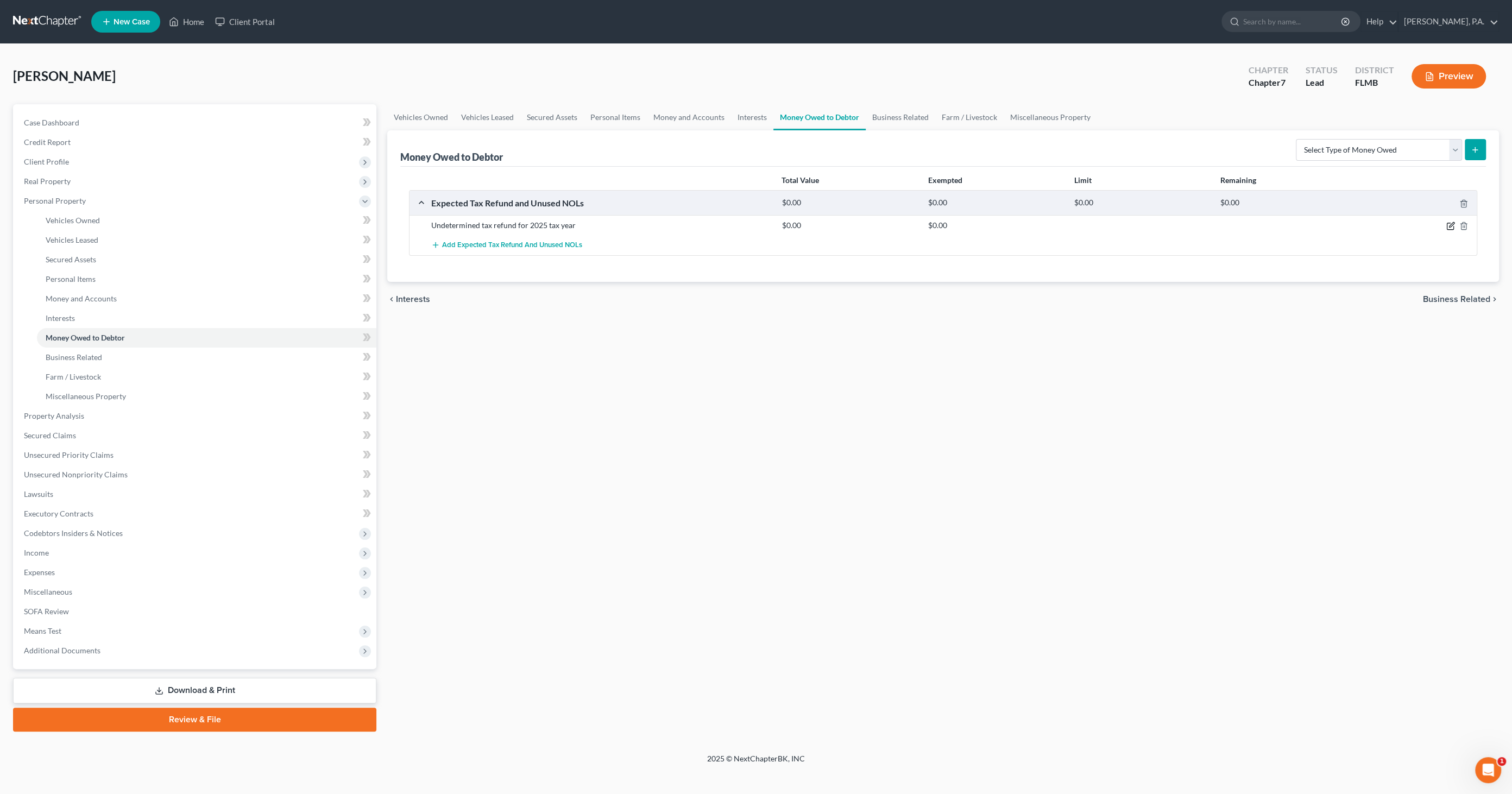
click at [1447, 228] on icon "button" at bounding box center [1450, 226] width 7 height 7
select select "0"
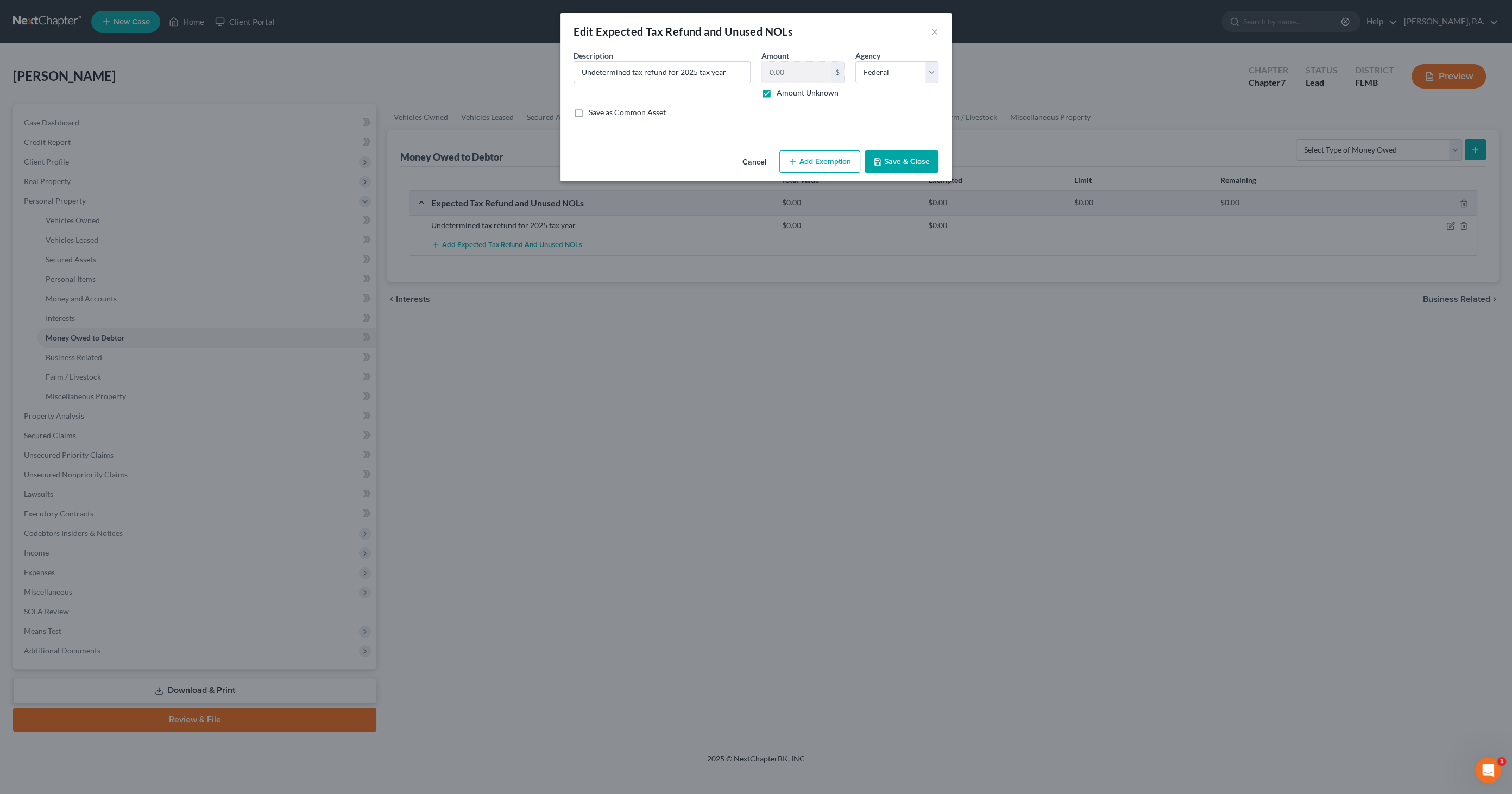
click at [803, 155] on button "Add Exemption" at bounding box center [820, 162] width 81 height 23
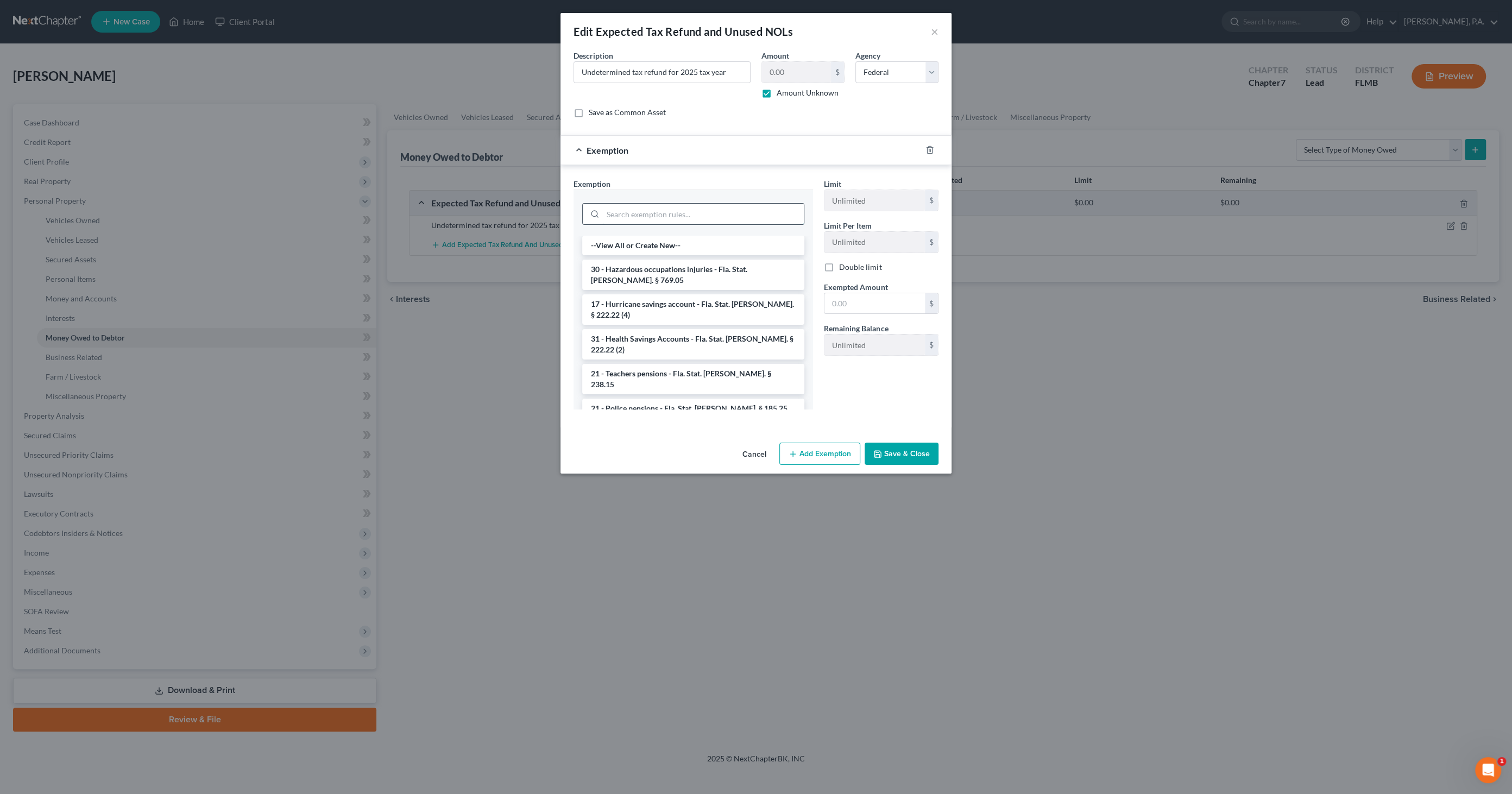
click at [709, 211] on input "search" at bounding box center [704, 213] width 201 height 21
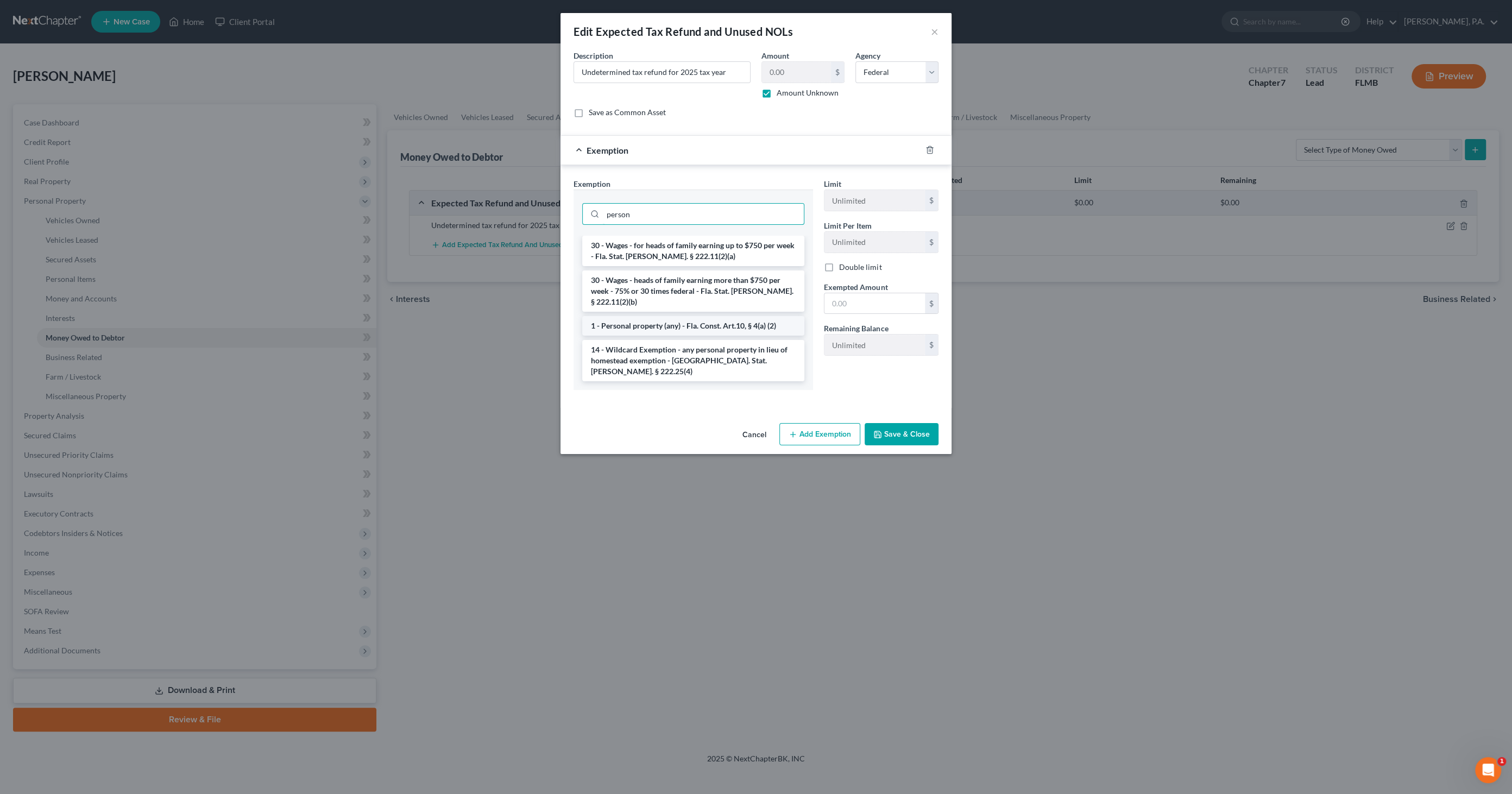
type input "person"
click at [665, 316] on li "1 - Personal property (any) - Fla. Const. Art.10, § 4(a) (2)" at bounding box center [693, 326] width 222 height 20
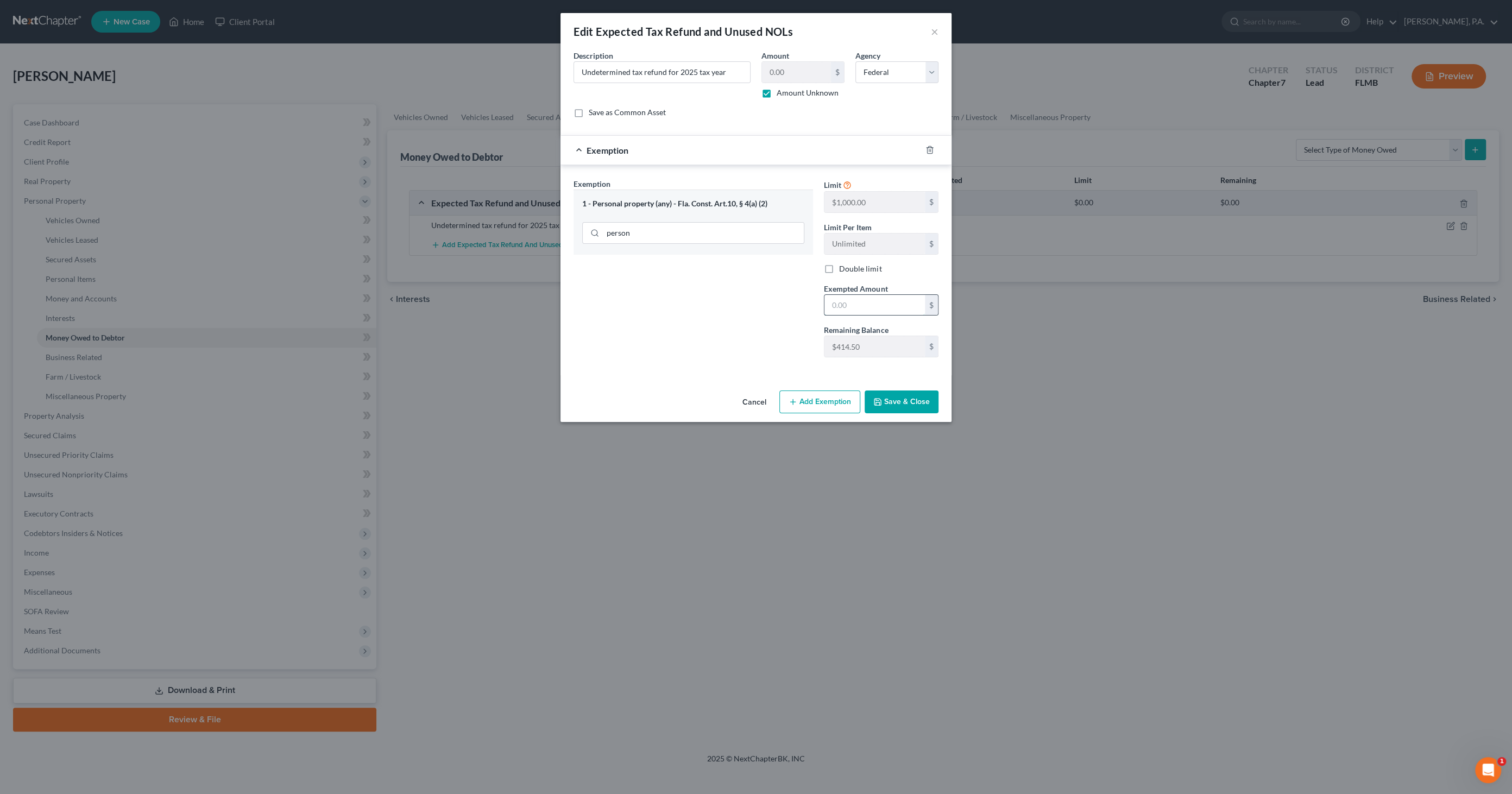
click at [849, 312] on input "text" at bounding box center [875, 304] width 100 height 21
click at [840, 309] on input "text" at bounding box center [875, 304] width 100 height 21
click at [806, 343] on div "Exemption Set must be selected for CA. Exemption * 1 - Personal property (any) …" at bounding box center [756, 272] width 376 height 188
click at [860, 305] on input "text" at bounding box center [875, 304] width 100 height 21
paste input "$414.50"
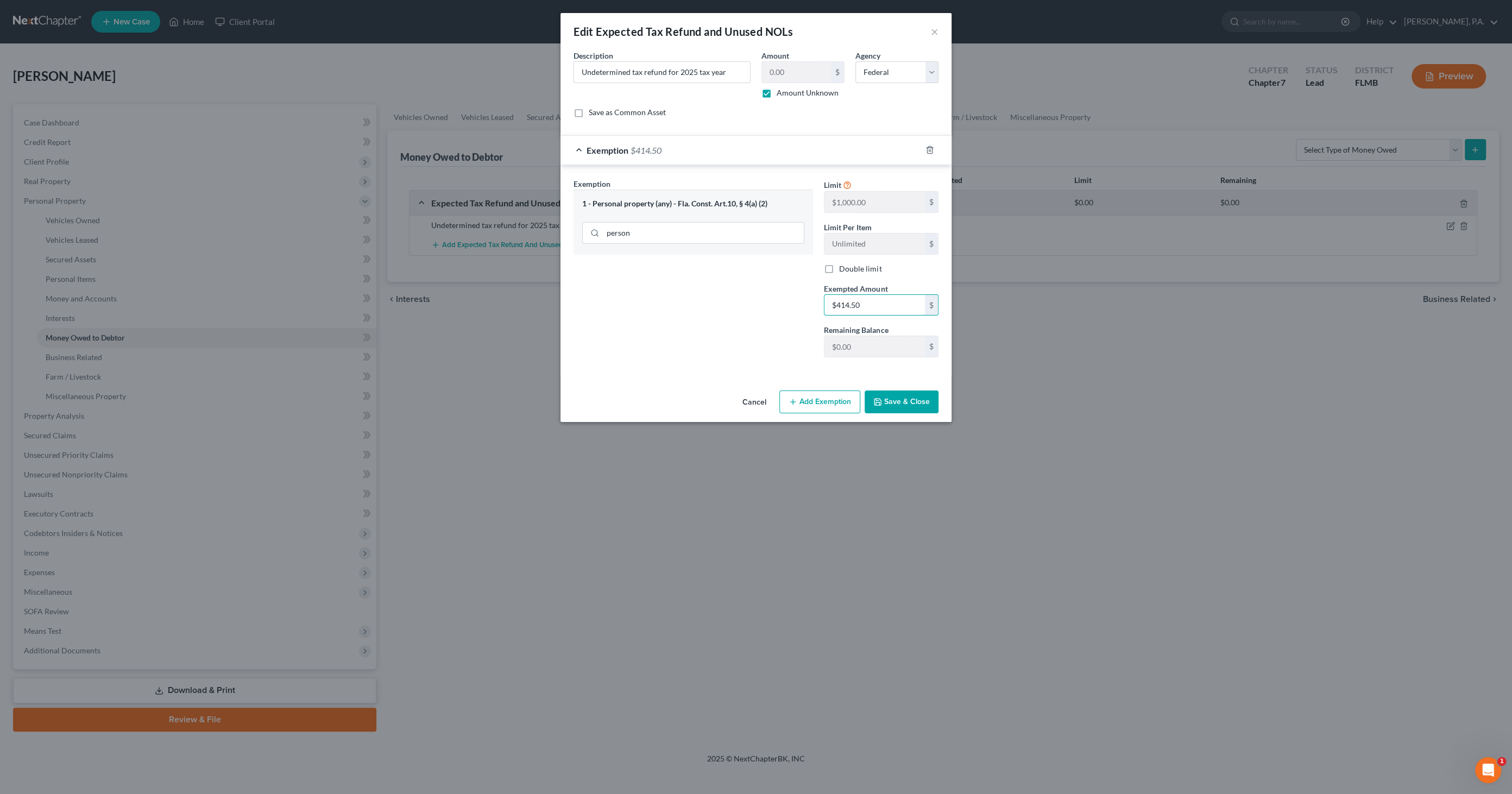
type input "$414.50"
click at [826, 402] on button "Add Exemption" at bounding box center [820, 402] width 81 height 23
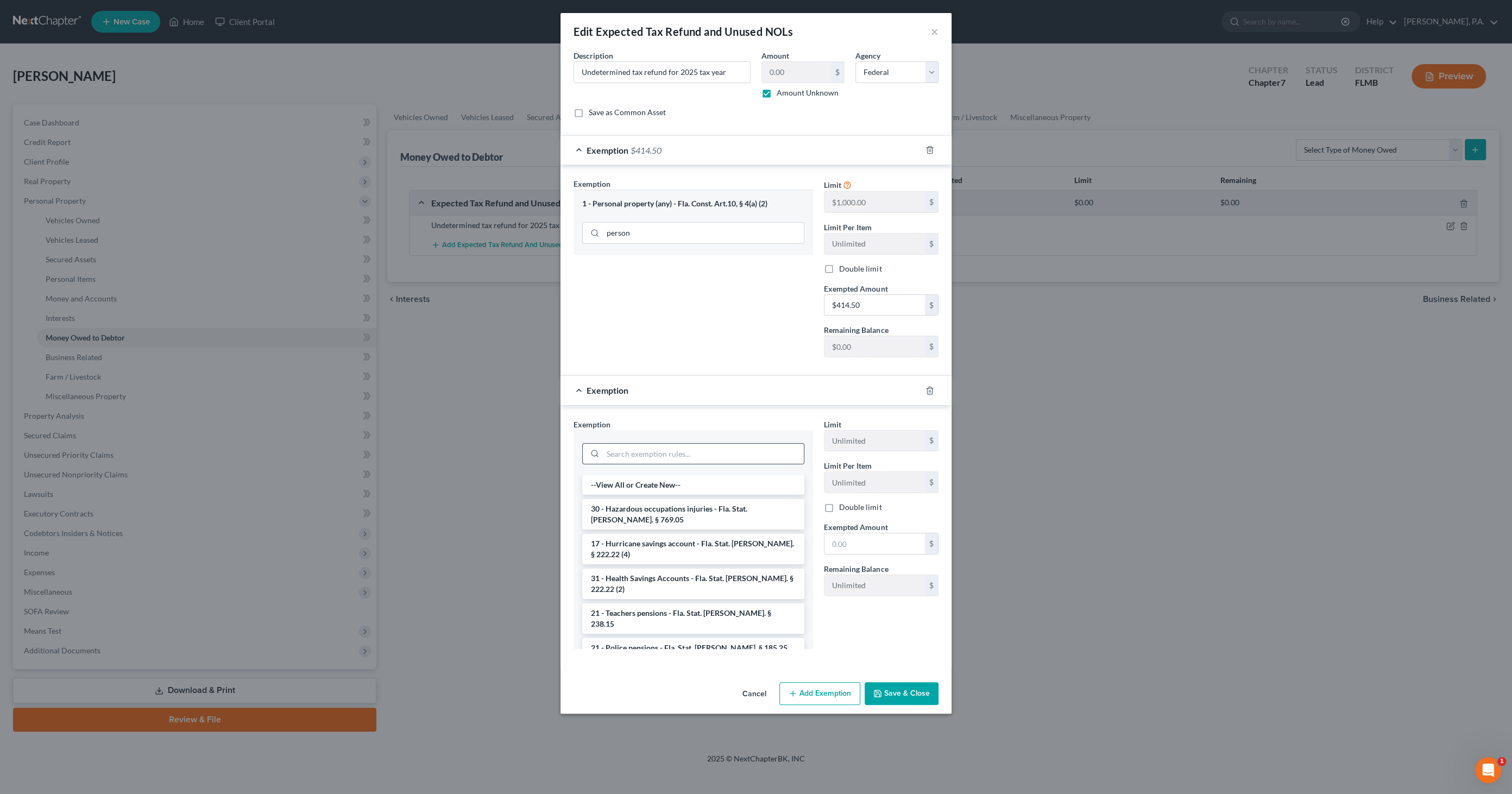
click at [660, 448] on input "search" at bounding box center [704, 453] width 201 height 21
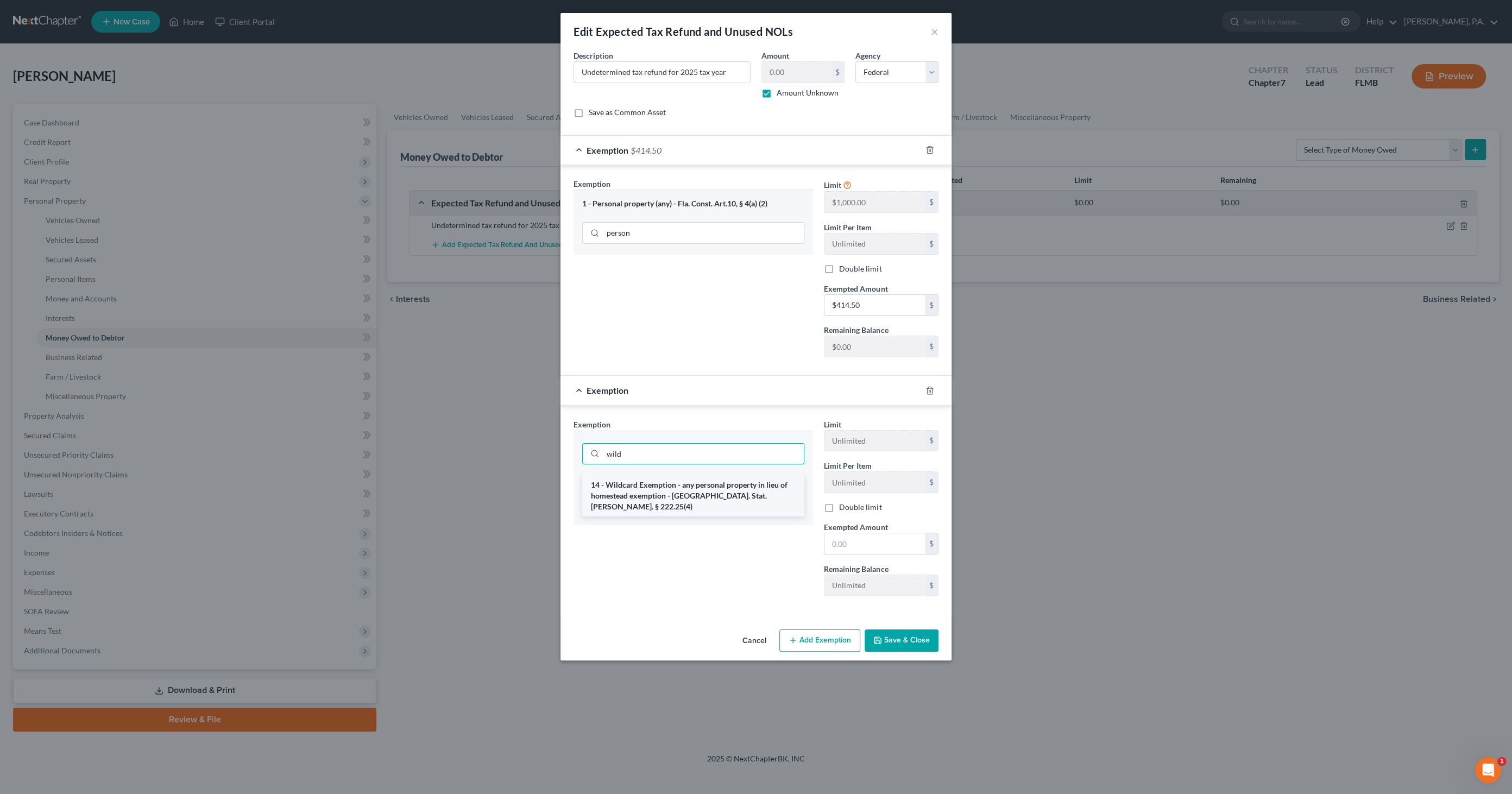
type input "wild"
click at [686, 489] on li "14 - Wildcard Exemption - any personal property in lieu of homestead exemption …" at bounding box center [693, 495] width 222 height 41
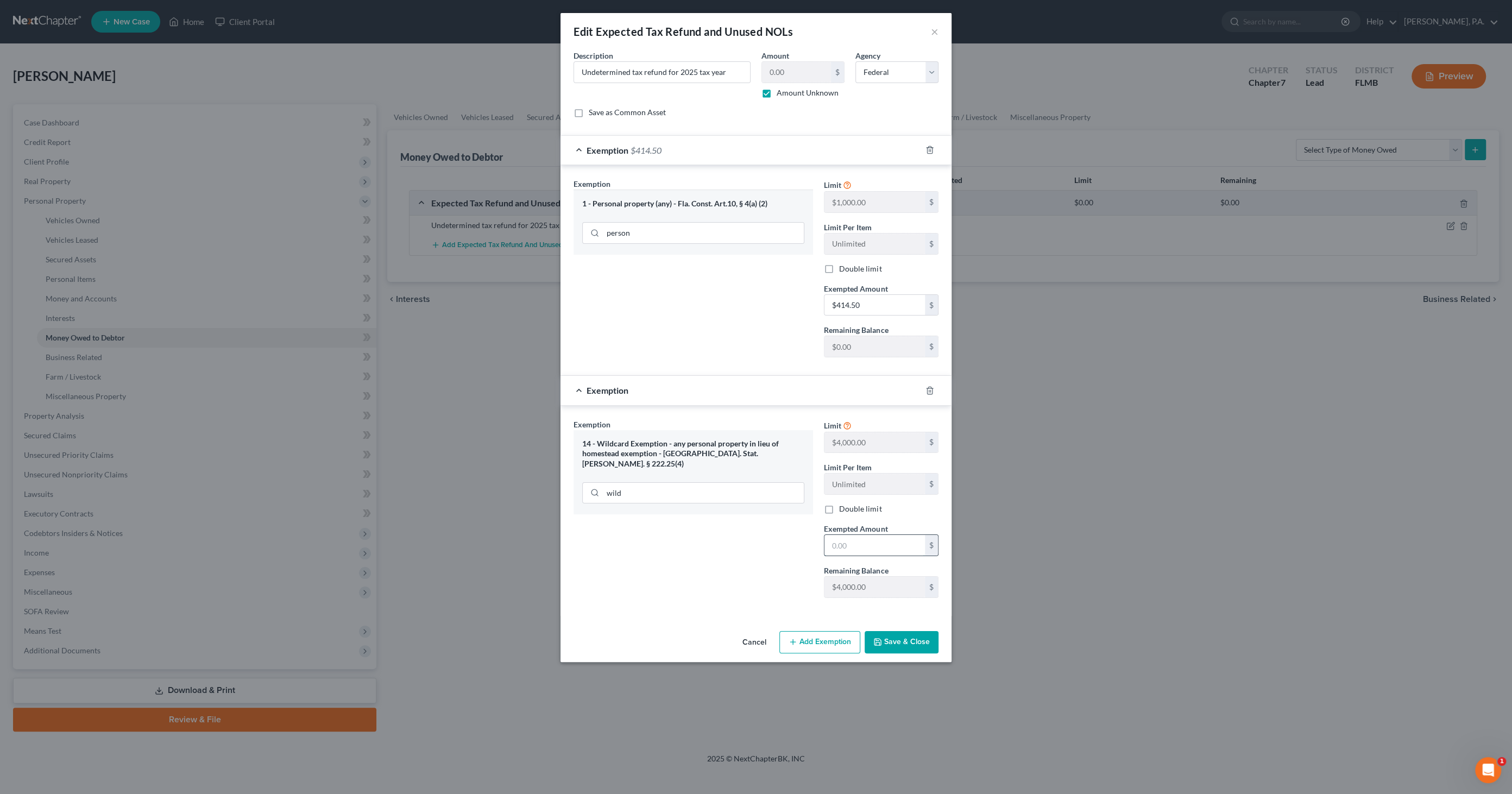
click at [854, 544] on input "text" at bounding box center [875, 545] width 100 height 21
type input "4,000.00"
click at [930, 641] on button "Save & Close" at bounding box center [902, 643] width 74 height 23
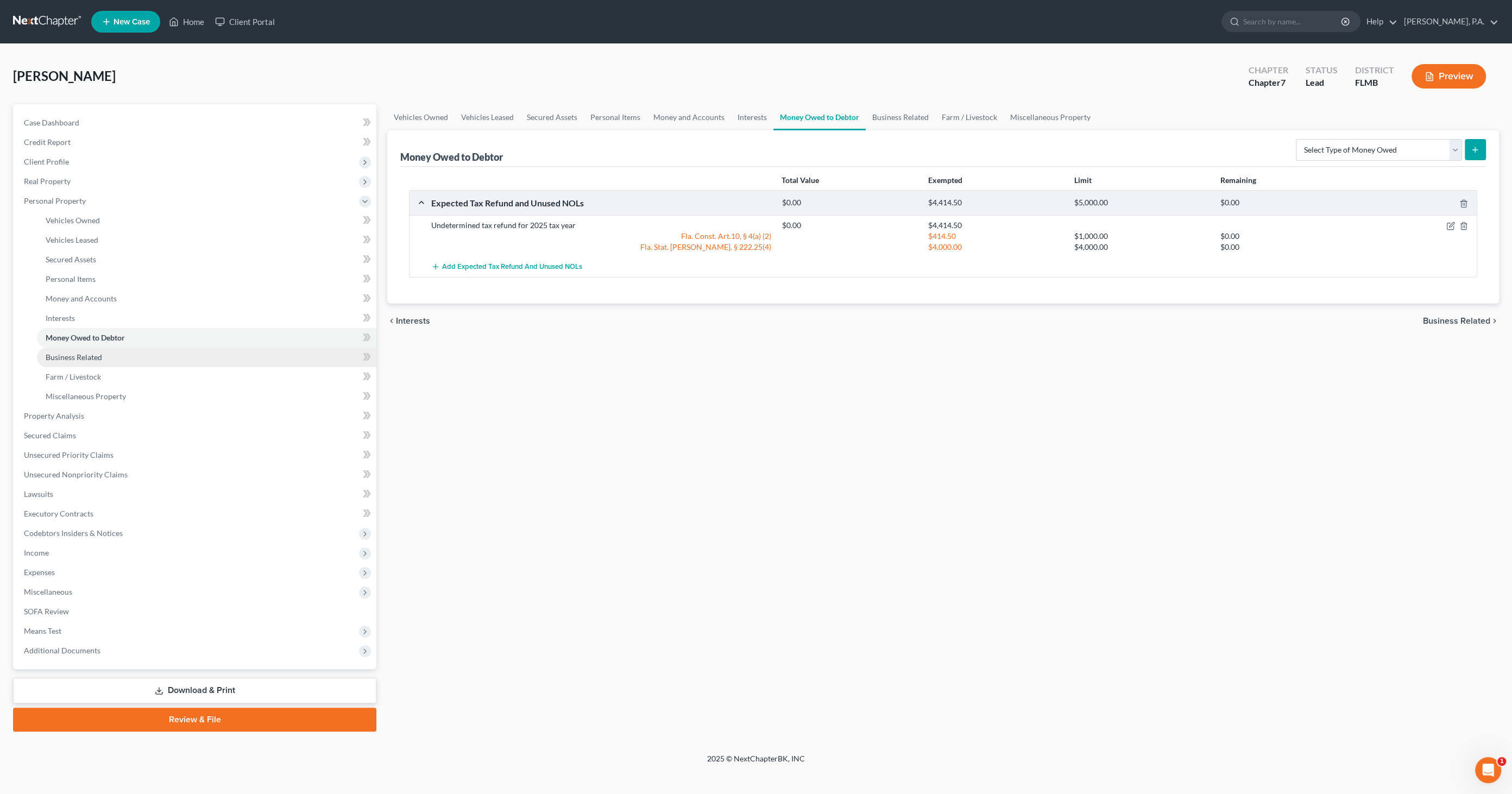
click at [91, 357] on span "Business Related" at bounding box center [73, 356] width 57 height 9
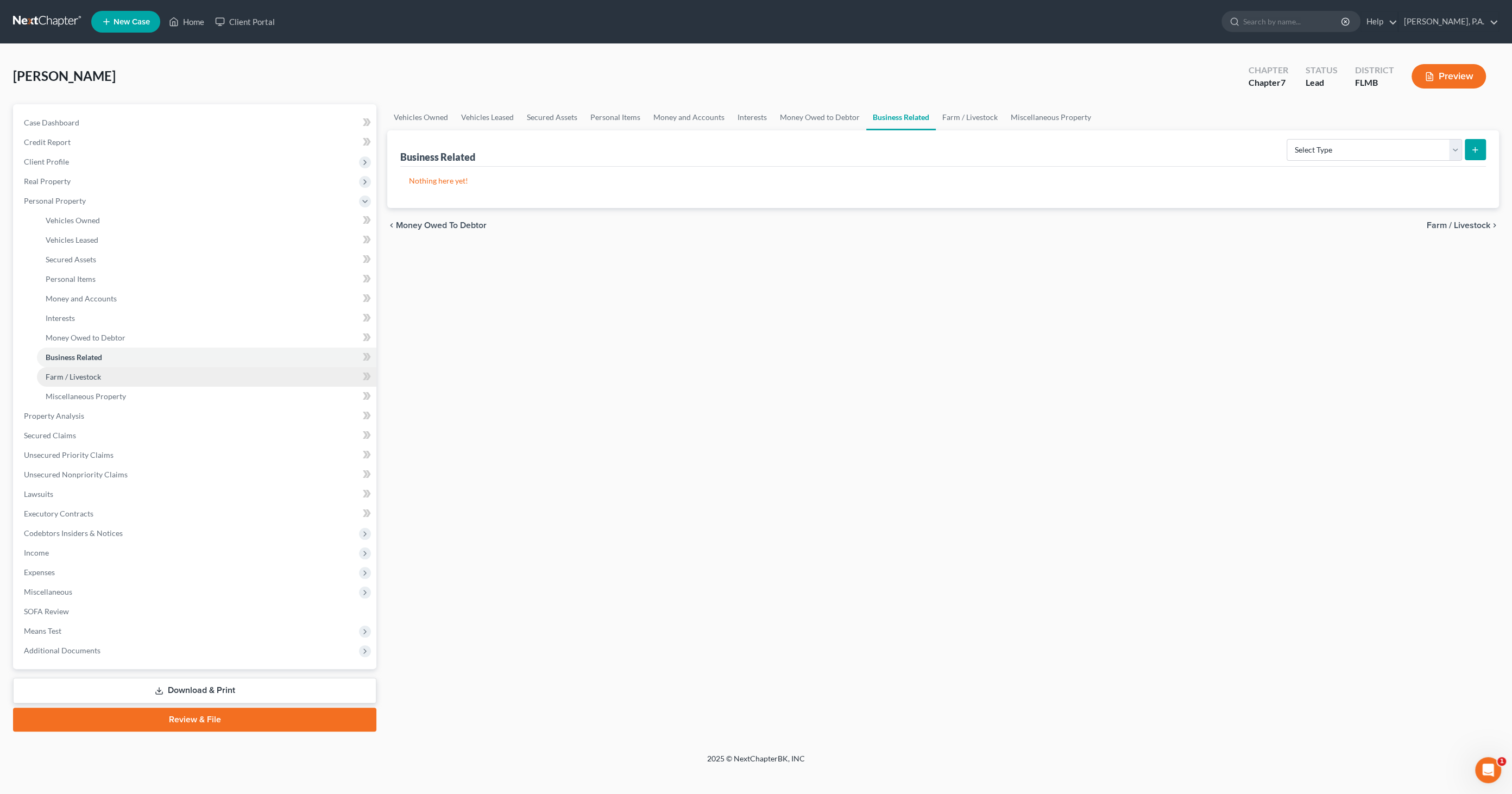
click at [91, 372] on span "Farm / Livestock" at bounding box center [72, 376] width 55 height 9
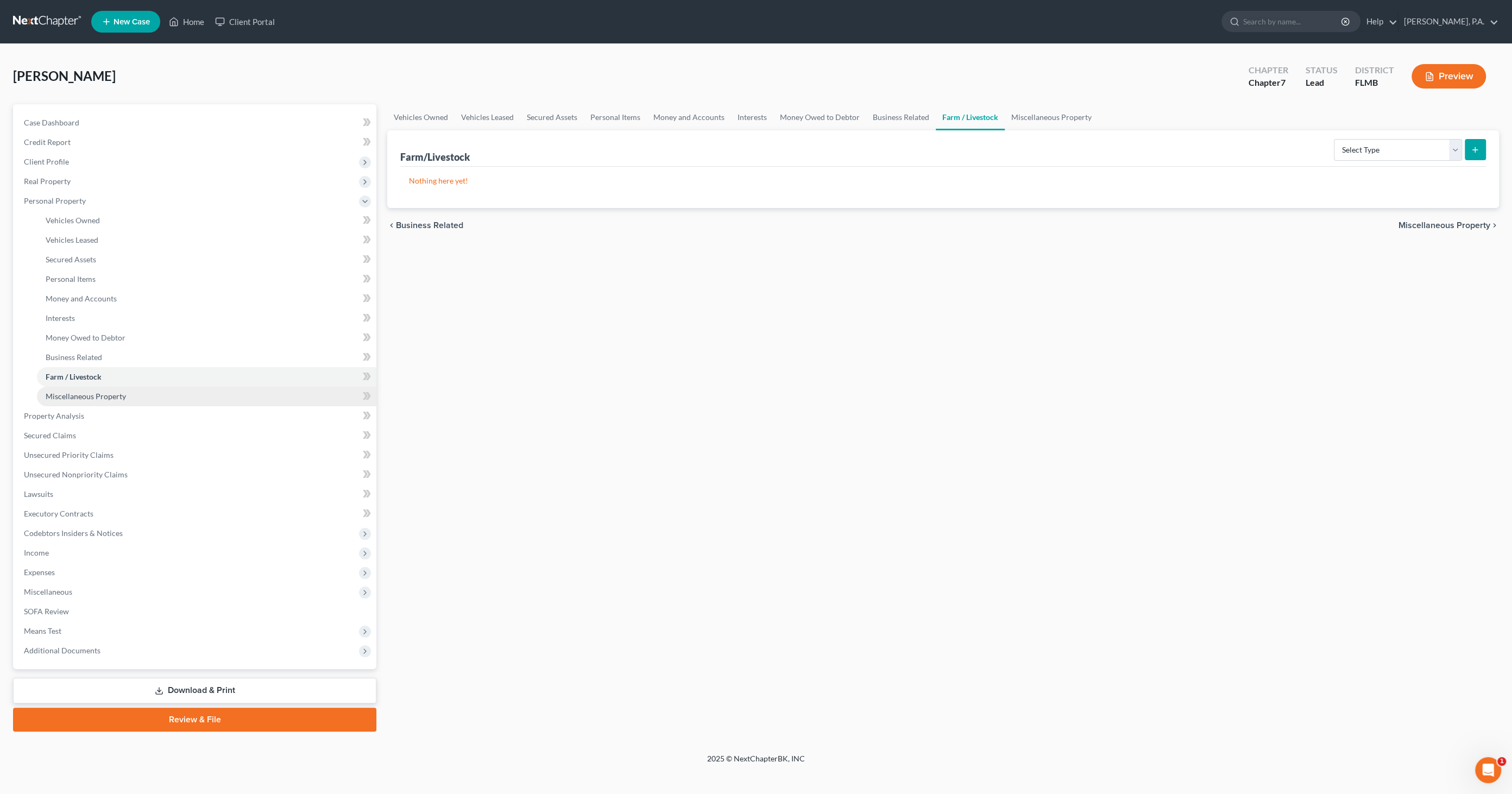
click at [91, 393] on span "Miscellaneous Property" at bounding box center [86, 396] width 81 height 9
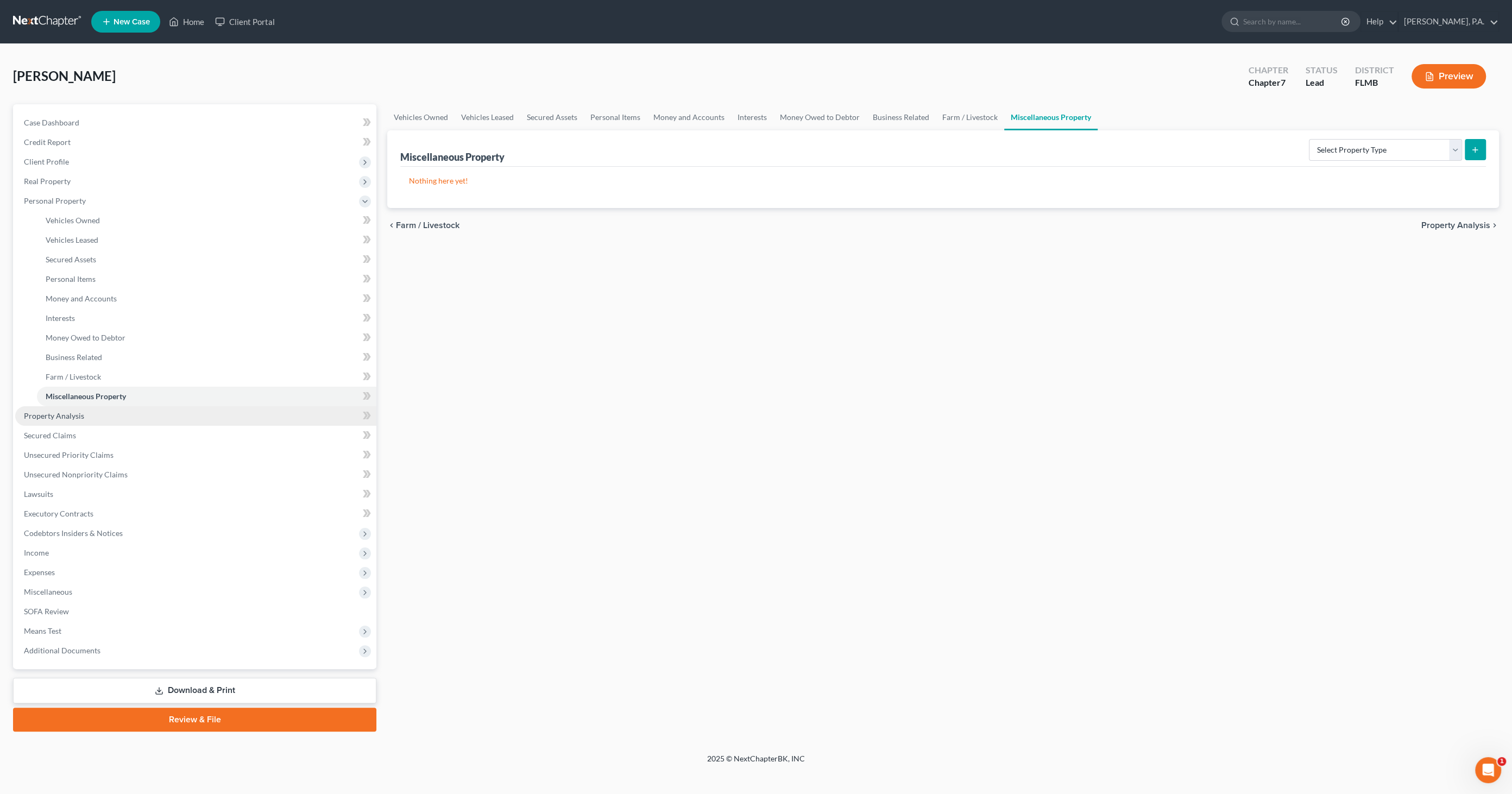
click at [77, 417] on span "Property Analysis" at bounding box center [54, 416] width 60 height 9
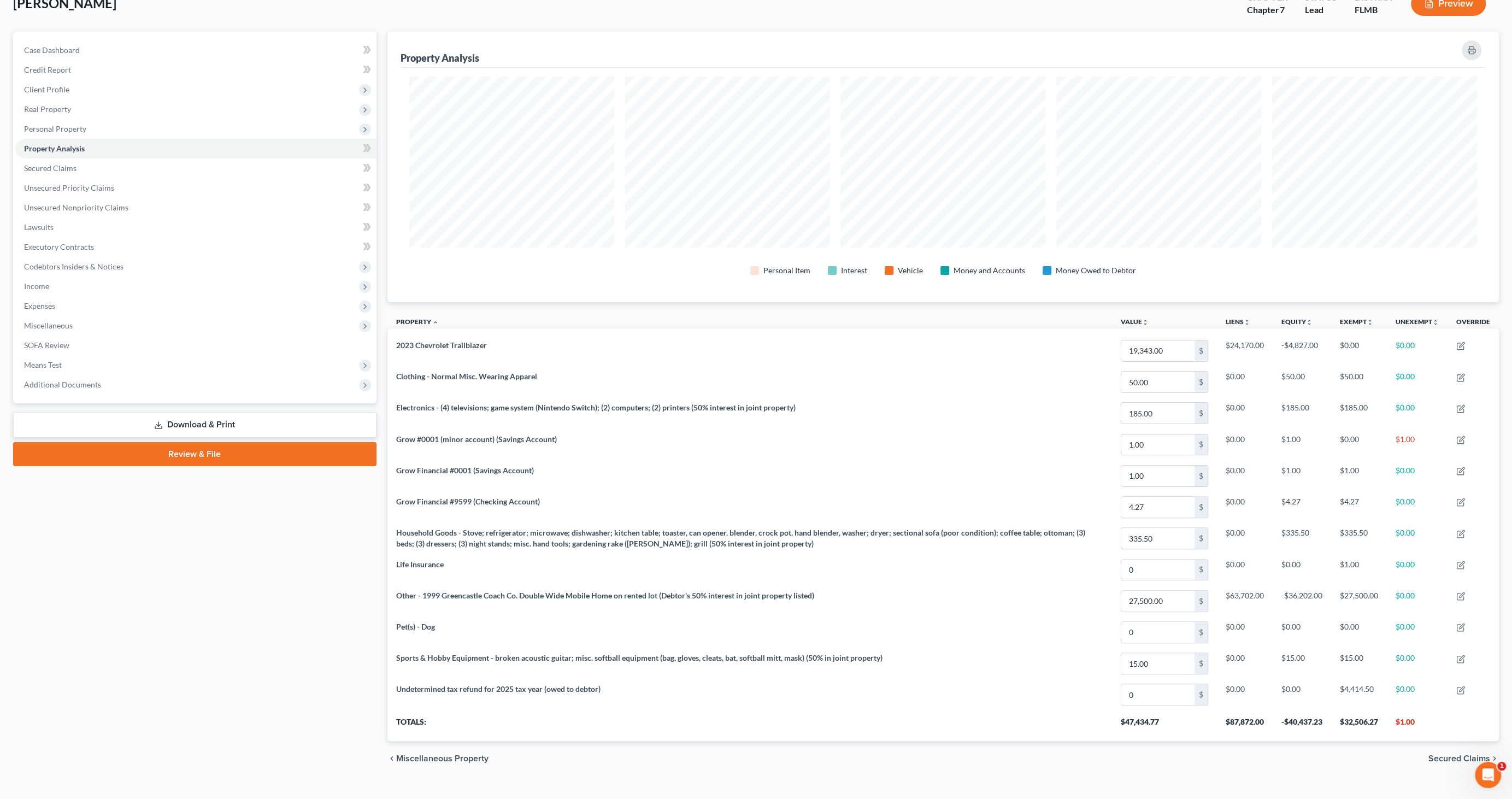
scroll to position [88, 0]
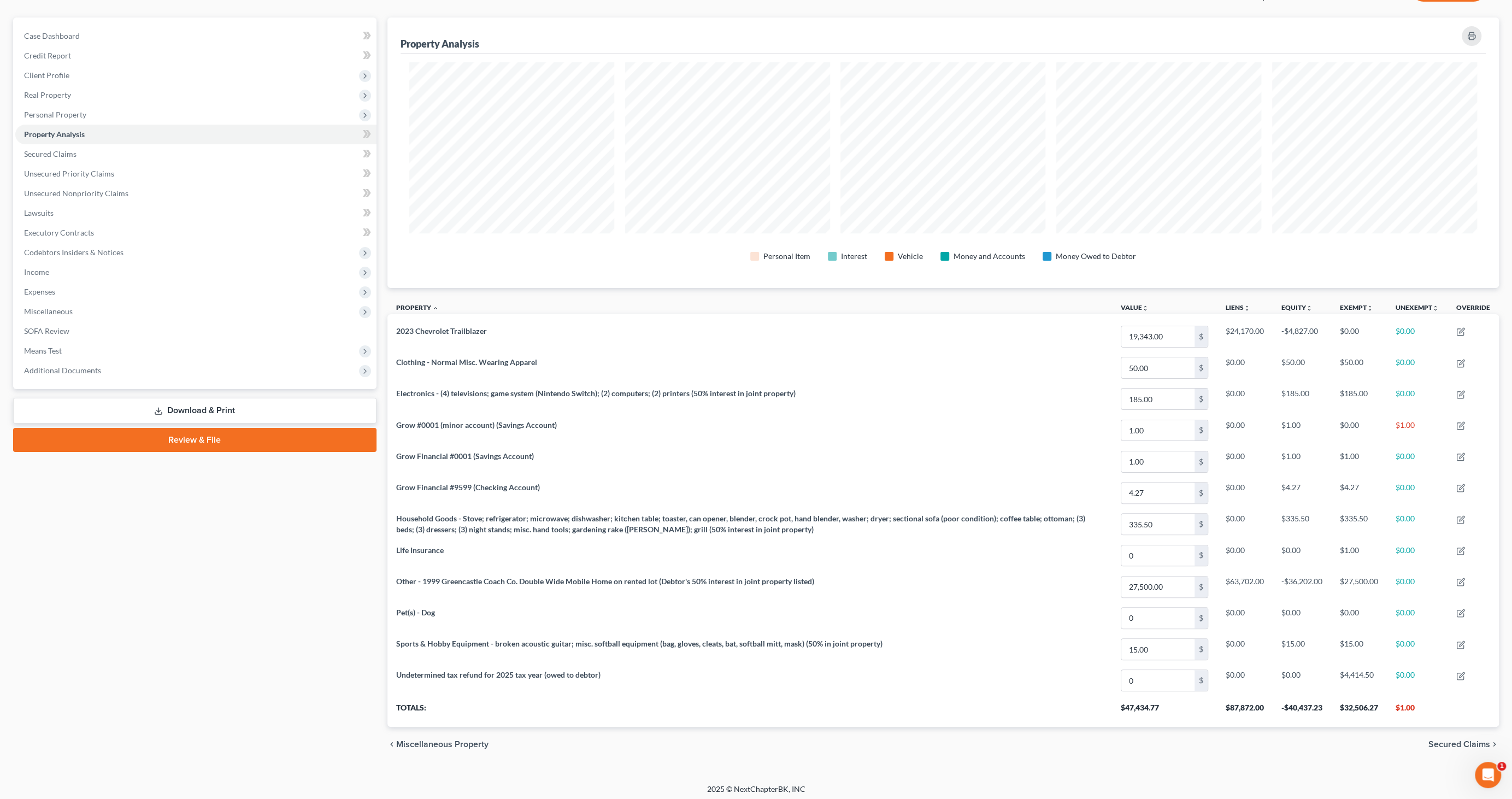
click at [249, 412] on link "Download & Print" at bounding box center [195, 410] width 364 height 26
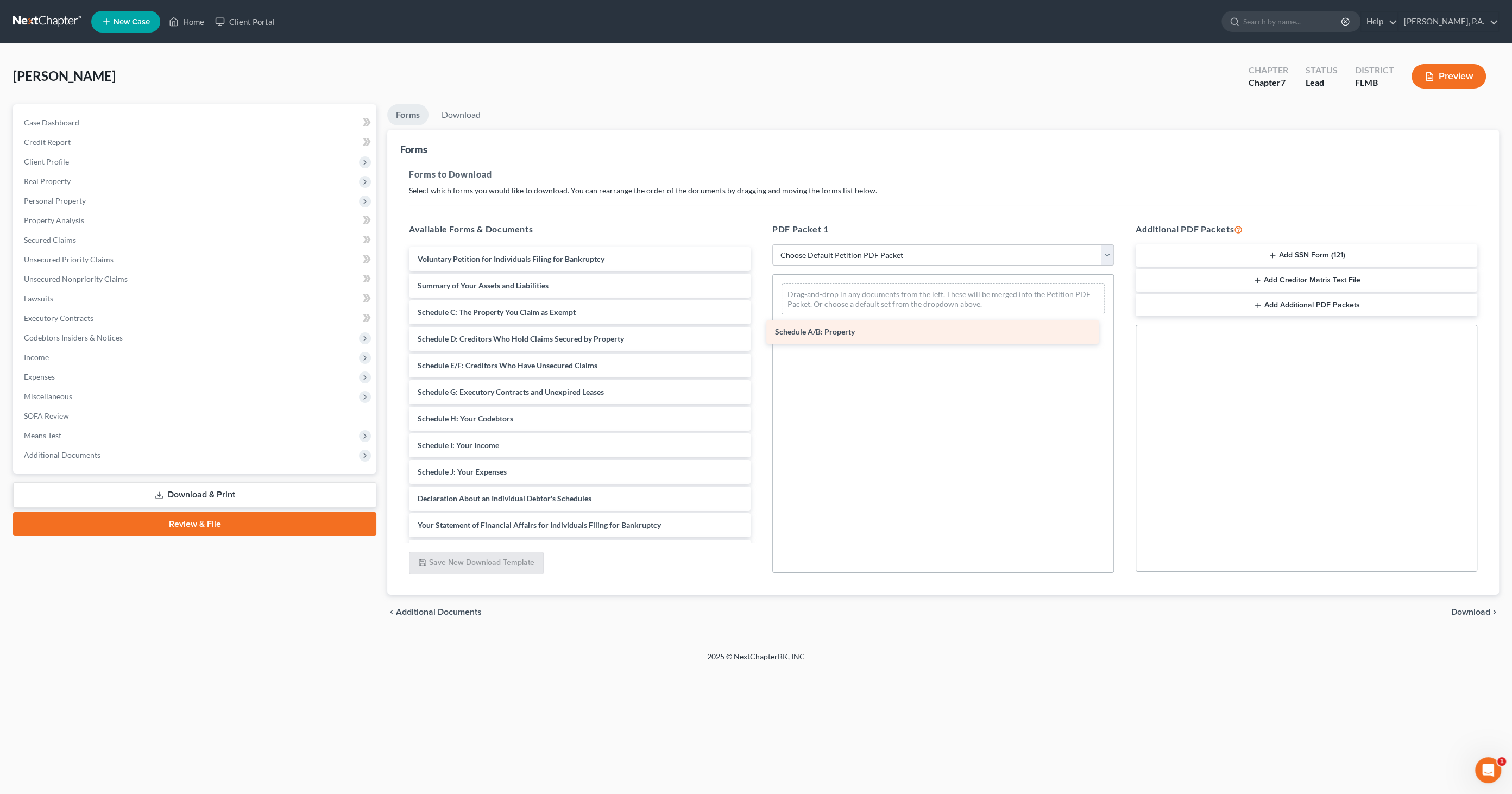
drag, startPoint x: 480, startPoint y: 312, endPoint x: 839, endPoint y: 327, distance: 359.3
click at [760, 327] on div "Schedule A/B: Property Voluntary Petition for Individuals Filing for Bankruptcy…" at bounding box center [579, 471] width 359 height 449
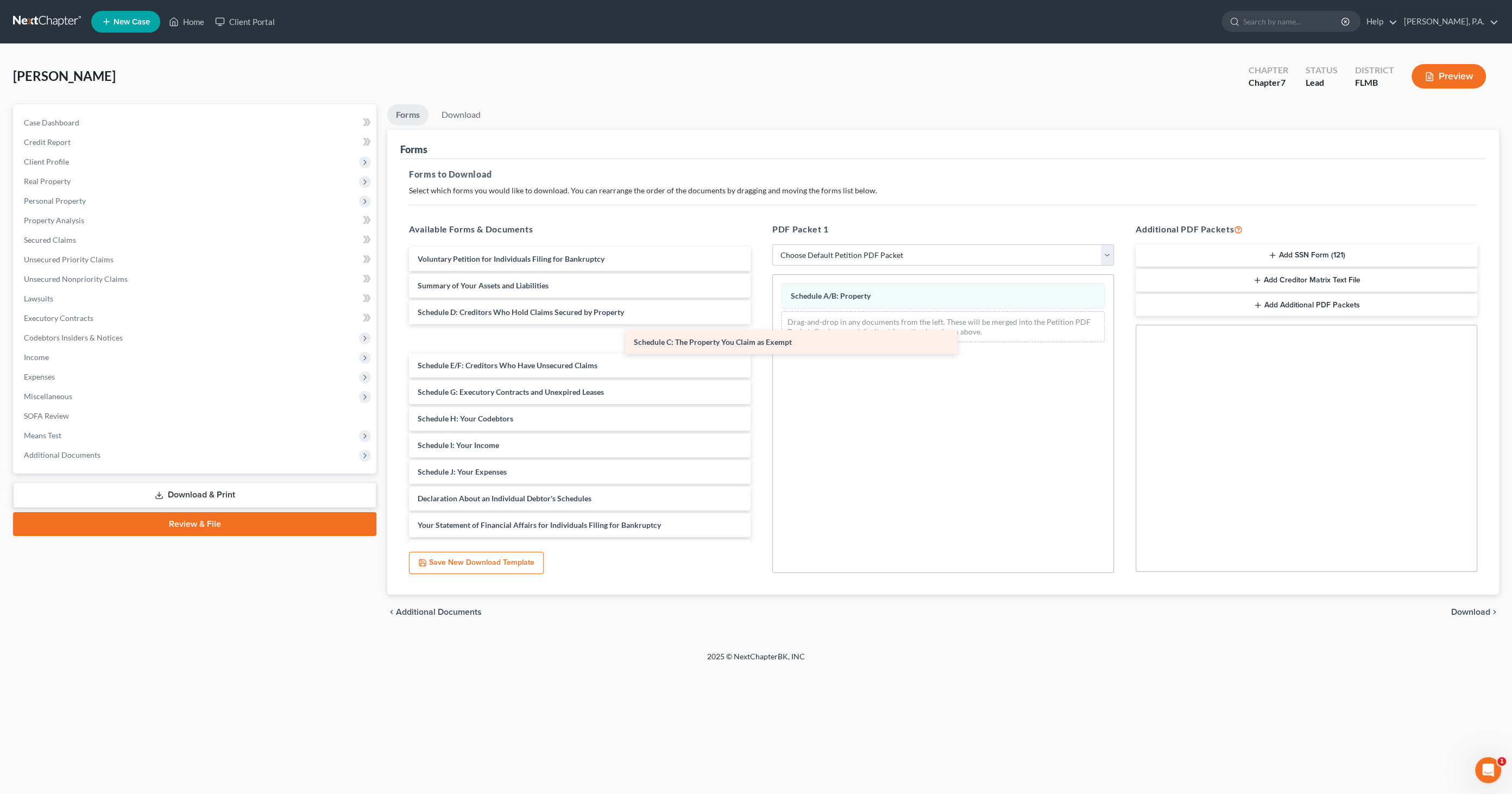
drag, startPoint x: 498, startPoint y: 308, endPoint x: 805, endPoint y: 332, distance: 307.9
click at [760, 330] on div "Schedule C: The Property You Claim as Exempt Voluntary Petition for Individuals…" at bounding box center [579, 471] width 359 height 449
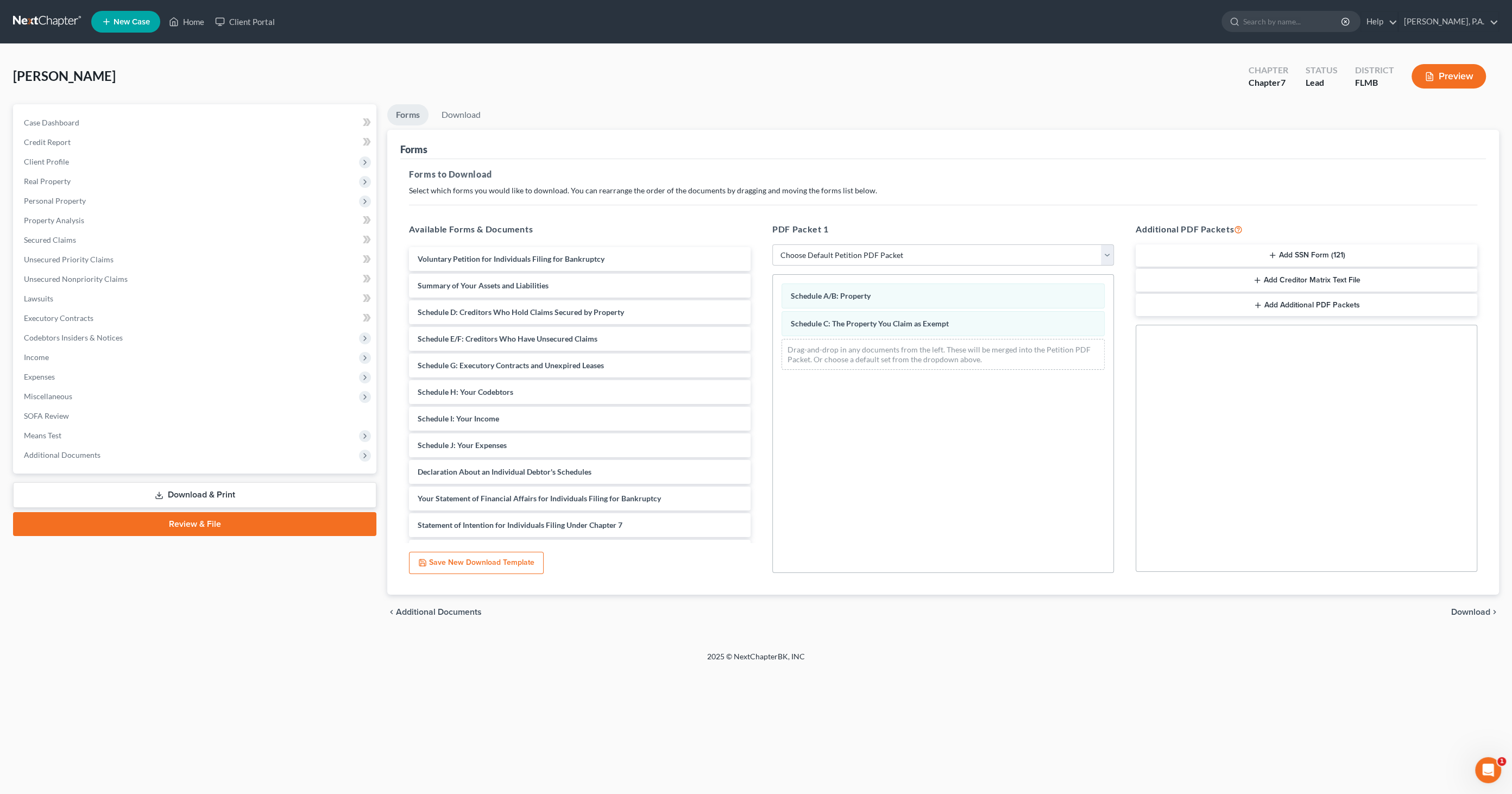
click at [1475, 612] on span "Download" at bounding box center [1471, 611] width 40 height 9
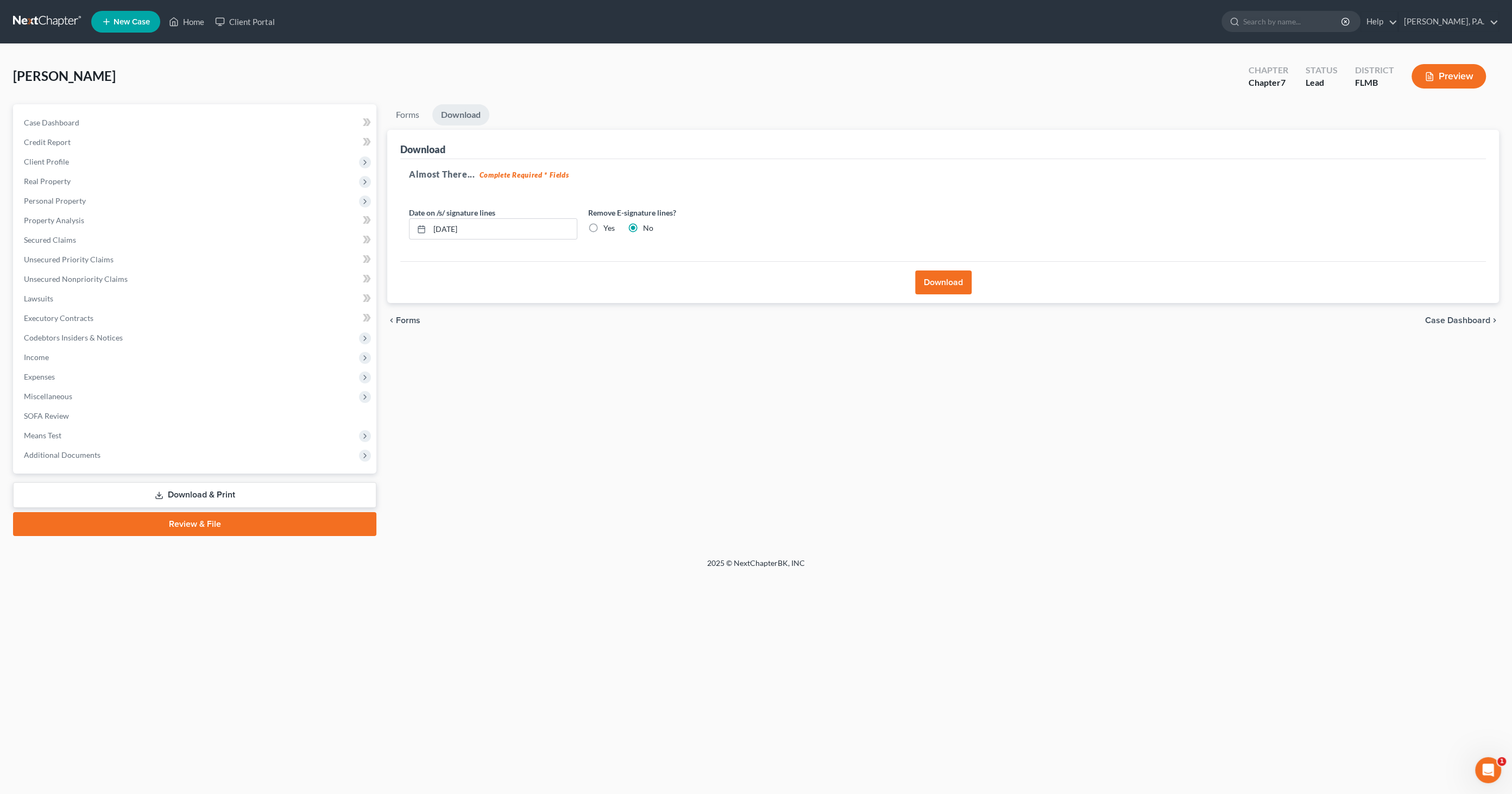
click at [603, 226] on label "Yes" at bounding box center [609, 228] width 12 height 11
click at [607, 226] on input "Yes" at bounding box center [611, 226] width 7 height 7
radio input "true"
radio input "false"
click at [946, 282] on button "Download" at bounding box center [943, 282] width 57 height 24
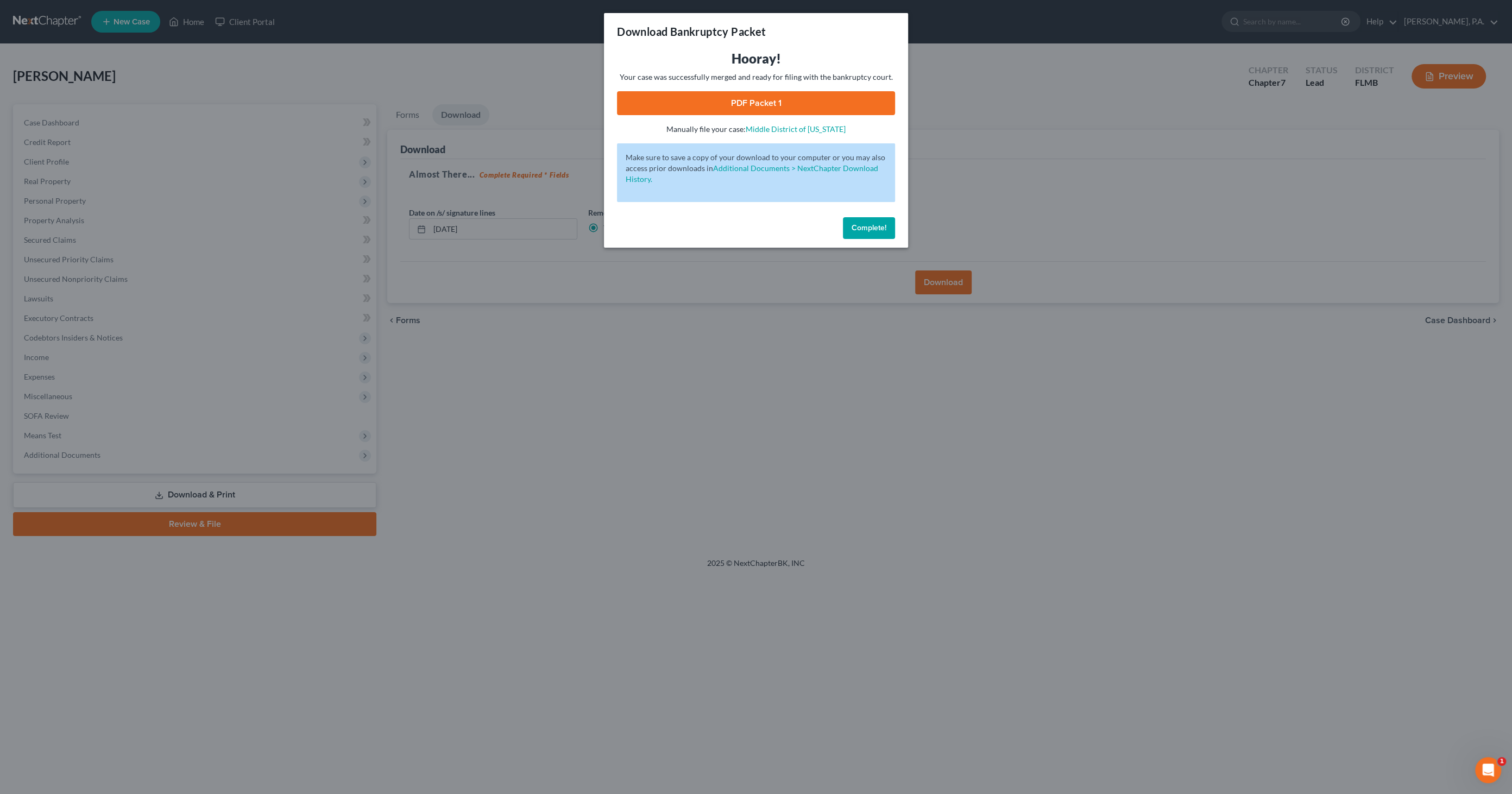
click at [745, 100] on link "PDF Packet 1" at bounding box center [756, 103] width 278 height 24
click at [850, 227] on button "Complete!" at bounding box center [868, 228] width 52 height 21
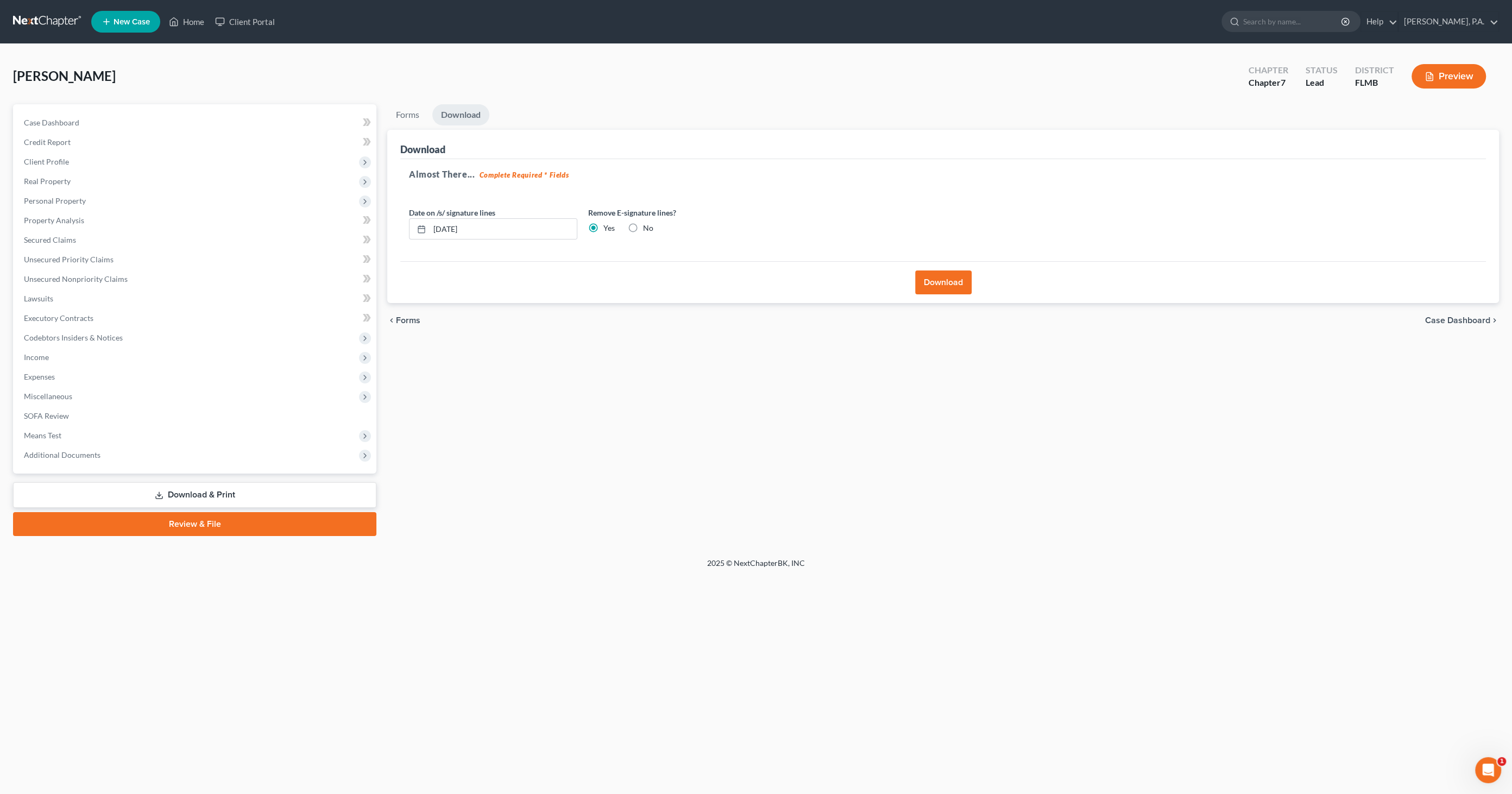
click at [1449, 323] on span "Case Dashboard" at bounding box center [1458, 320] width 65 height 9
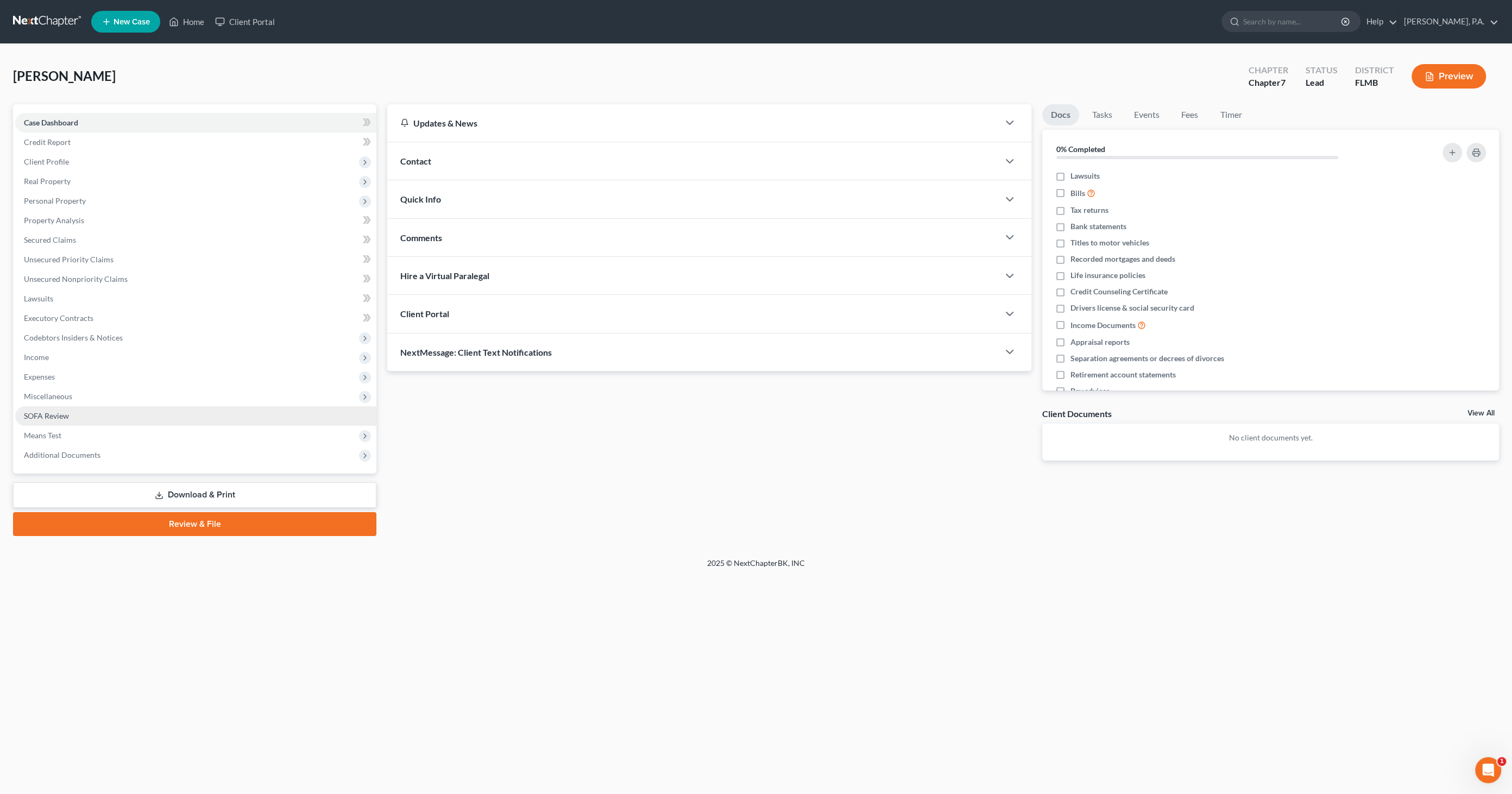
click at [94, 419] on link "SOFA Review" at bounding box center [195, 416] width 361 height 20
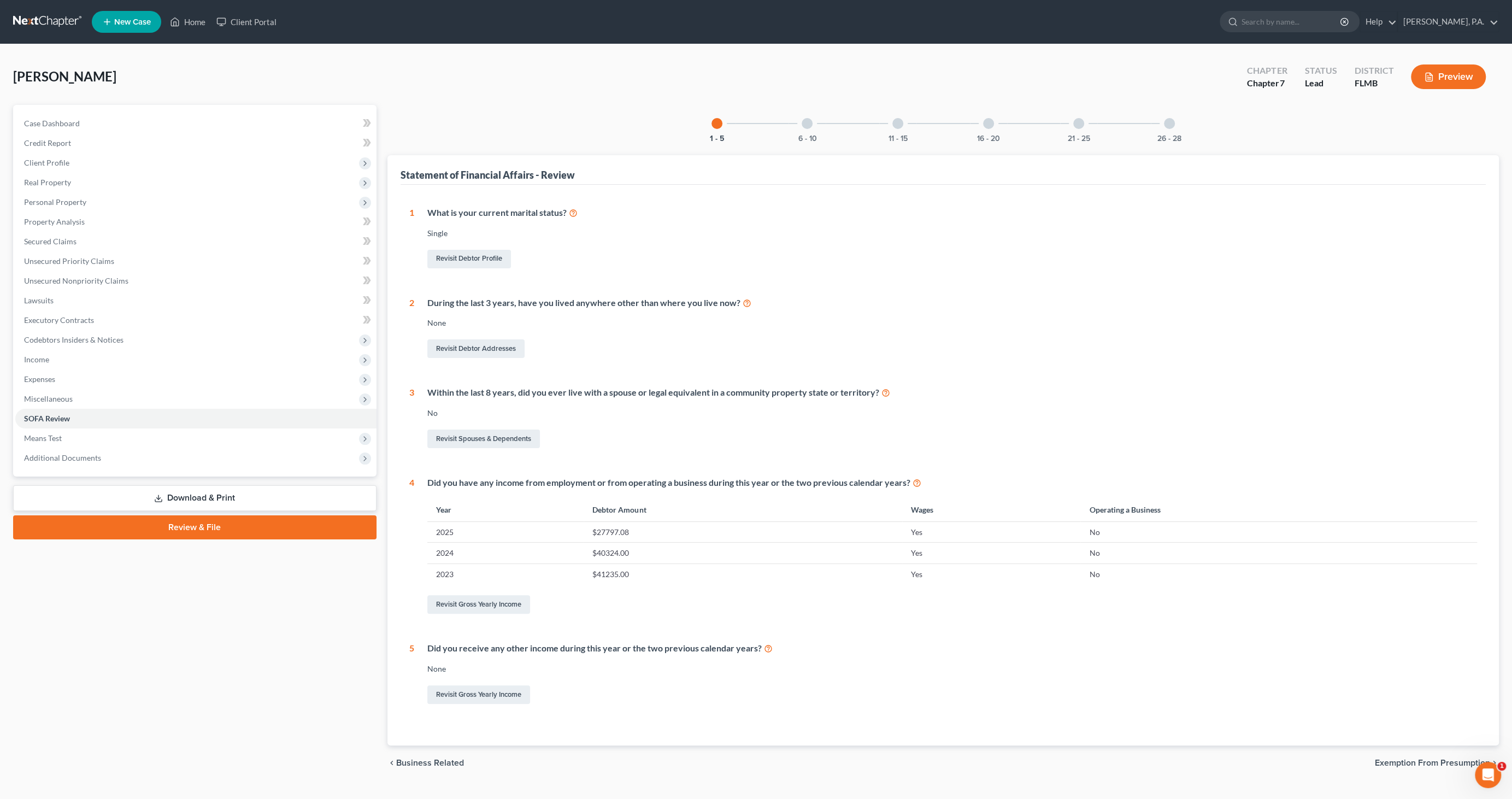
click at [152, 492] on link "Download & Print" at bounding box center [195, 498] width 364 height 26
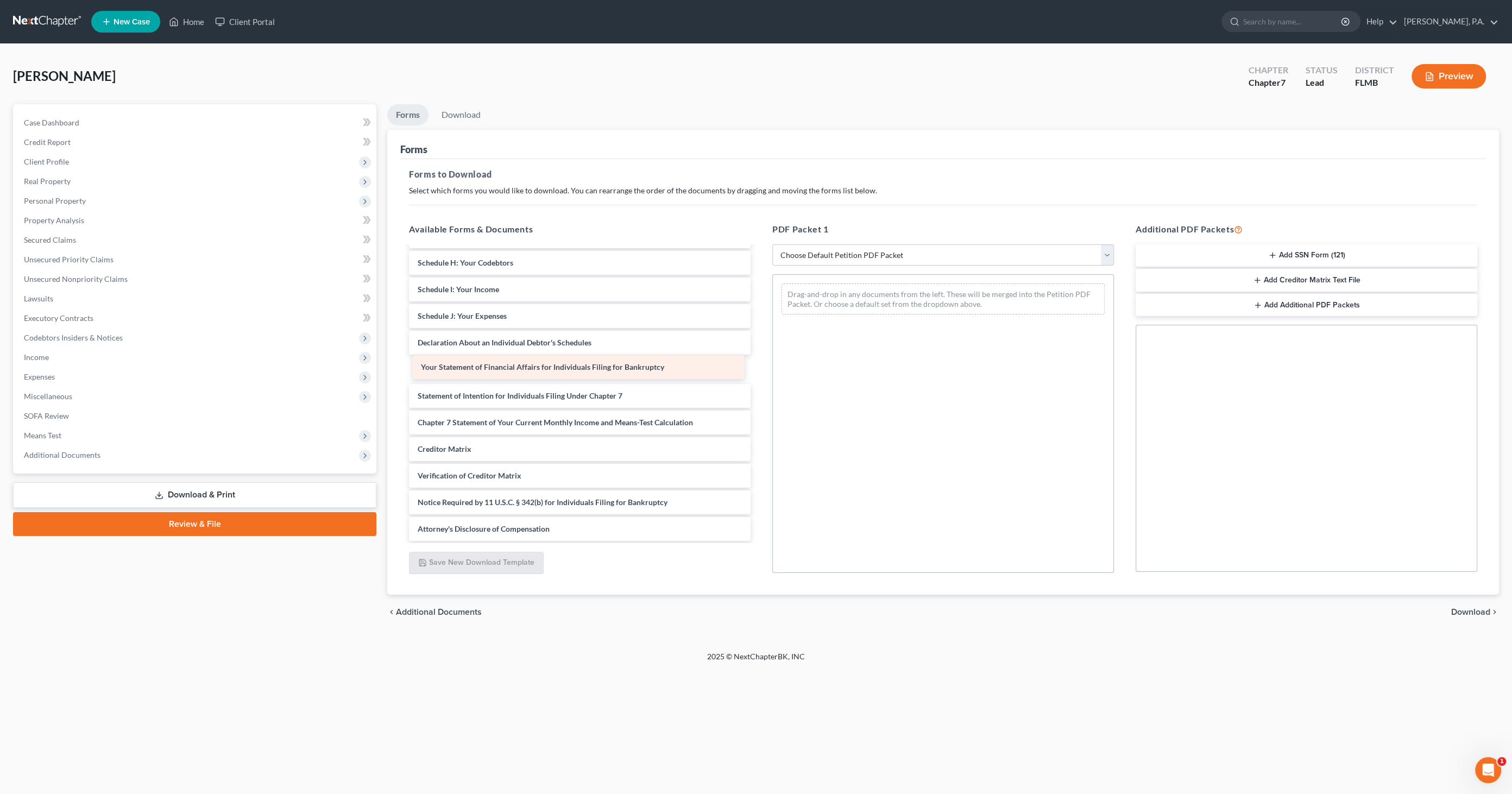
scroll to position [156, 0]
drag, startPoint x: 502, startPoint y: 371, endPoint x: 918, endPoint y: 363, distance: 416.1
click at [760, 367] on div "Your Statement of Financial Affairs for Individuals Filing for Bankruptcy Volun…" at bounding box center [579, 315] width 359 height 449
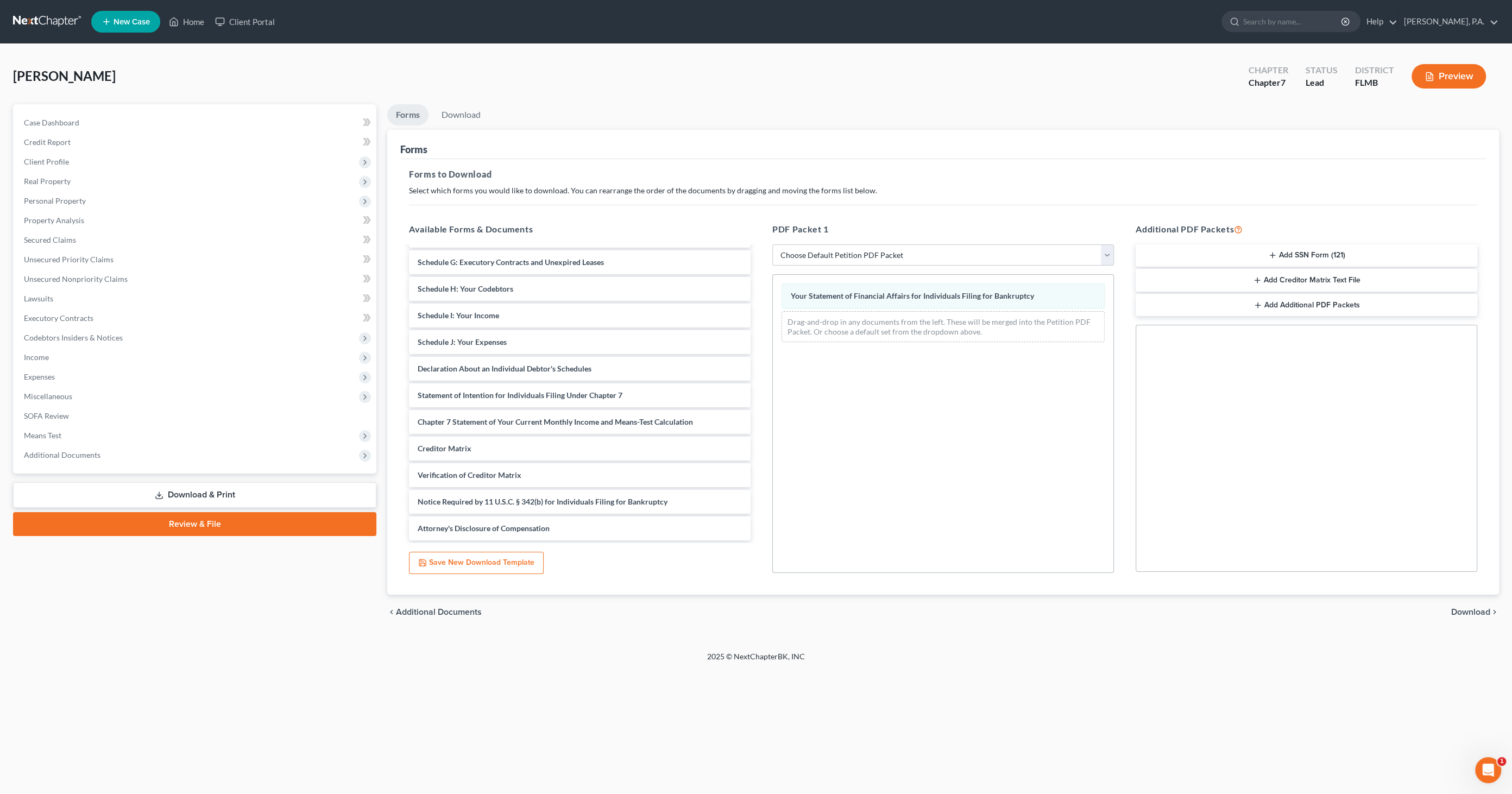
click at [1454, 607] on span "Download" at bounding box center [1471, 611] width 40 height 9
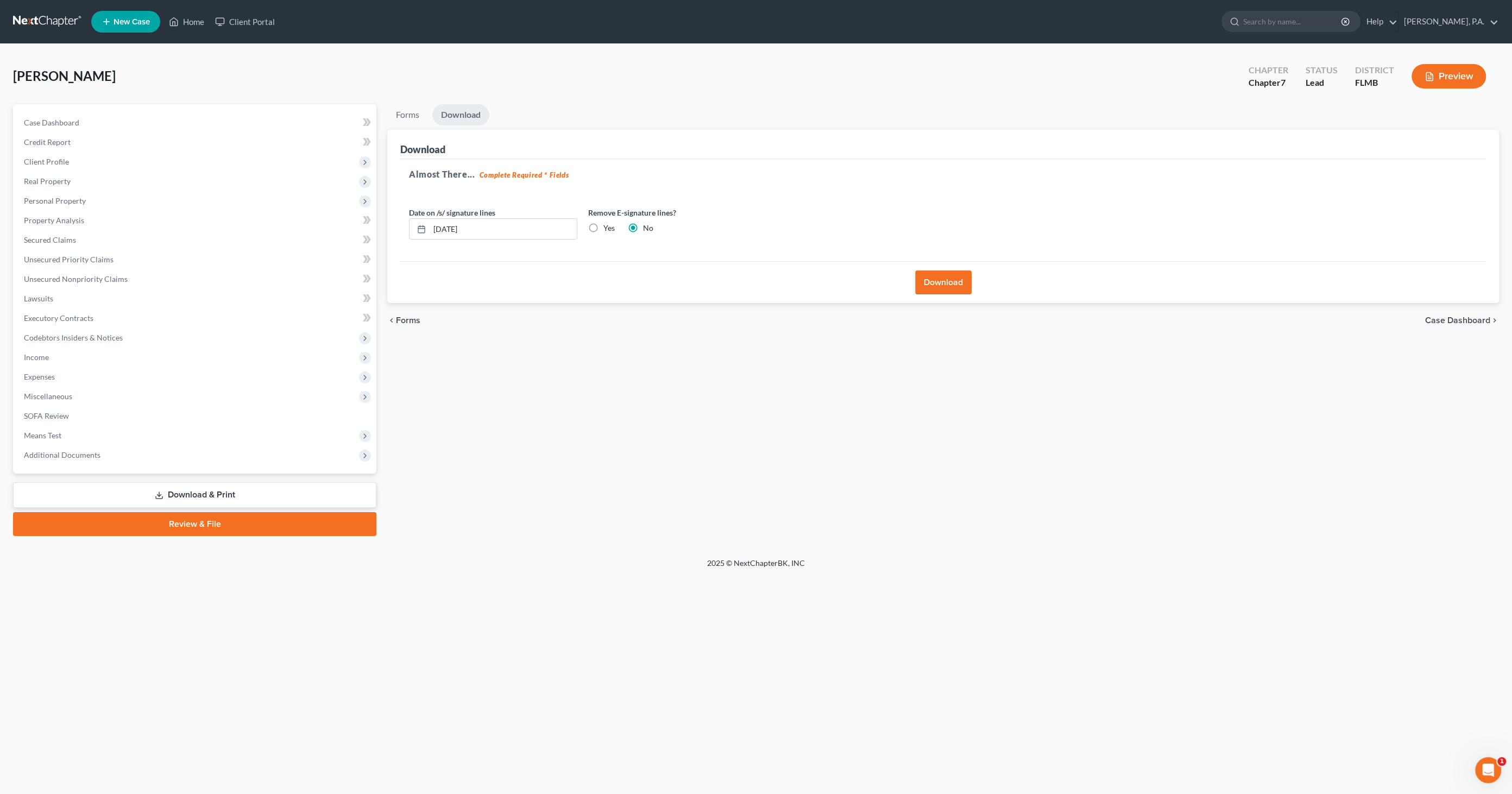
drag, startPoint x: 600, startPoint y: 226, endPoint x: 605, endPoint y: 230, distance: 6.4
click at [603, 226] on label "Yes" at bounding box center [609, 228] width 12 height 11
click at [607, 226] on input "Yes" at bounding box center [611, 226] width 7 height 7
radio input "true"
radio input "false"
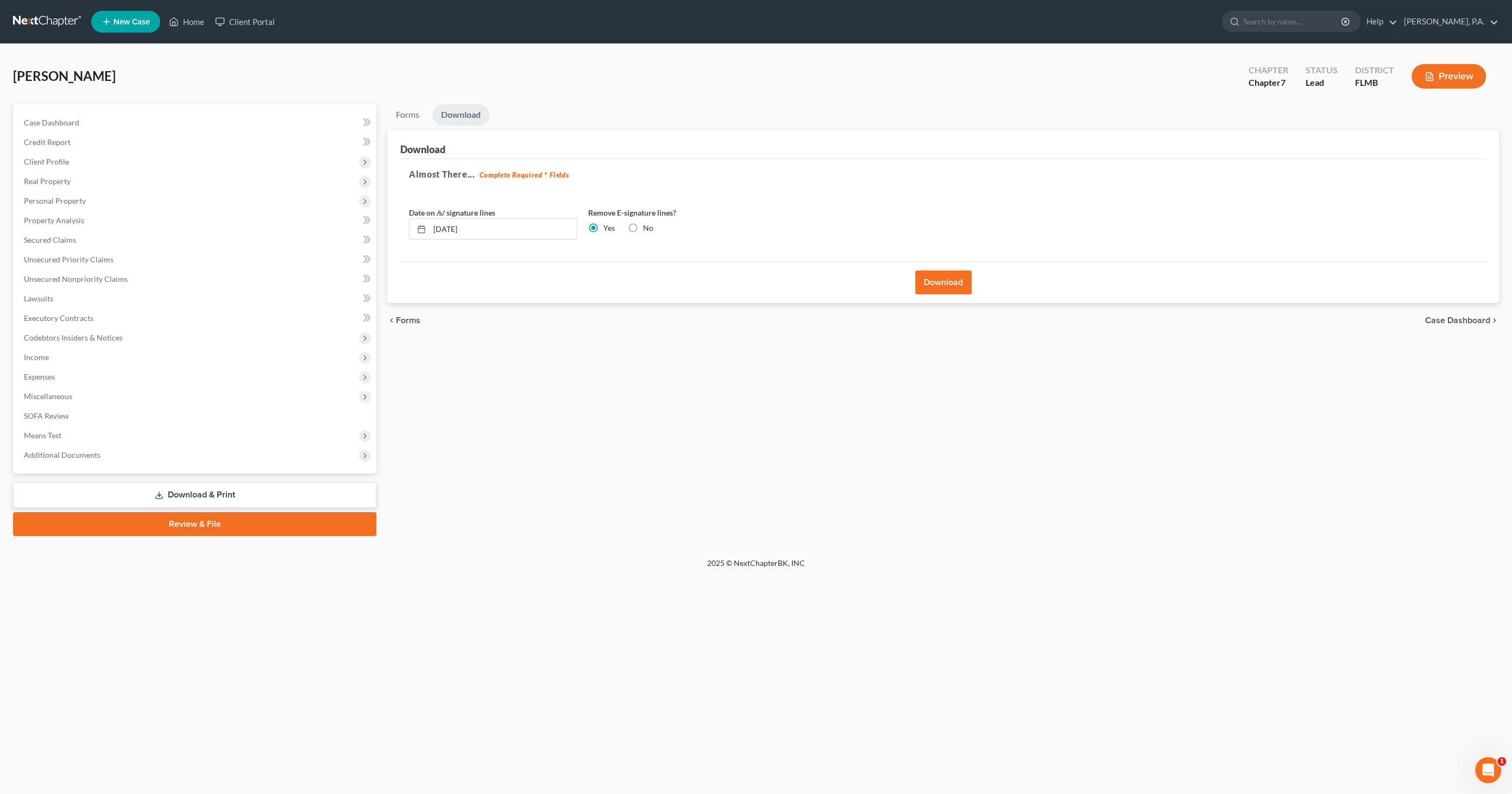
click at [930, 276] on button "Download" at bounding box center [943, 282] width 57 height 24
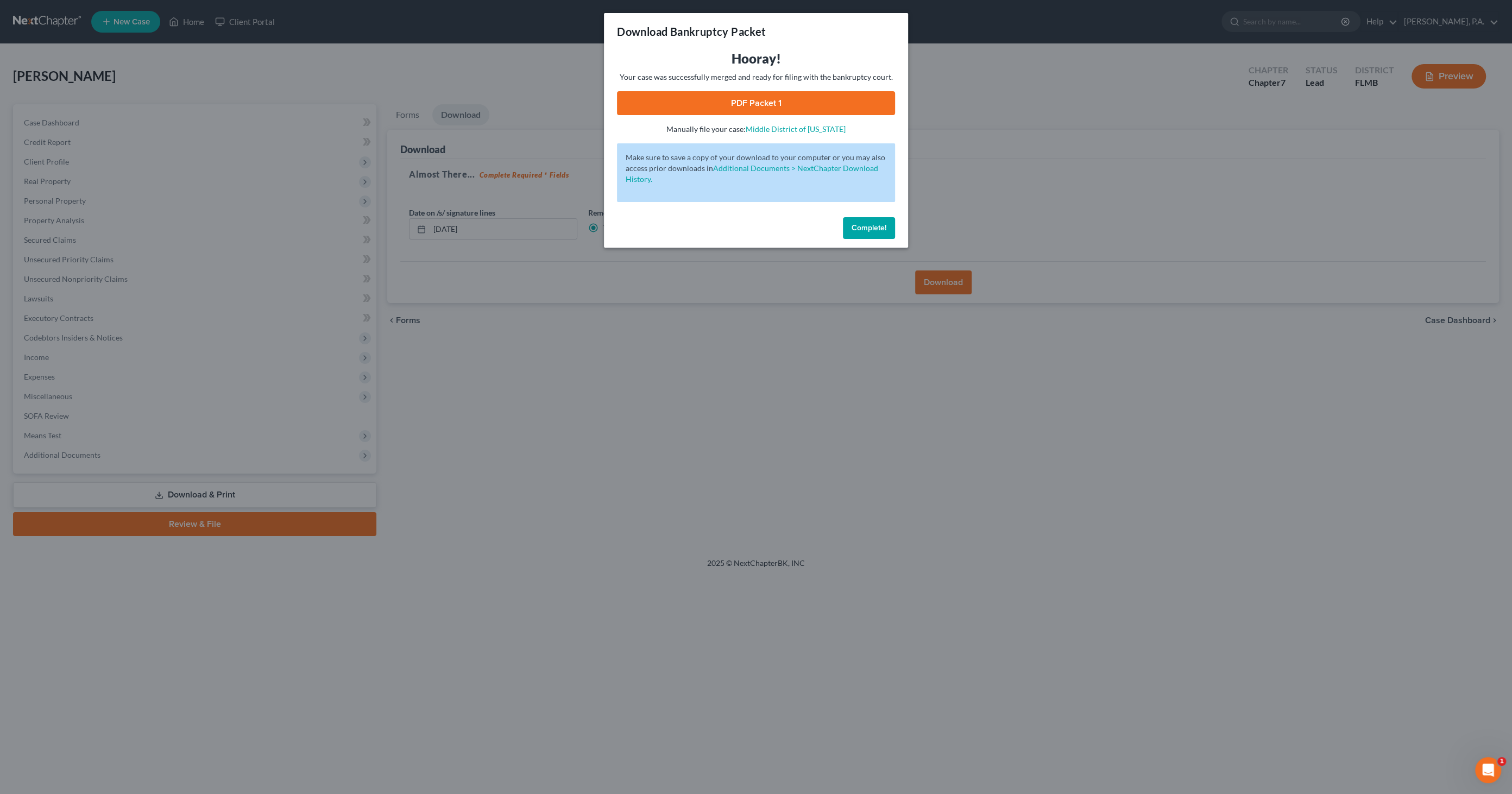
click at [728, 91] on link "PDF Packet 1" at bounding box center [756, 103] width 278 height 24
